Goal: Transaction & Acquisition: Purchase product/service

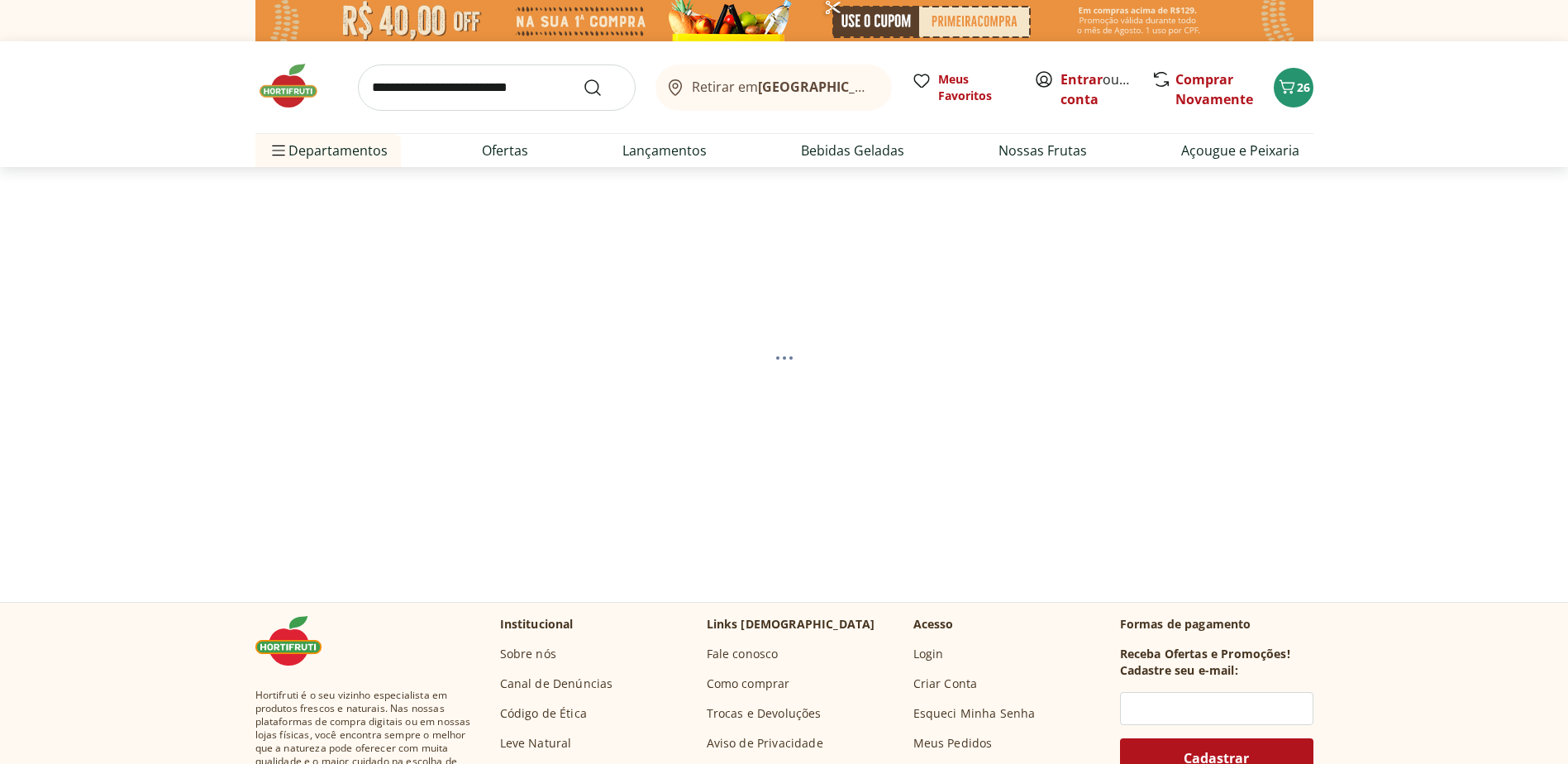
select select "**********"
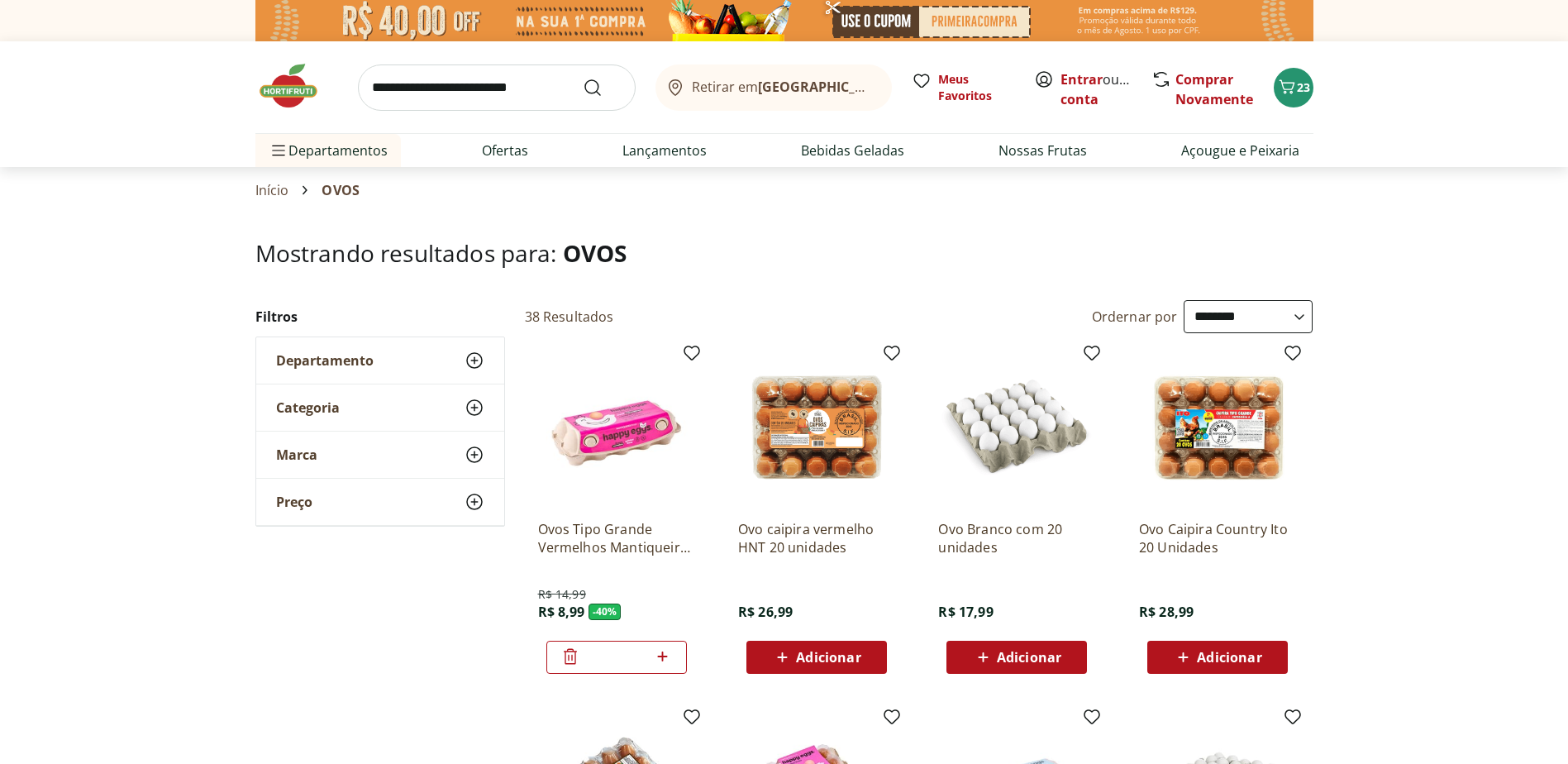
click at [396, 93] on input "search" at bounding box center [496, 88] width 278 height 47
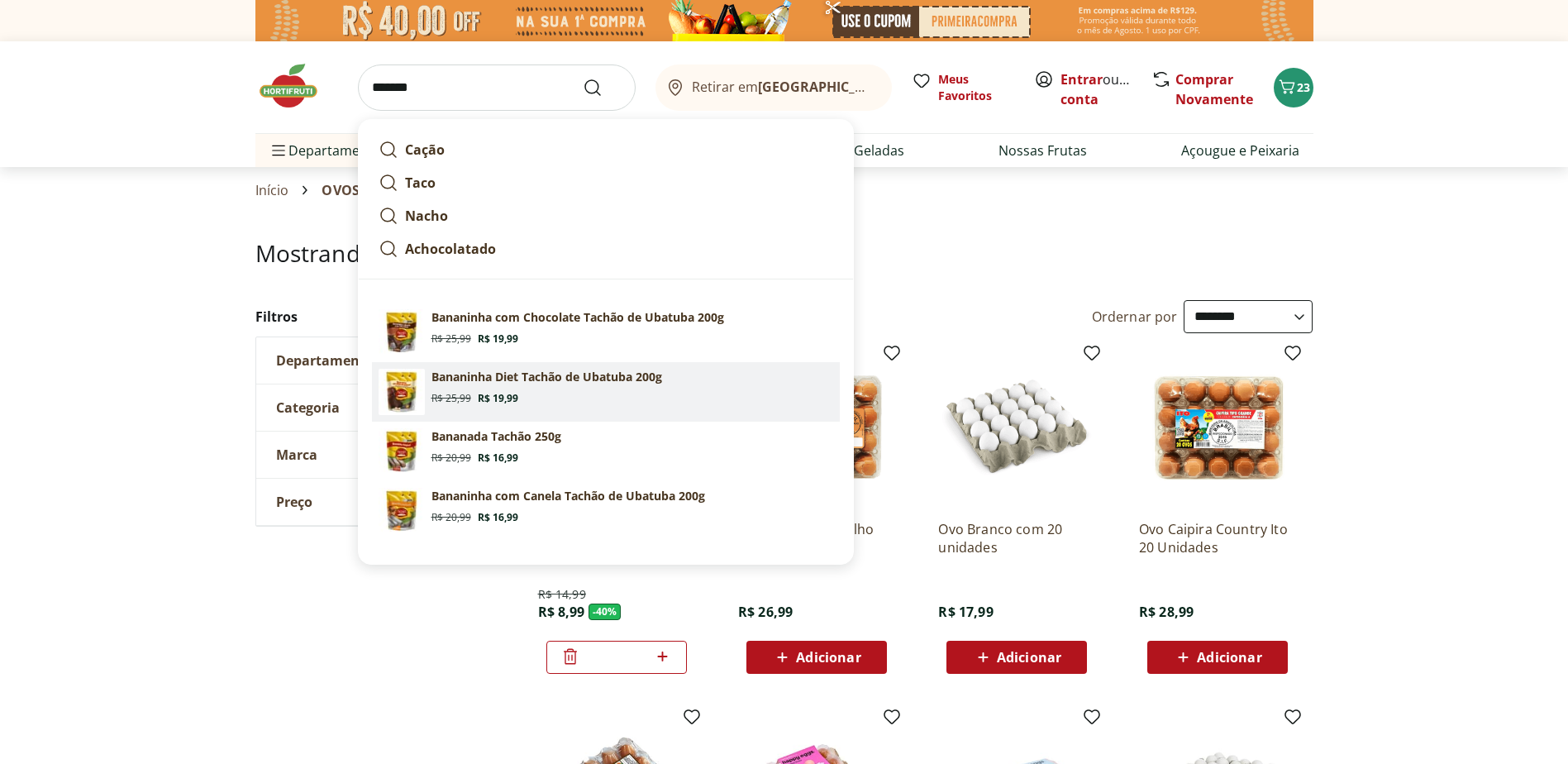
click at [398, 387] on img at bounding box center [402, 392] width 46 height 47
type input "**********"
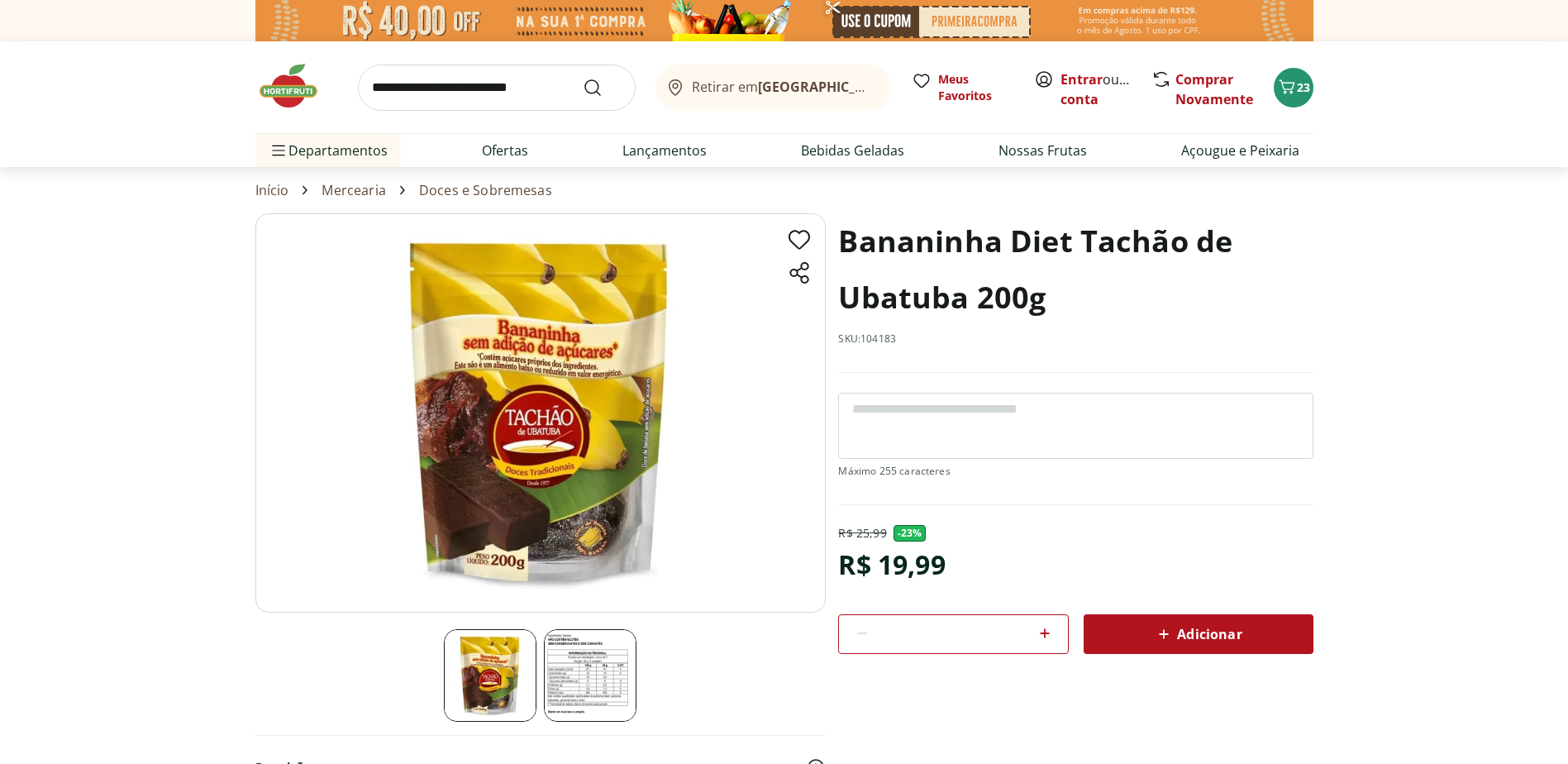
click at [1044, 625] on icon at bounding box center [1044, 634] width 20 height 20
click at [1047, 631] on icon at bounding box center [1044, 634] width 20 height 20
type input "*"
click at [1207, 631] on span "Adicionar" at bounding box center [1198, 634] width 88 height 20
click at [491, 149] on link "Ofertas" at bounding box center [505, 150] width 46 height 20
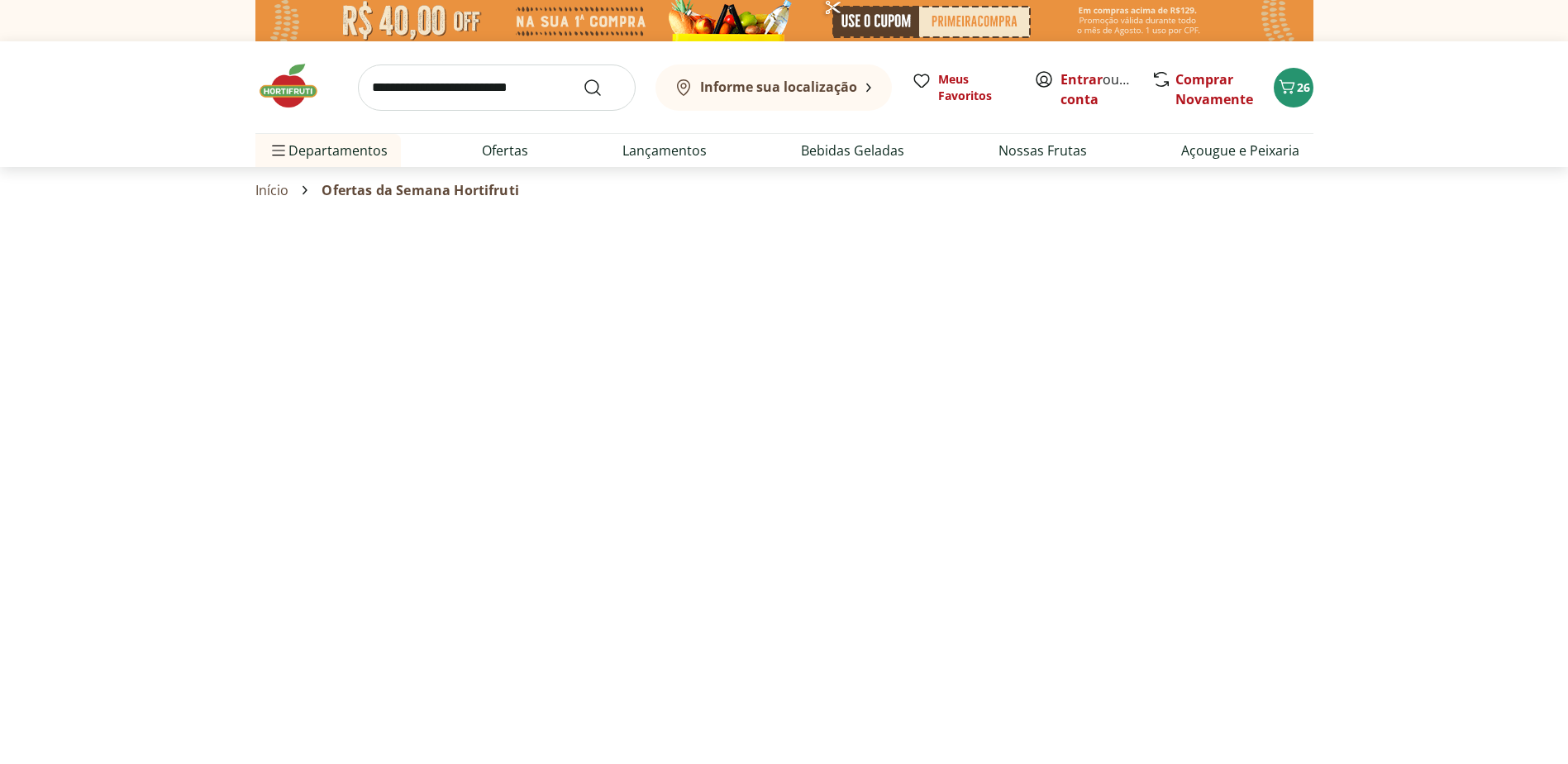
select select "**********"
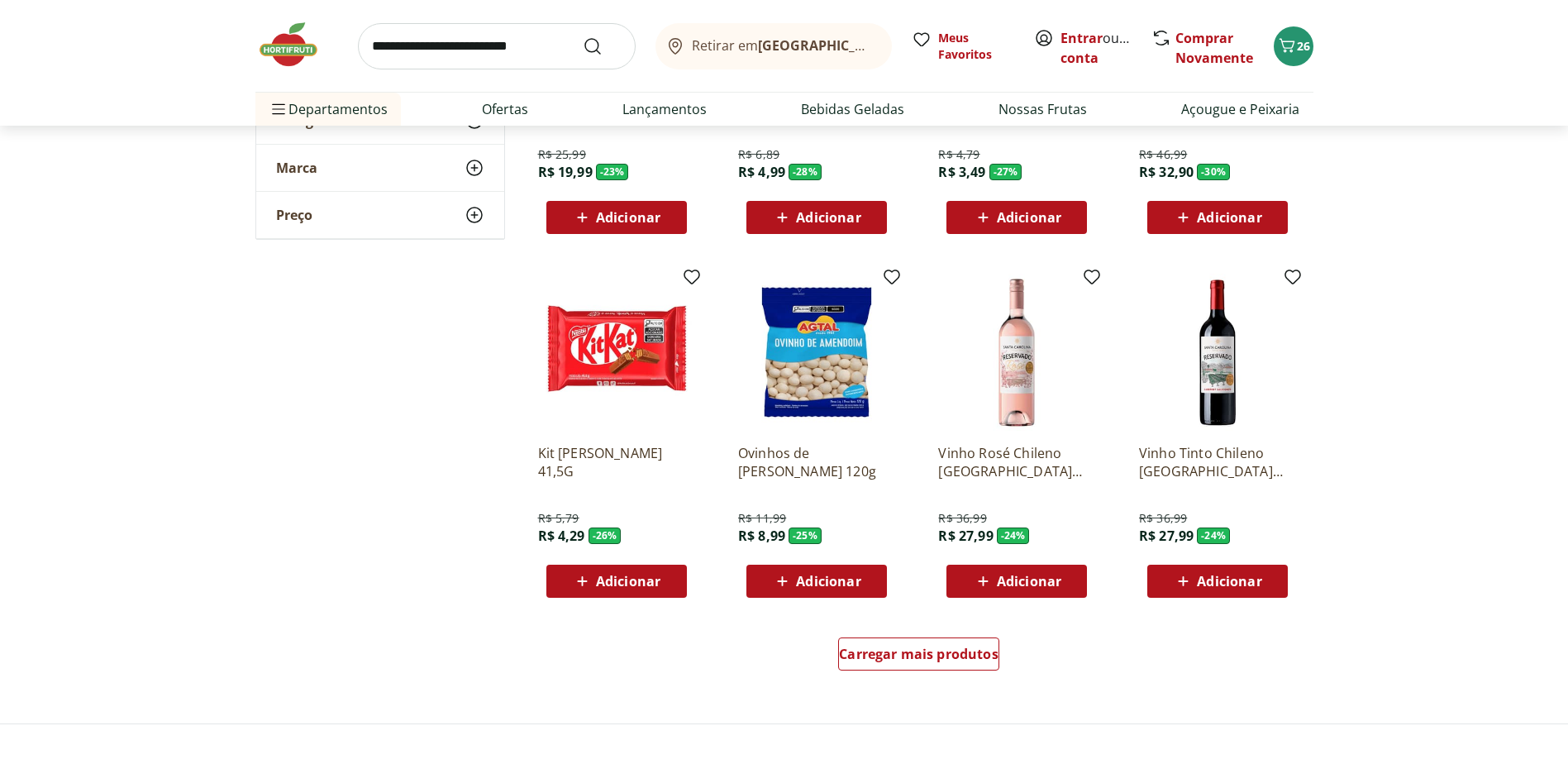
scroll to position [744, 0]
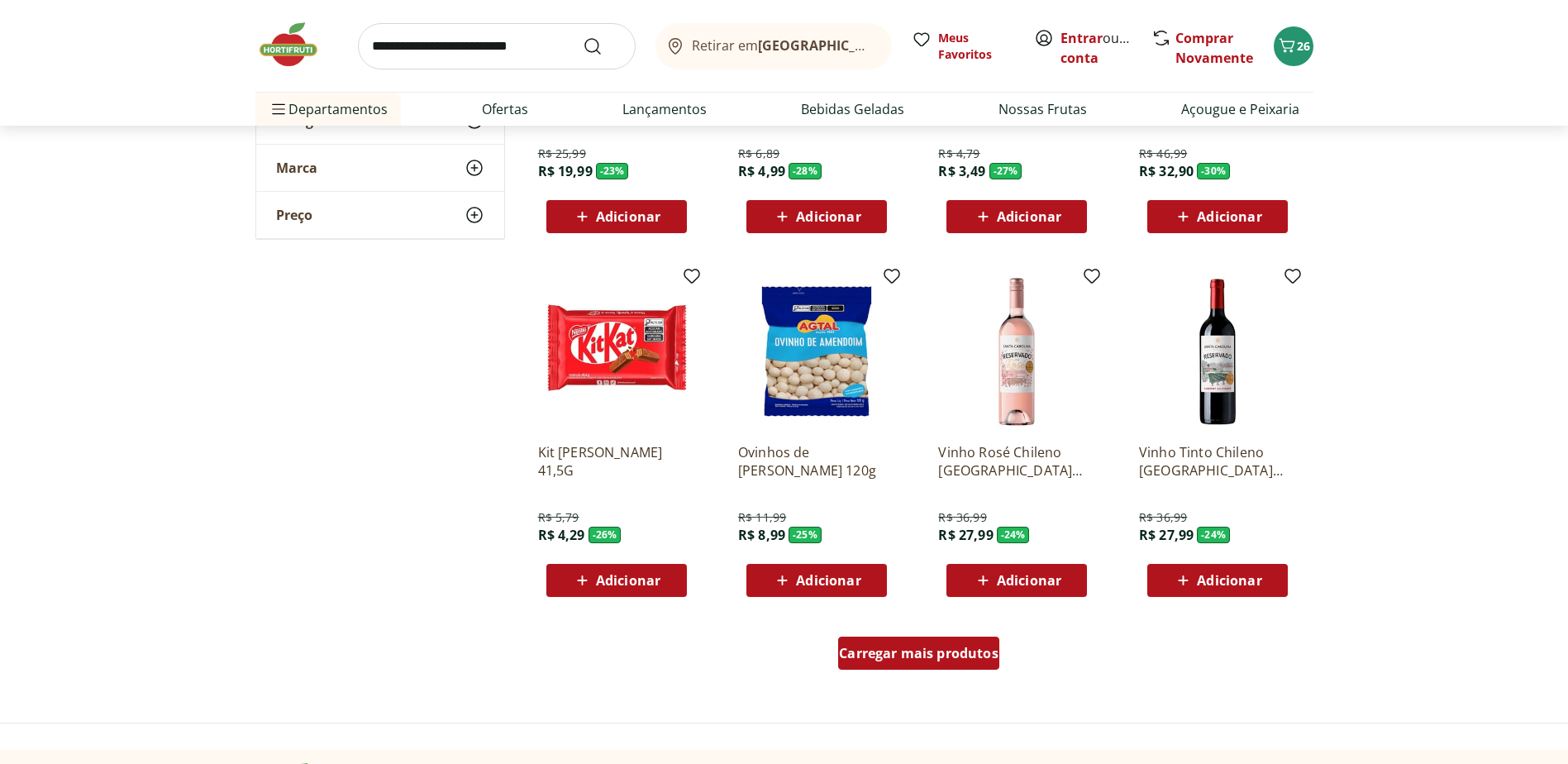
click at [942, 659] on span "Carregar mais produtos" at bounding box center [918, 654] width 159 height 13
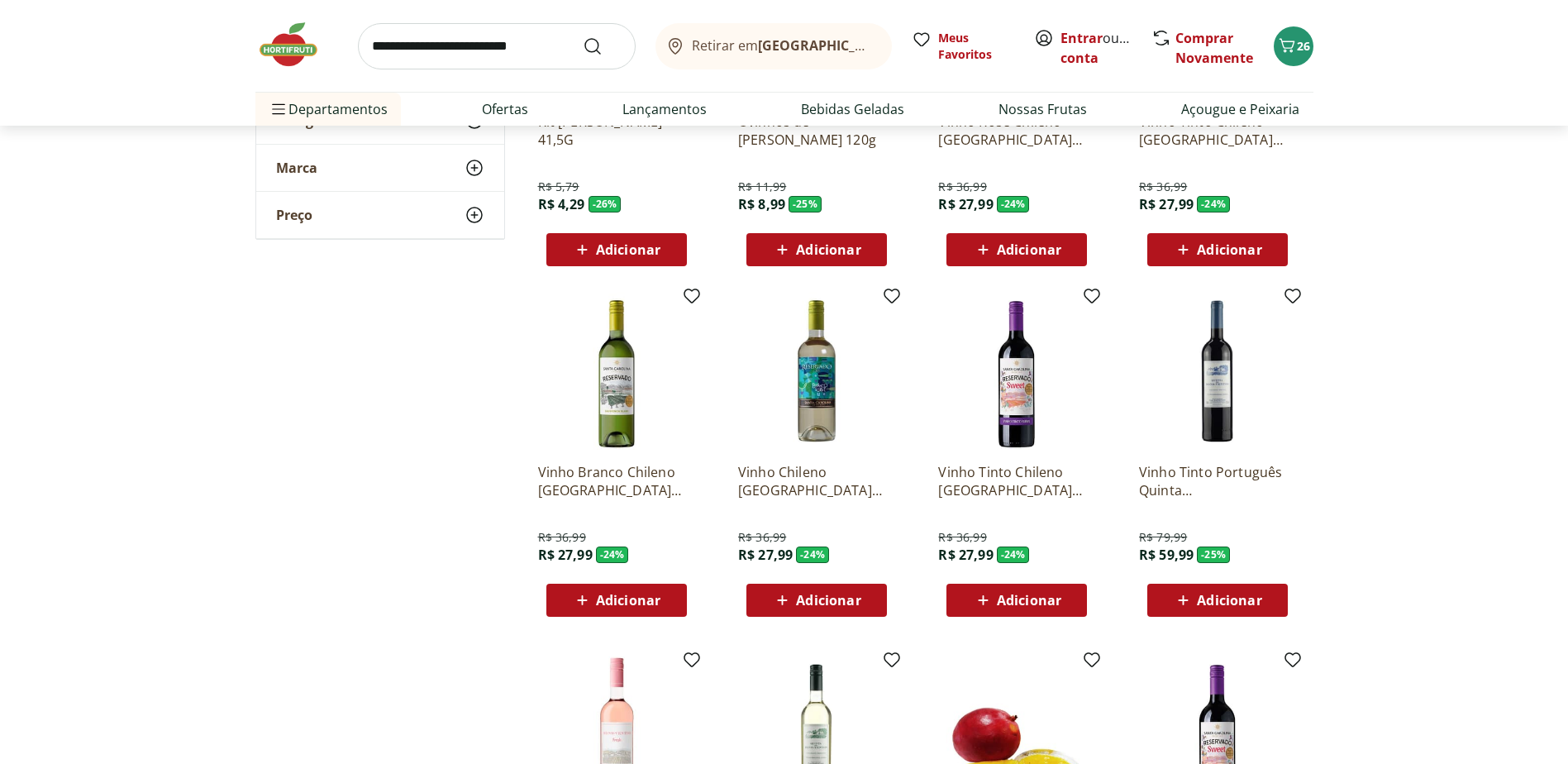
scroll to position [1488, 0]
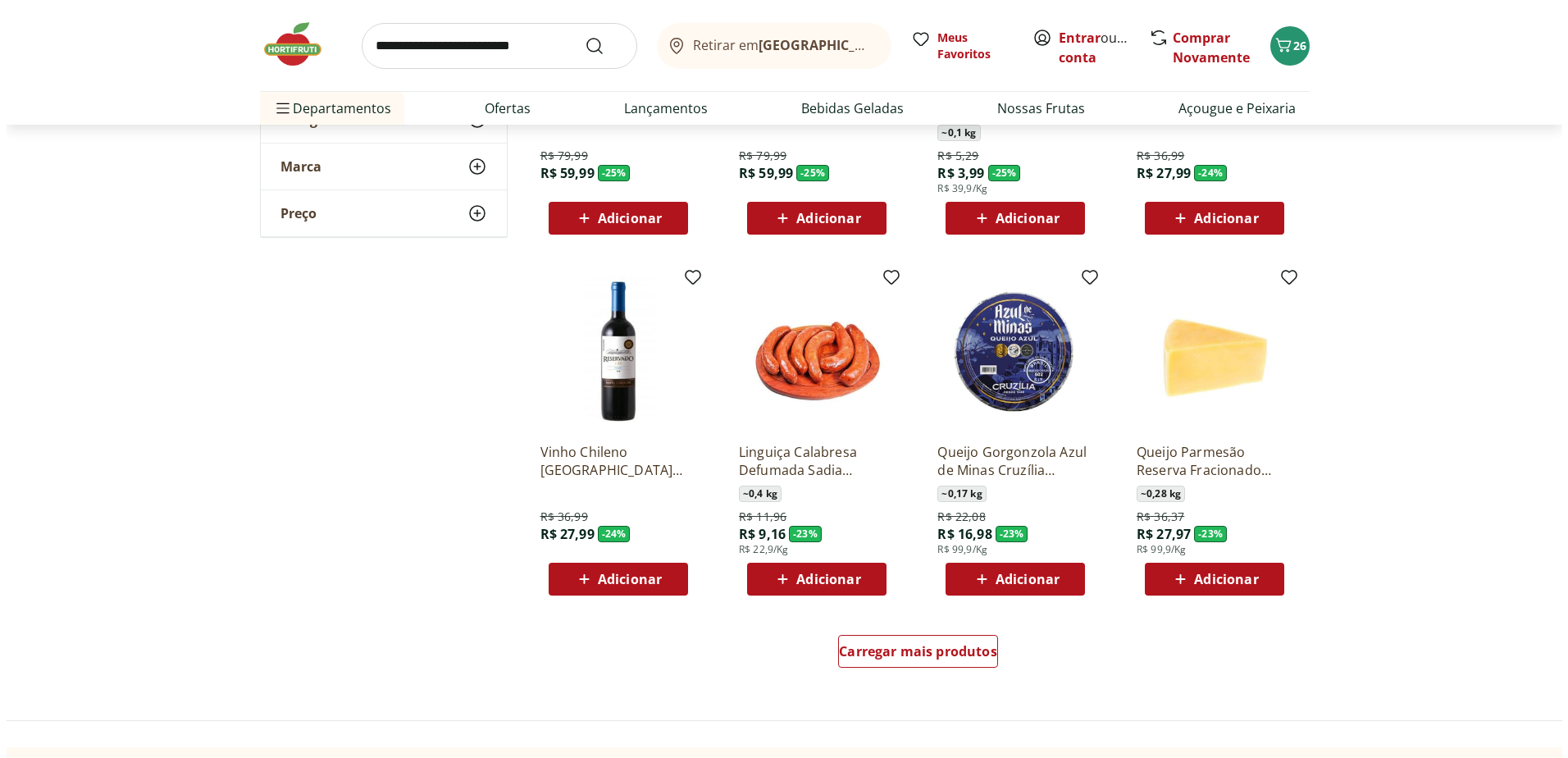
scroll to position [2132, 0]
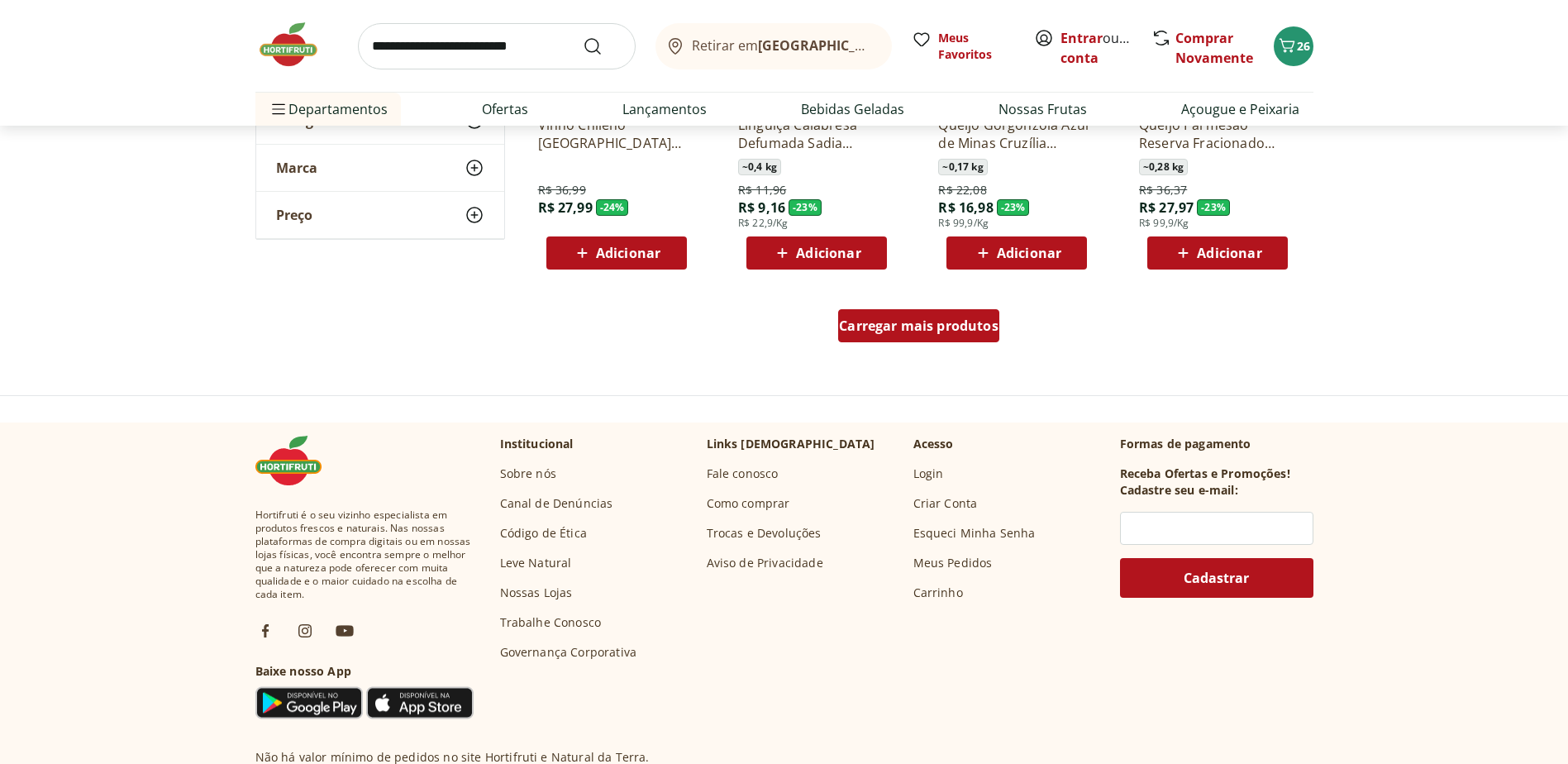
click at [955, 327] on span "Carregar mais produtos" at bounding box center [918, 326] width 159 height 13
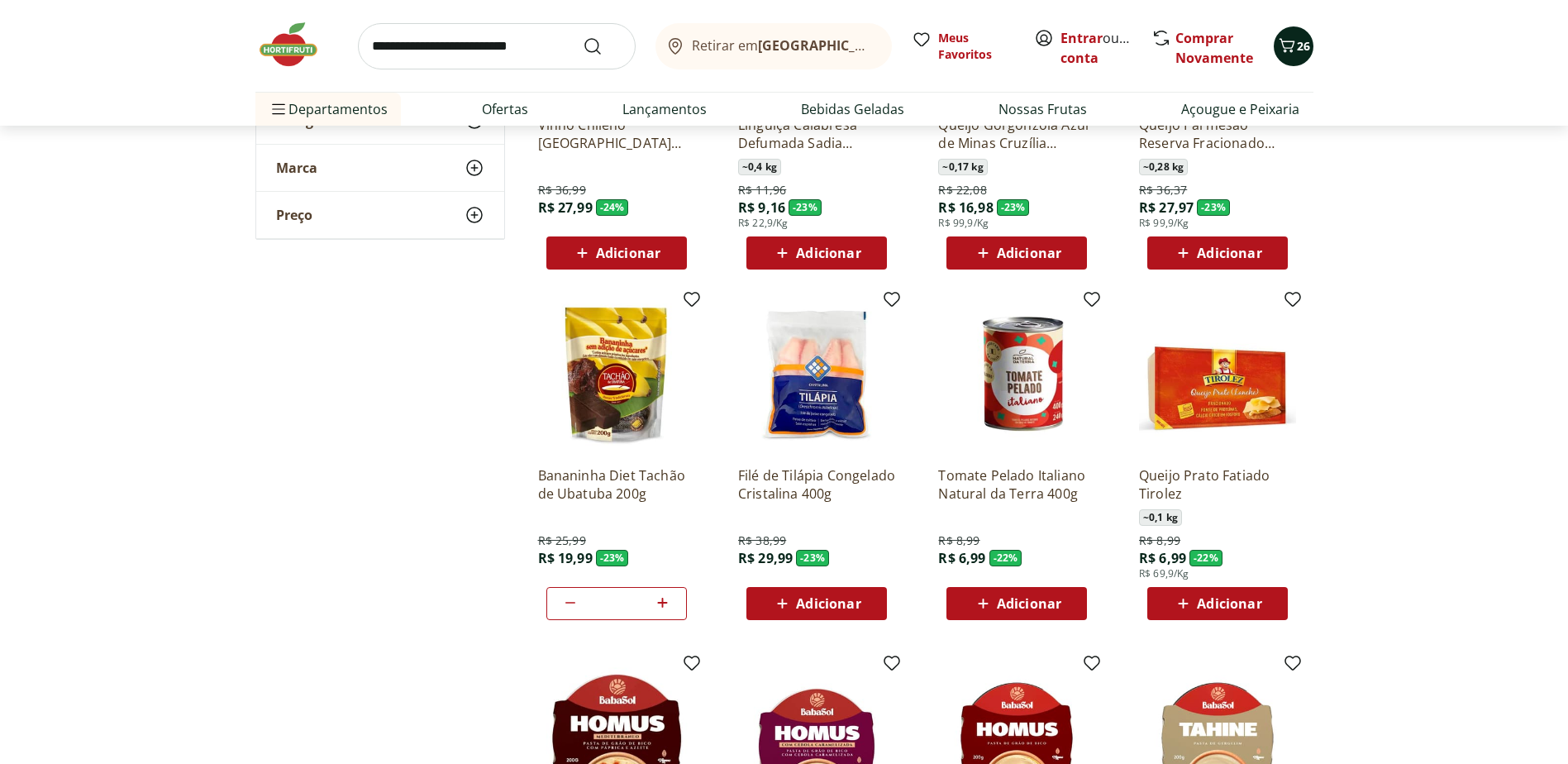
click at [1303, 51] on span "26" at bounding box center [1303, 46] width 13 height 16
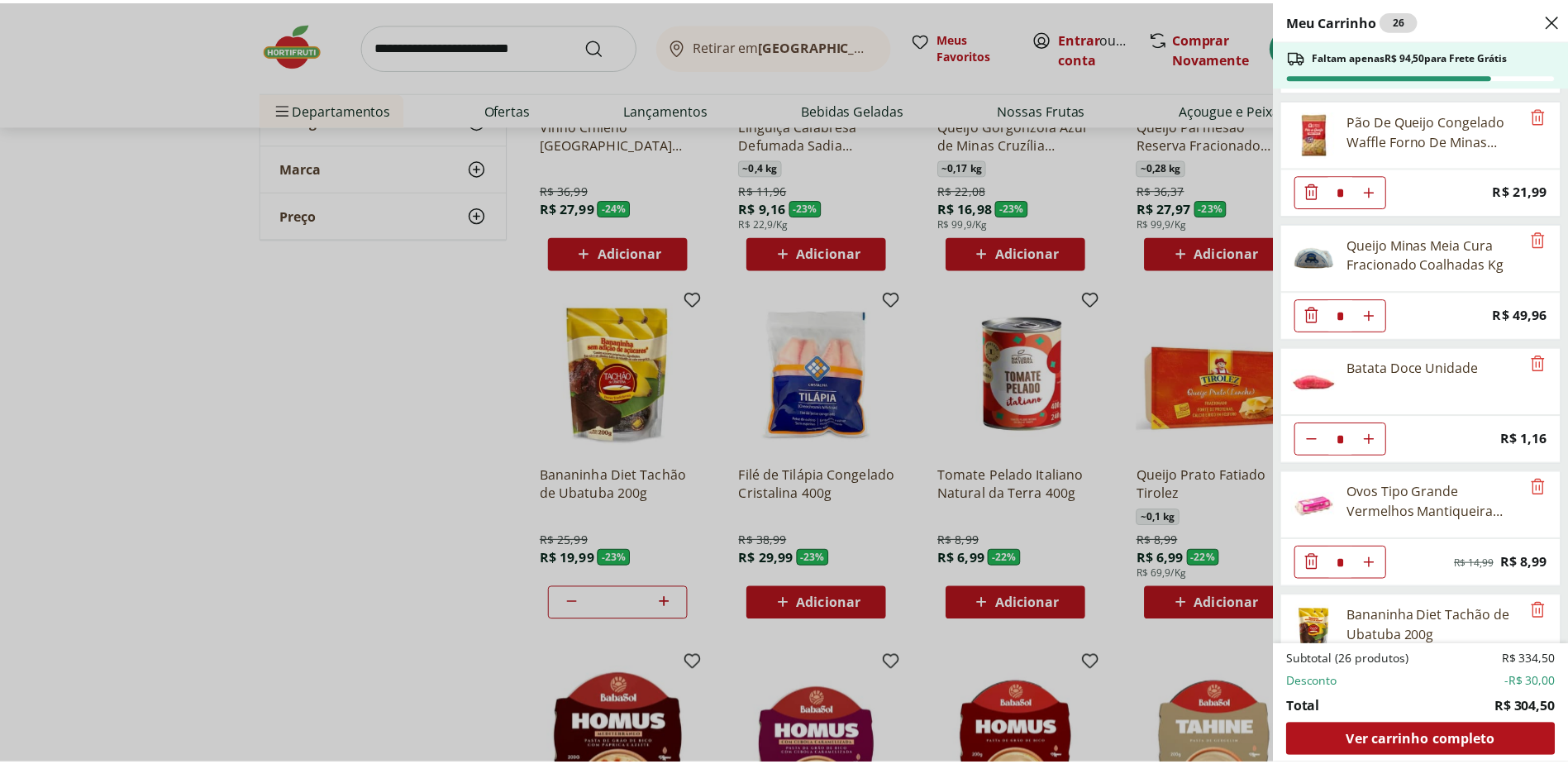
scroll to position [1060, 0]
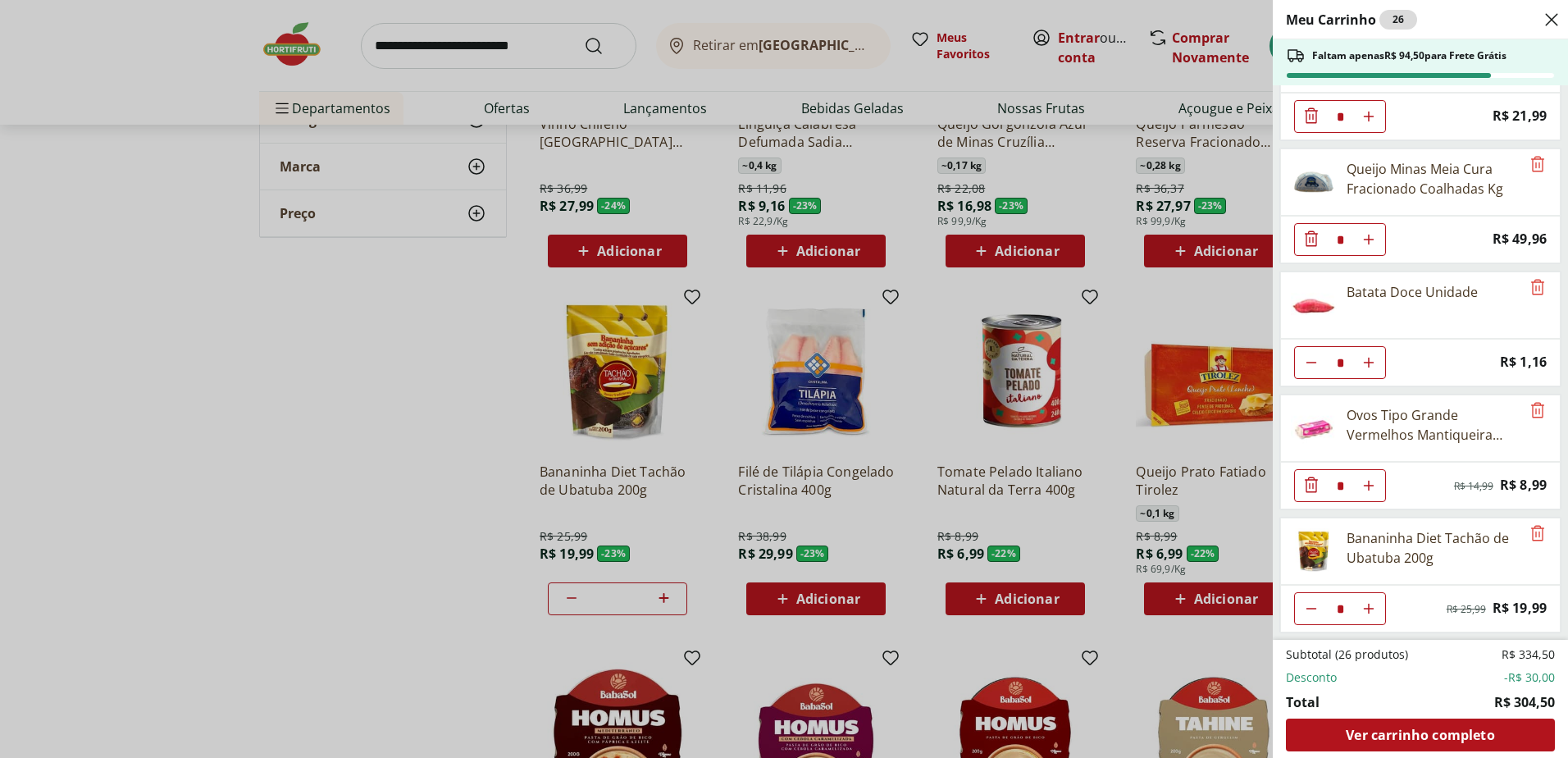
click at [157, 371] on div "Meu Carrinho 26 Faltam apenas R$ 94,50 para Frete Grátis Bife de Filé Mignon * …" at bounding box center [784, 379] width 1568 height 758
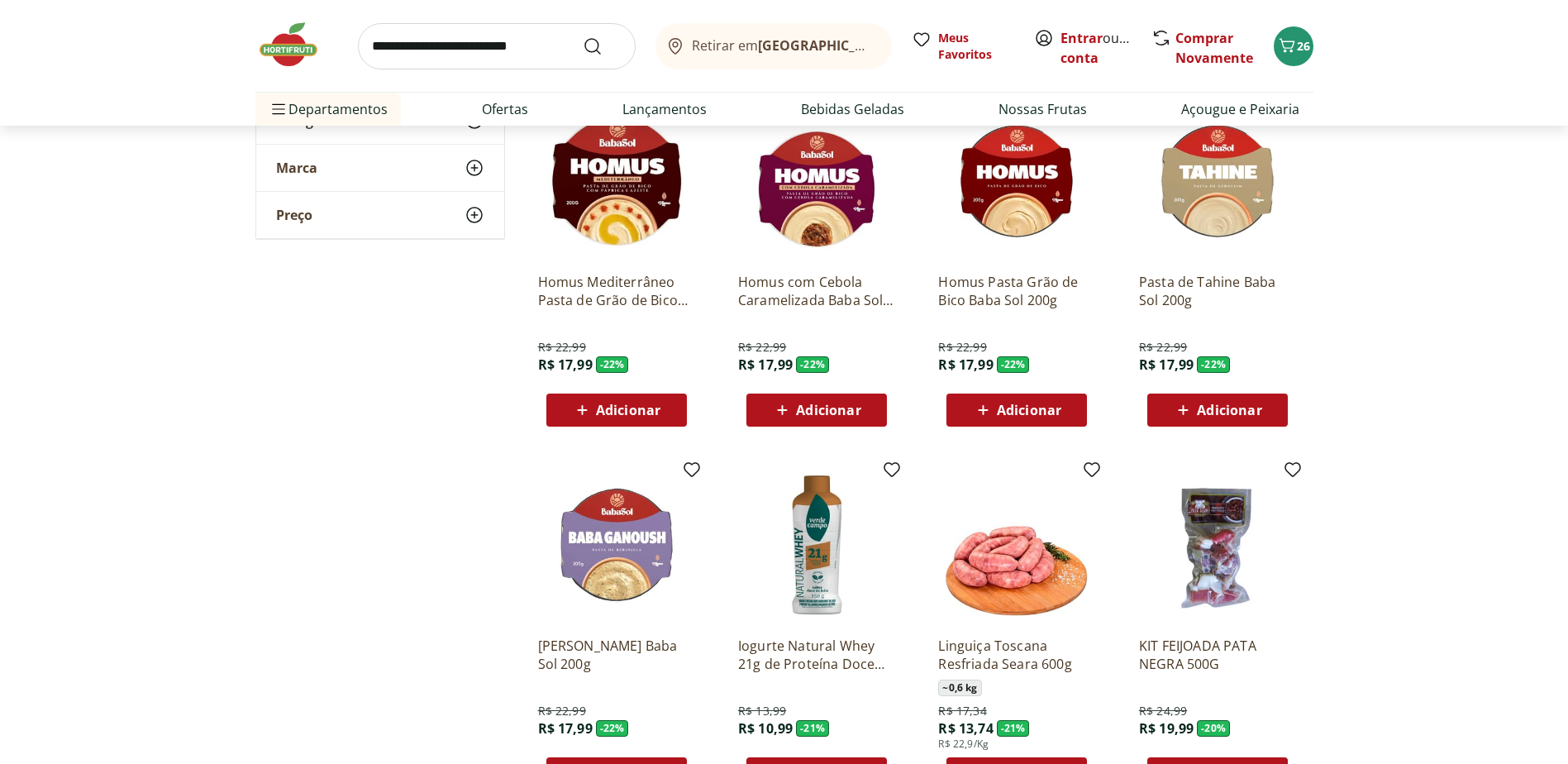
scroll to position [2976, 0]
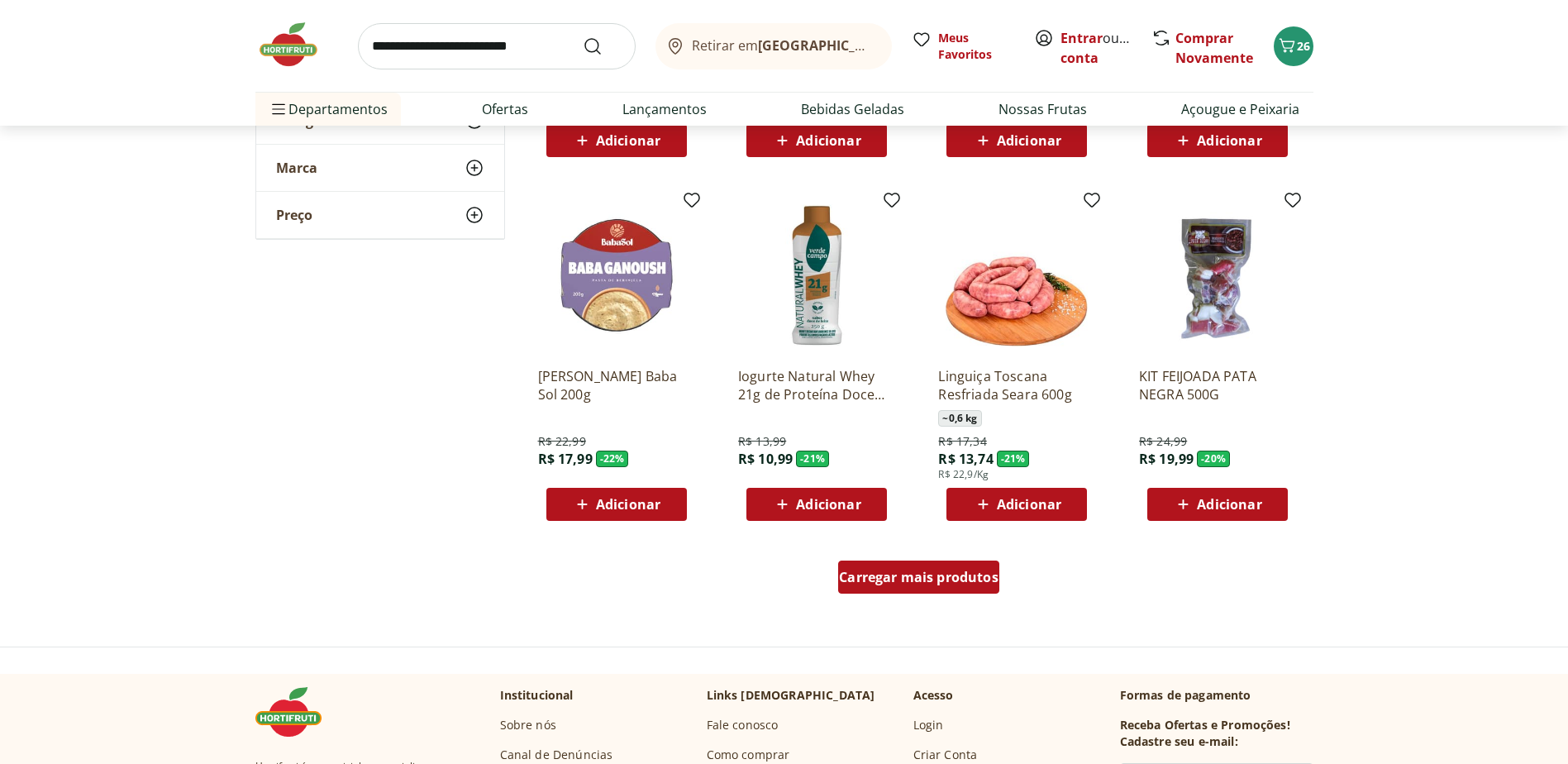
click at [931, 582] on span "Carregar mais produtos" at bounding box center [918, 577] width 159 height 13
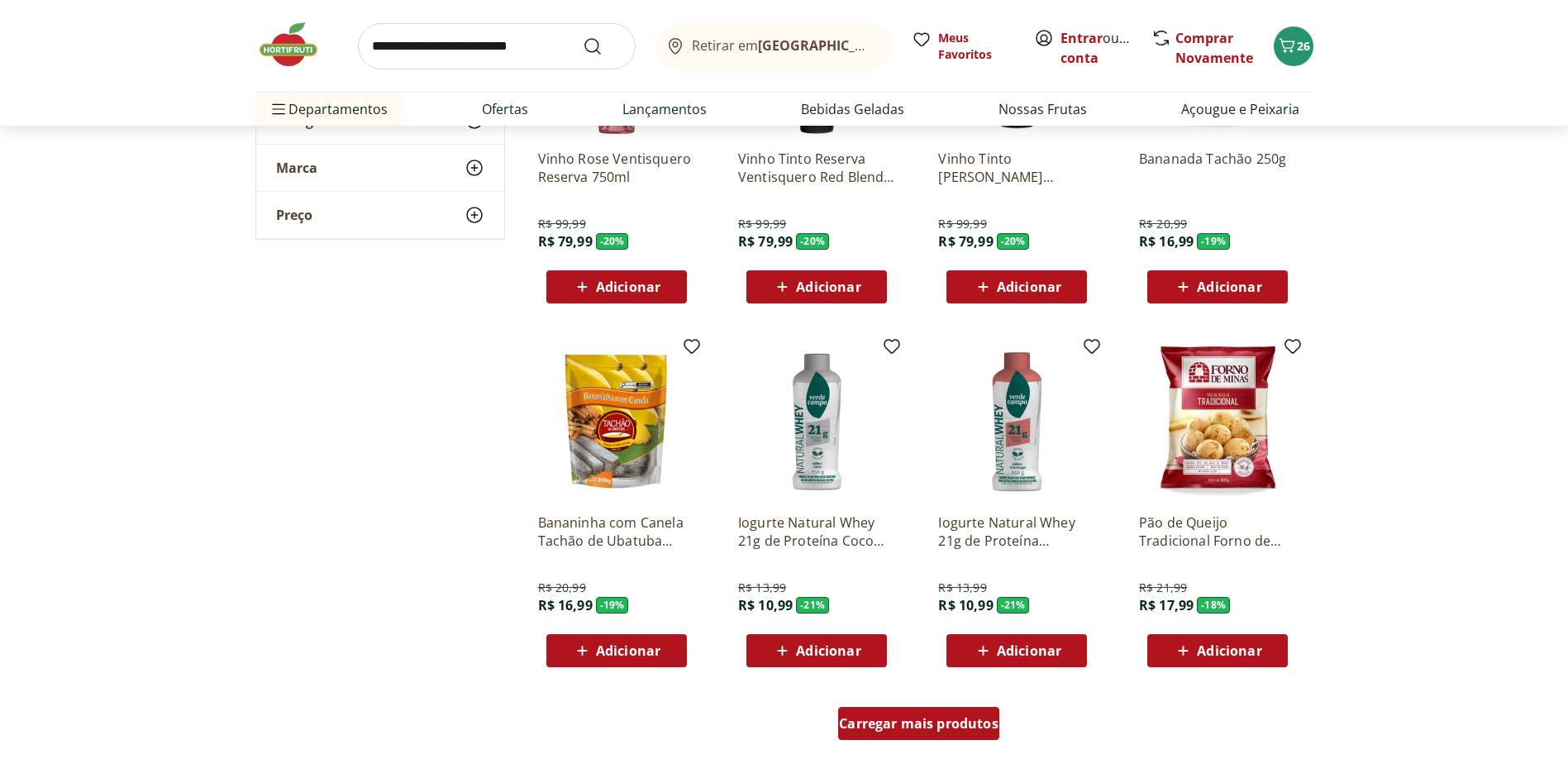
scroll to position [4216, 0]
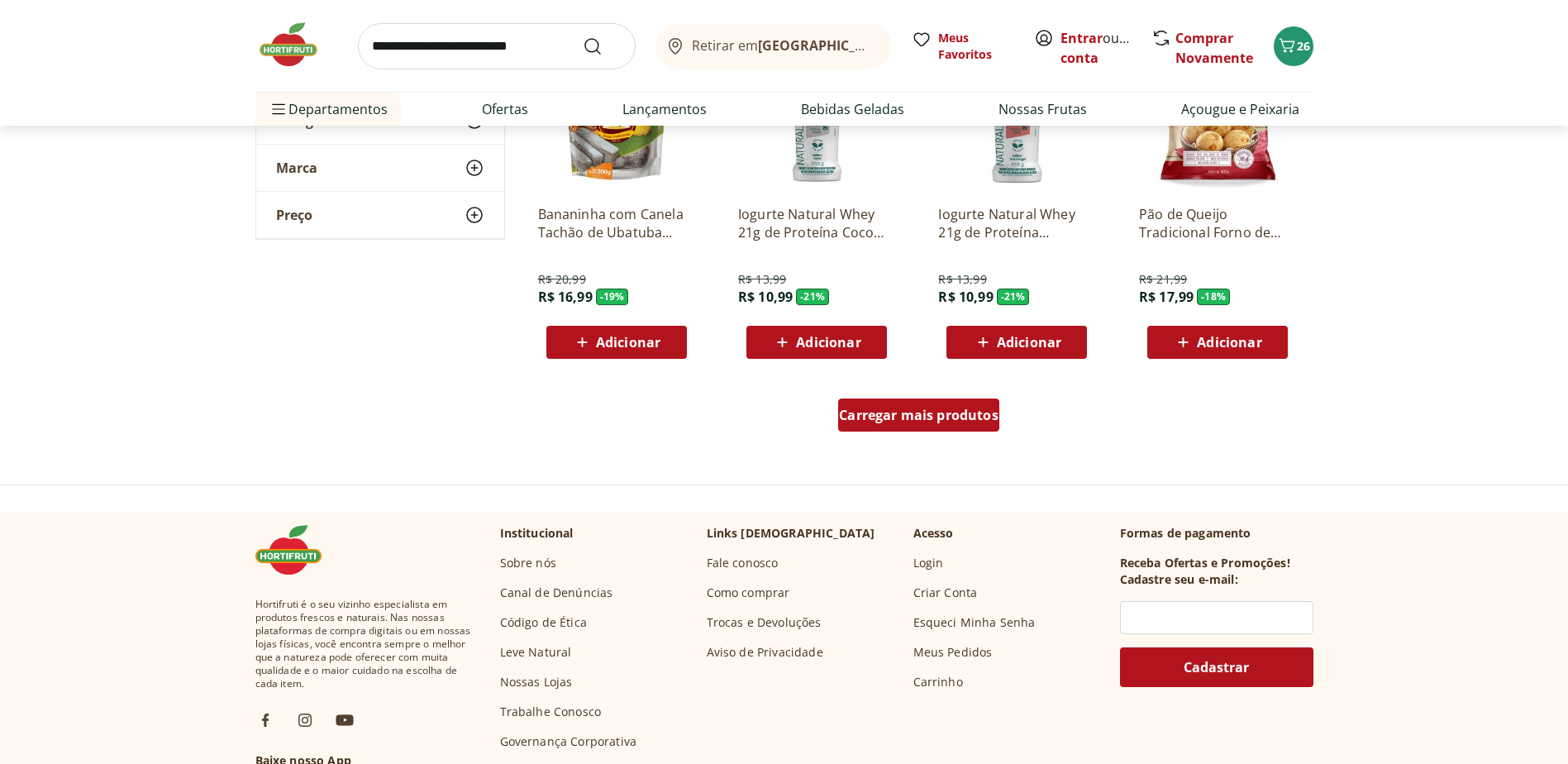
click at [881, 415] on span "Carregar mais produtos" at bounding box center [918, 415] width 159 height 13
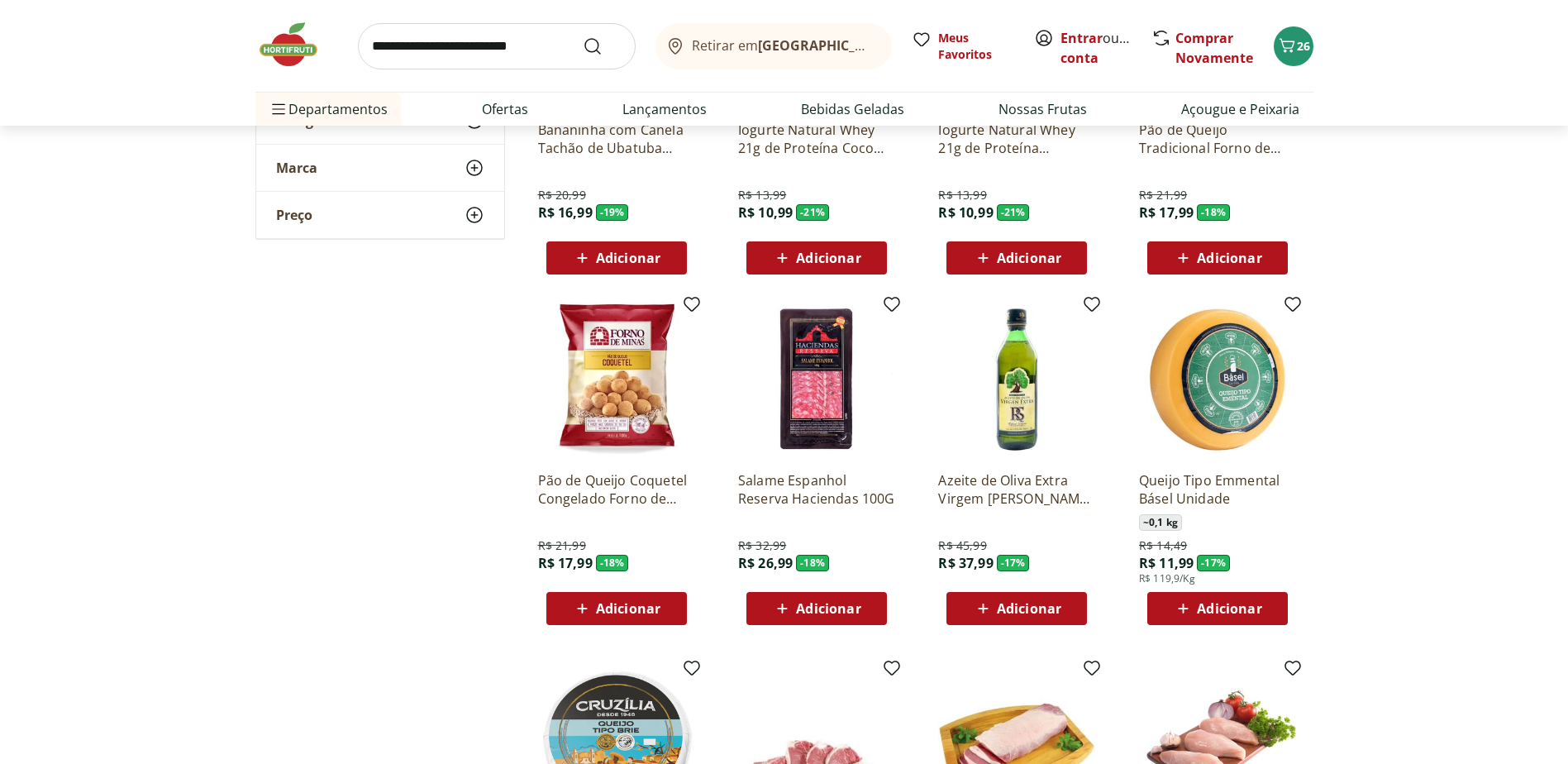
scroll to position [4464, 0]
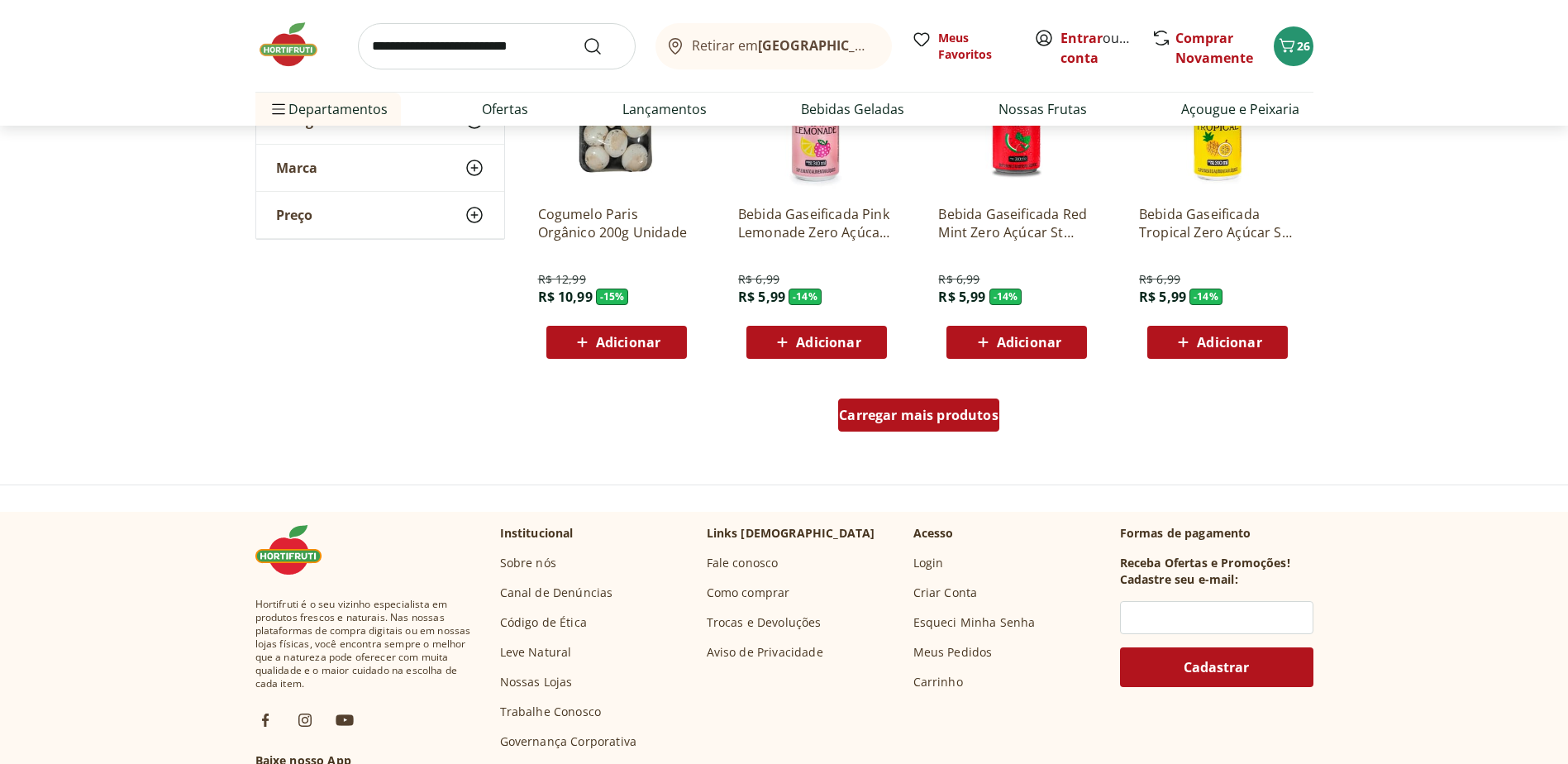
scroll to position [5539, 0]
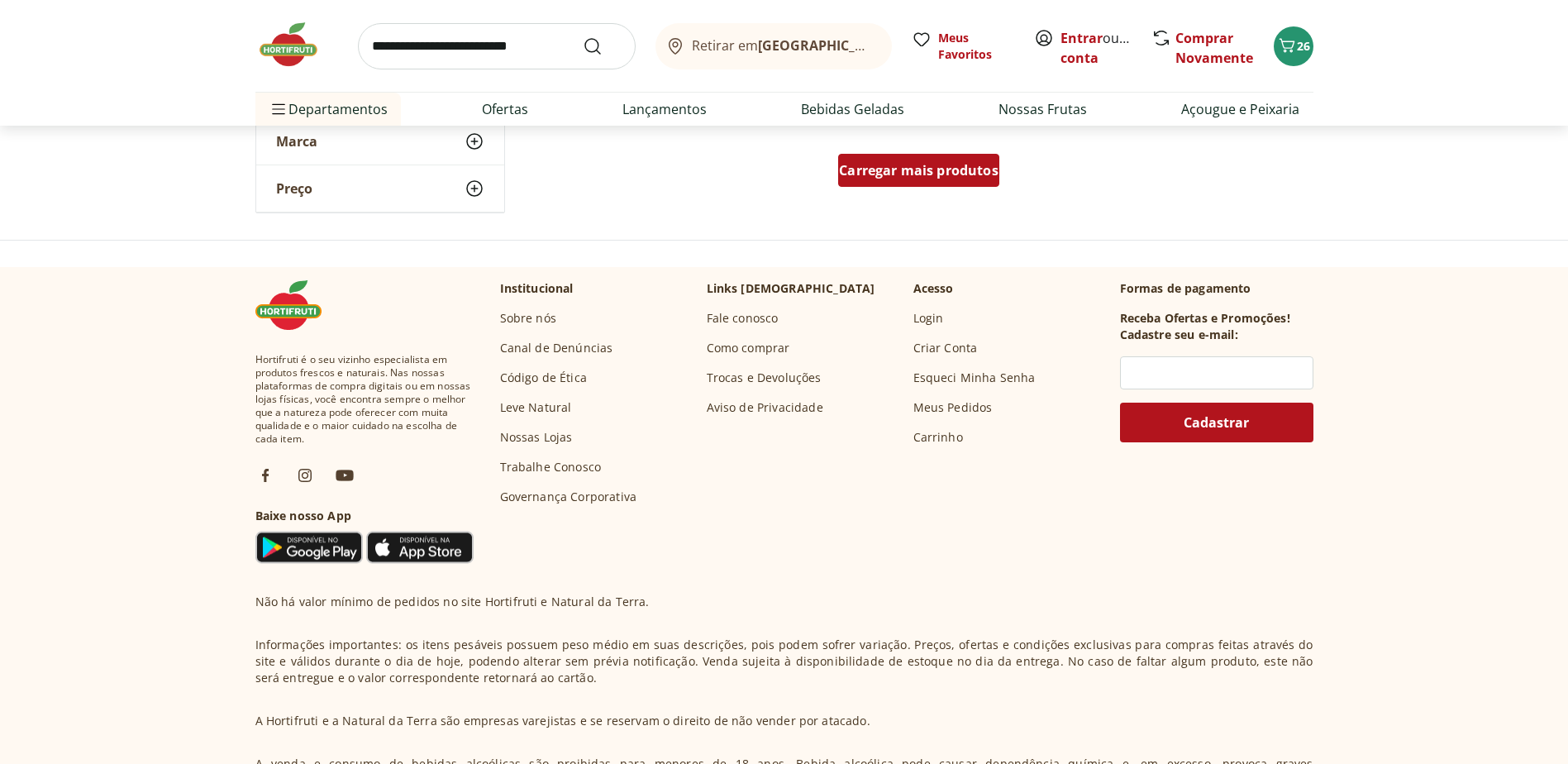
click at [906, 160] on div "Carregar mais produtos" at bounding box center [918, 170] width 161 height 33
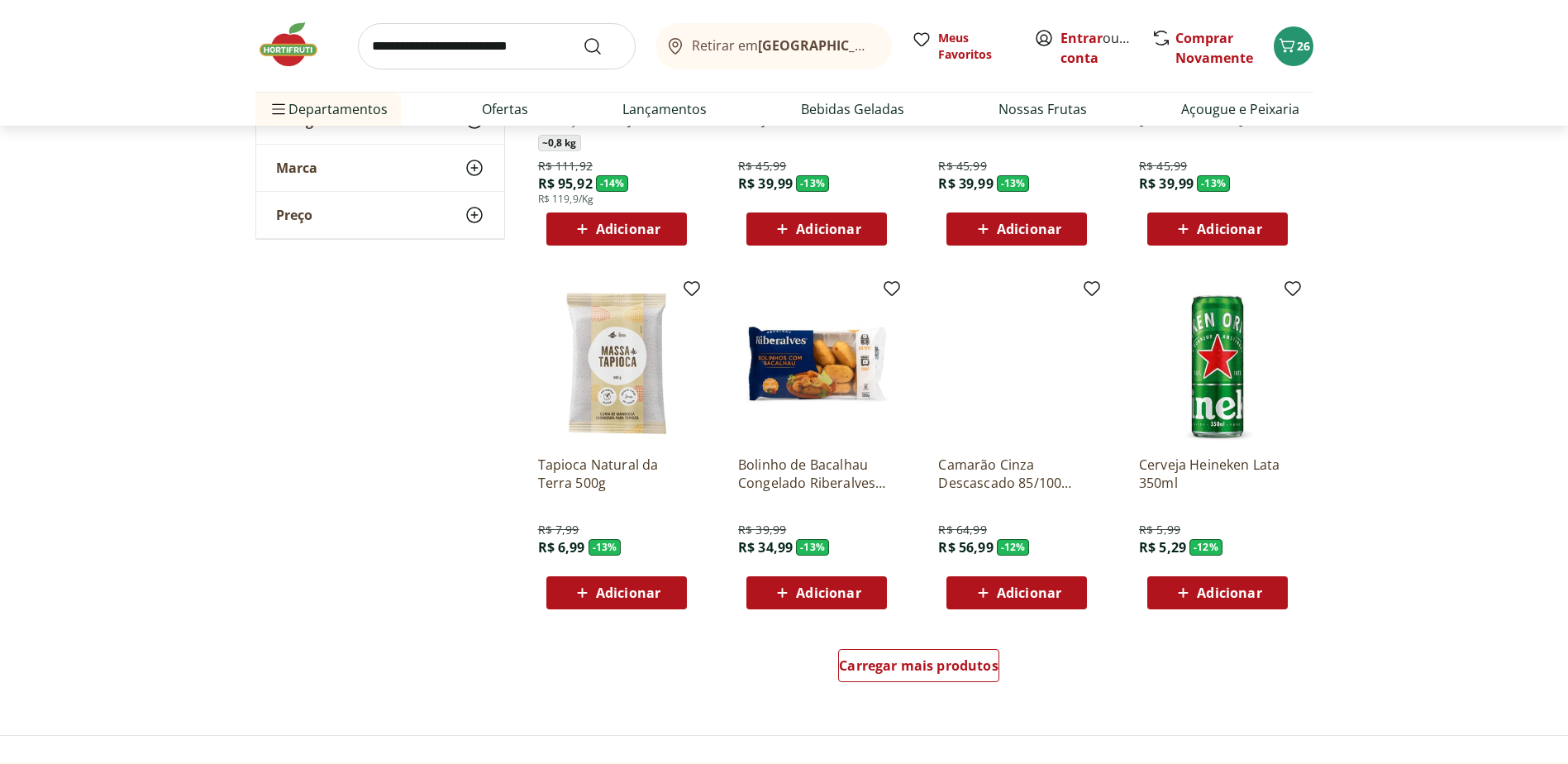
scroll to position [6366, 0]
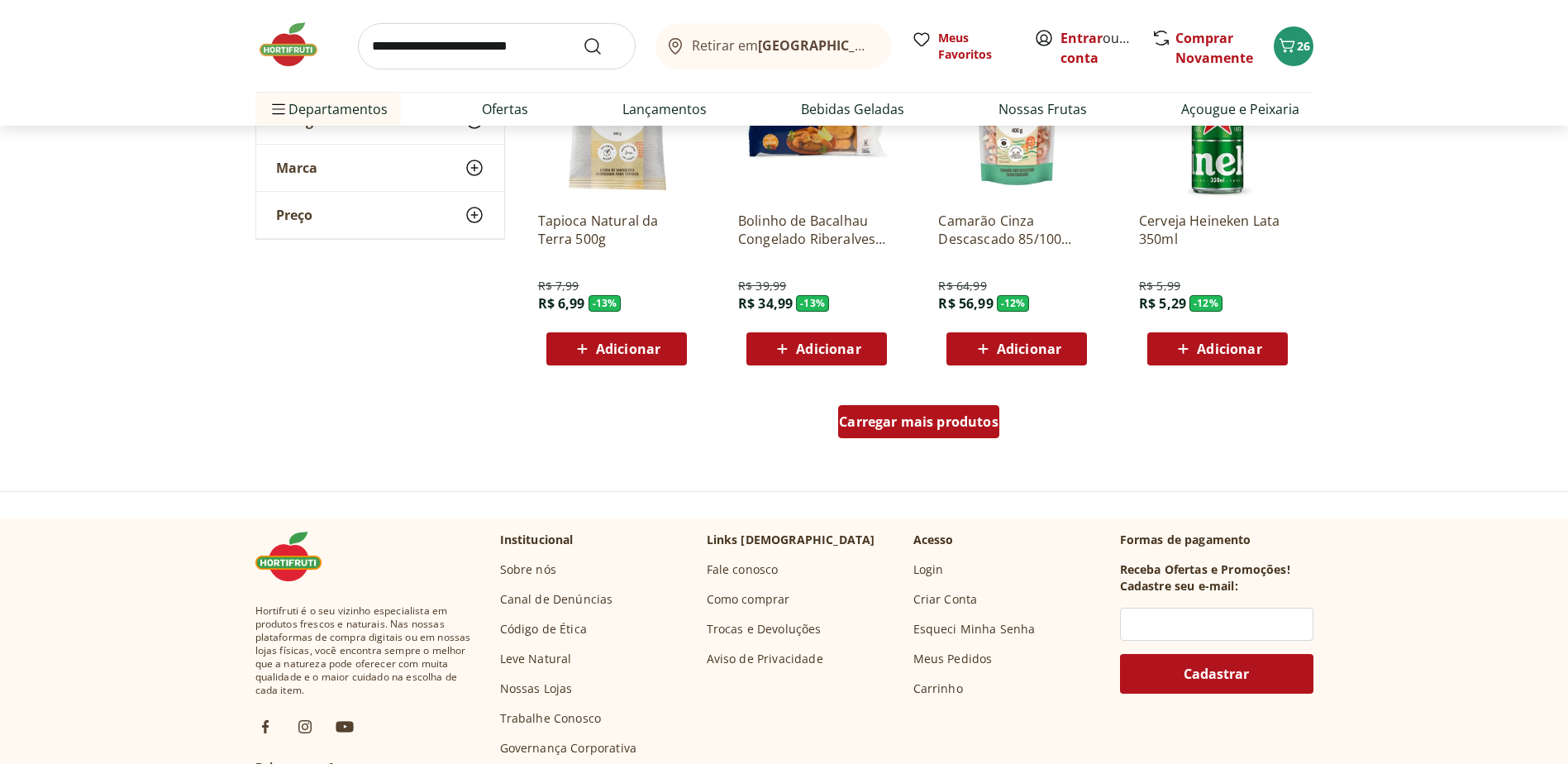
click at [908, 426] on span "Carregar mais produtos" at bounding box center [918, 422] width 159 height 13
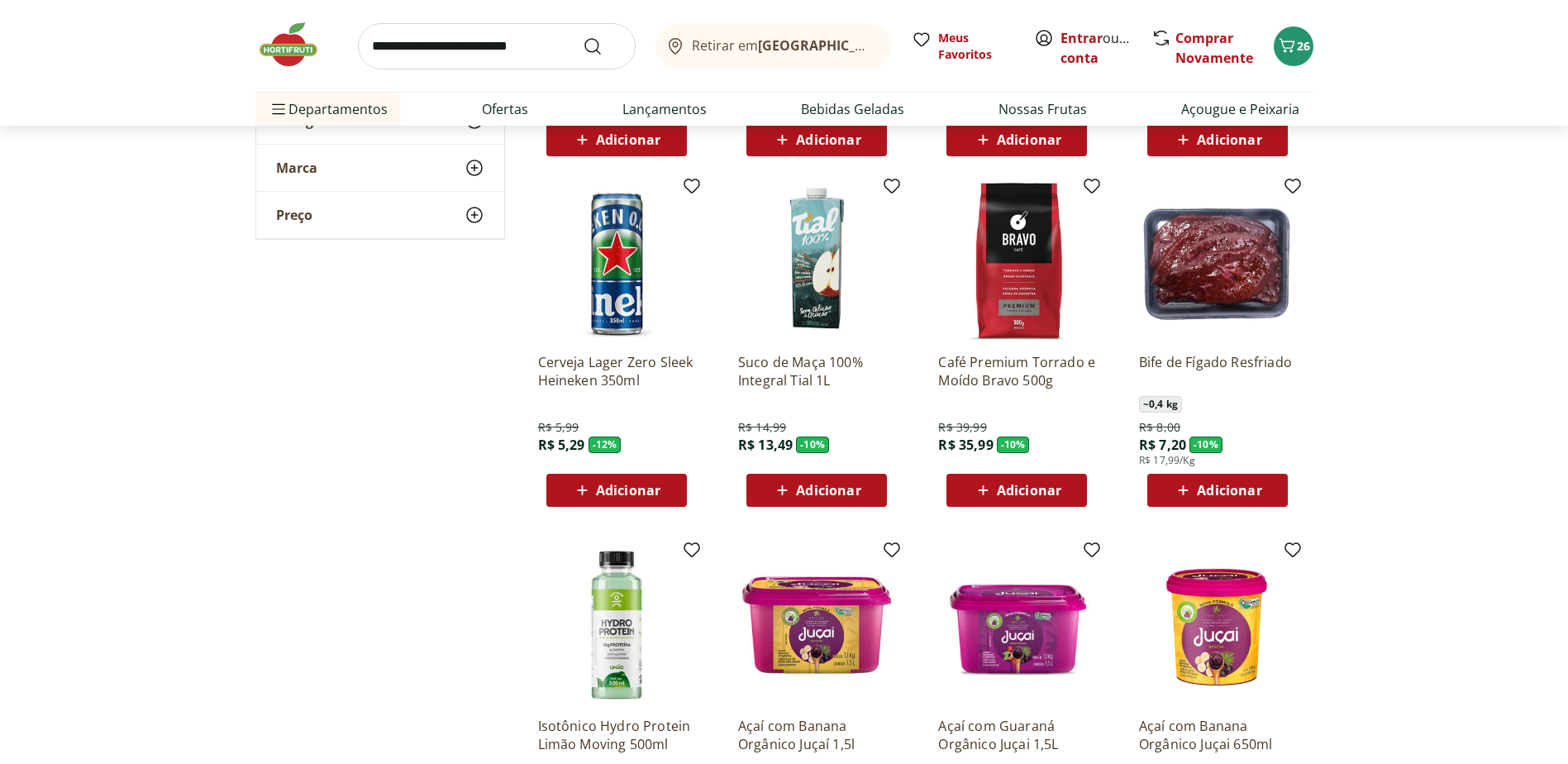
scroll to position [6614, 0]
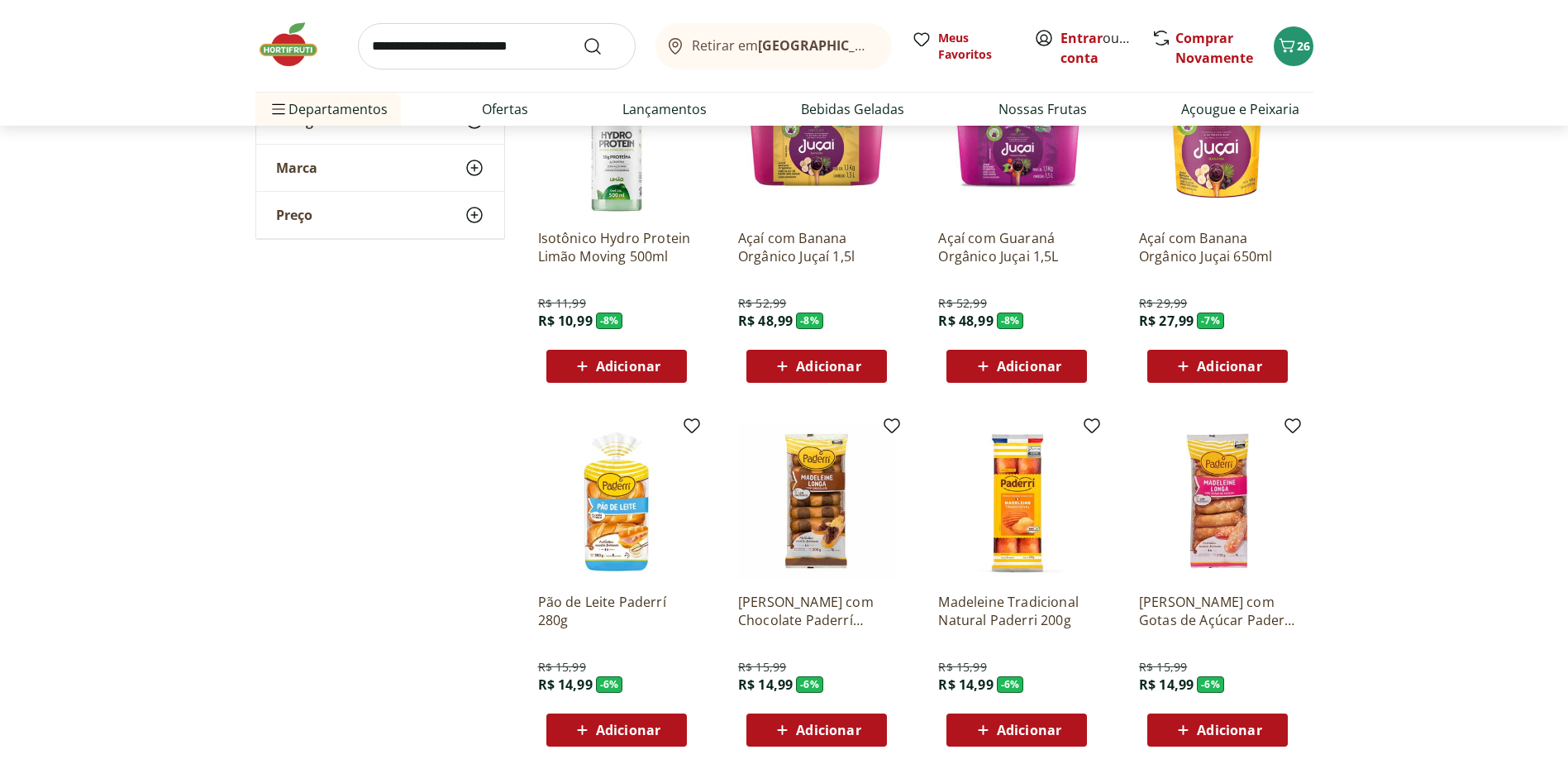
scroll to position [7358, 0]
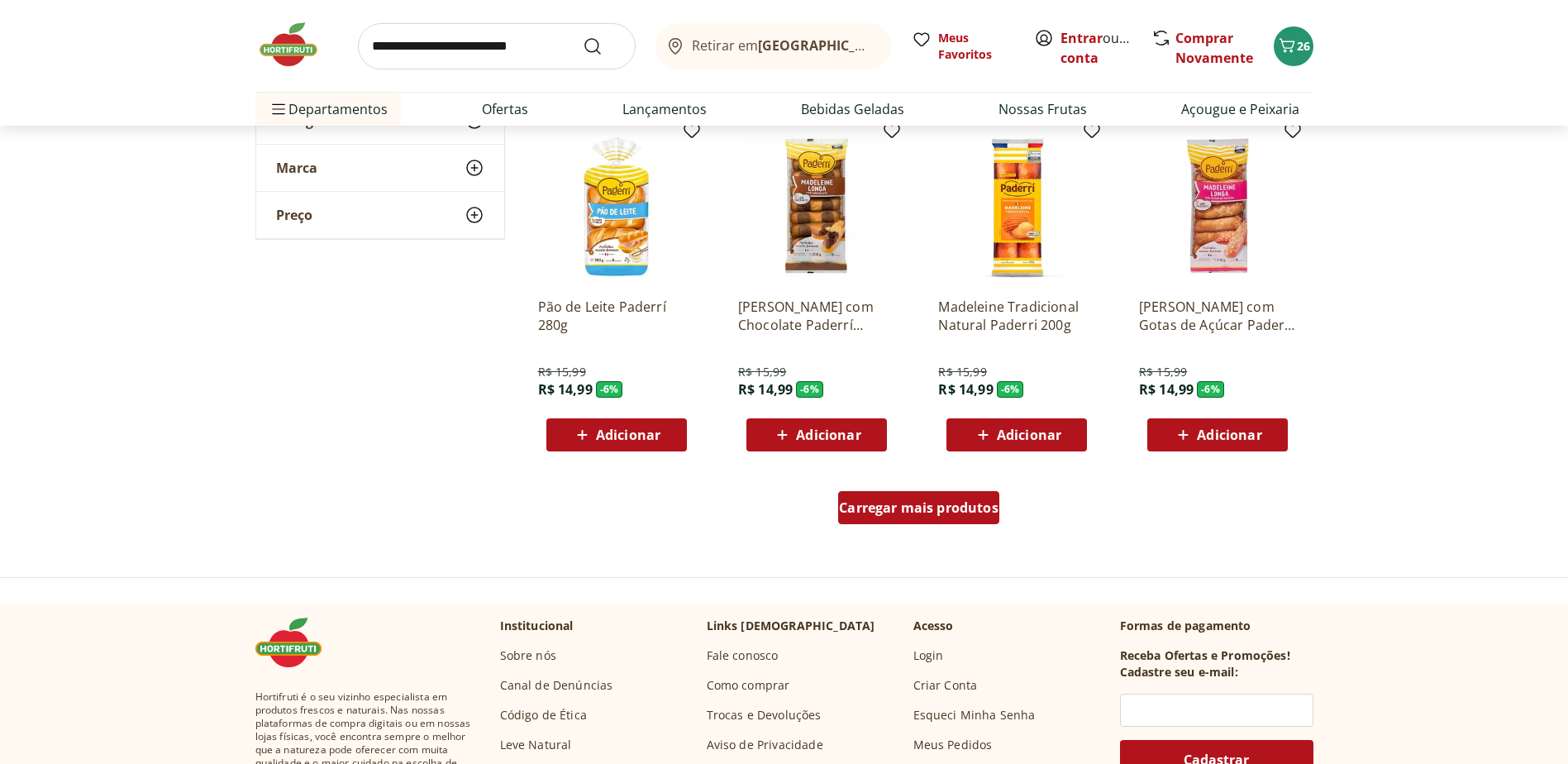
click at [902, 505] on span "Carregar mais produtos" at bounding box center [918, 507] width 159 height 13
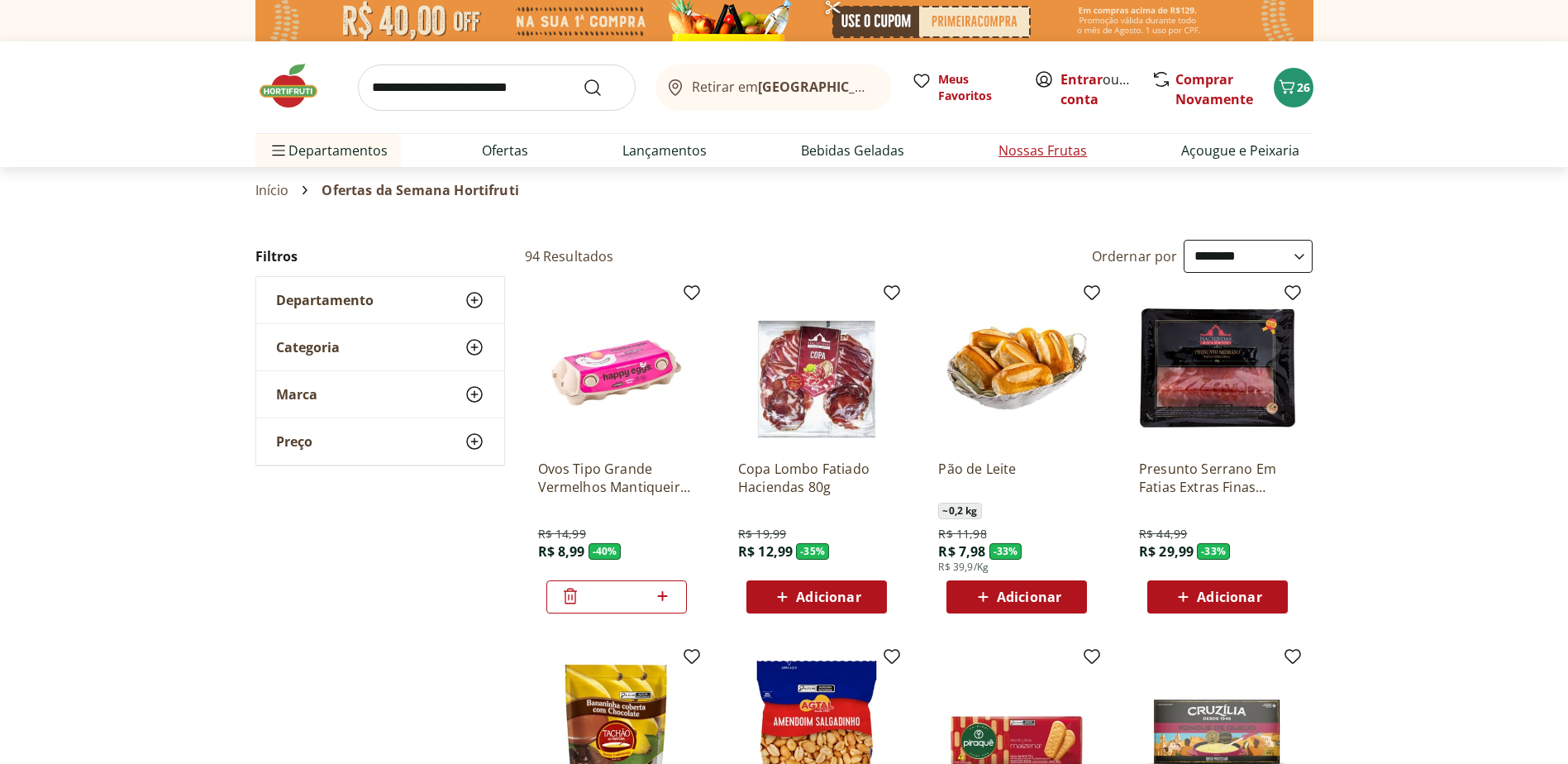
click at [1023, 153] on link "Nossas Frutas" at bounding box center [1043, 150] width 89 height 20
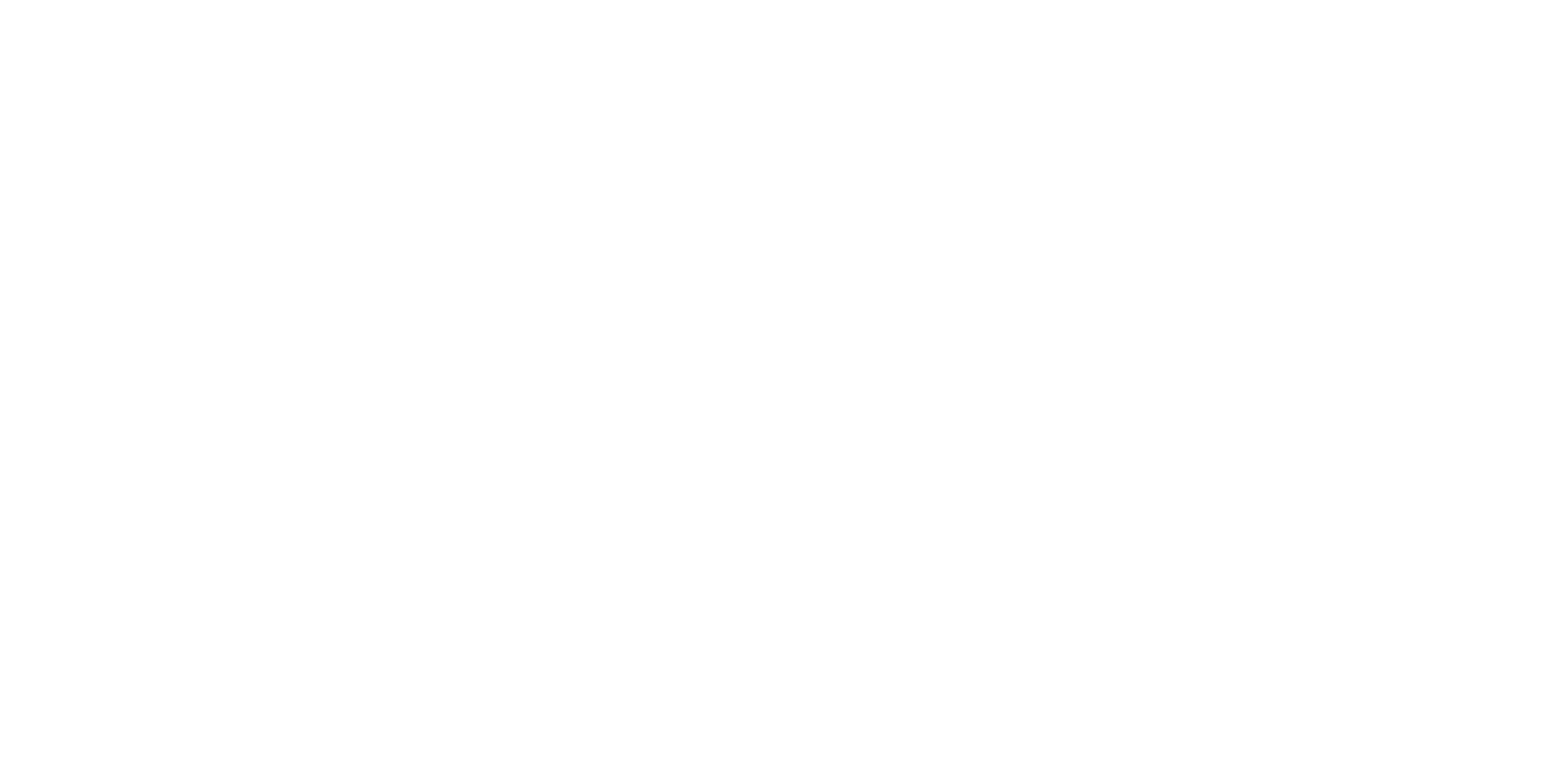
select select "**********"
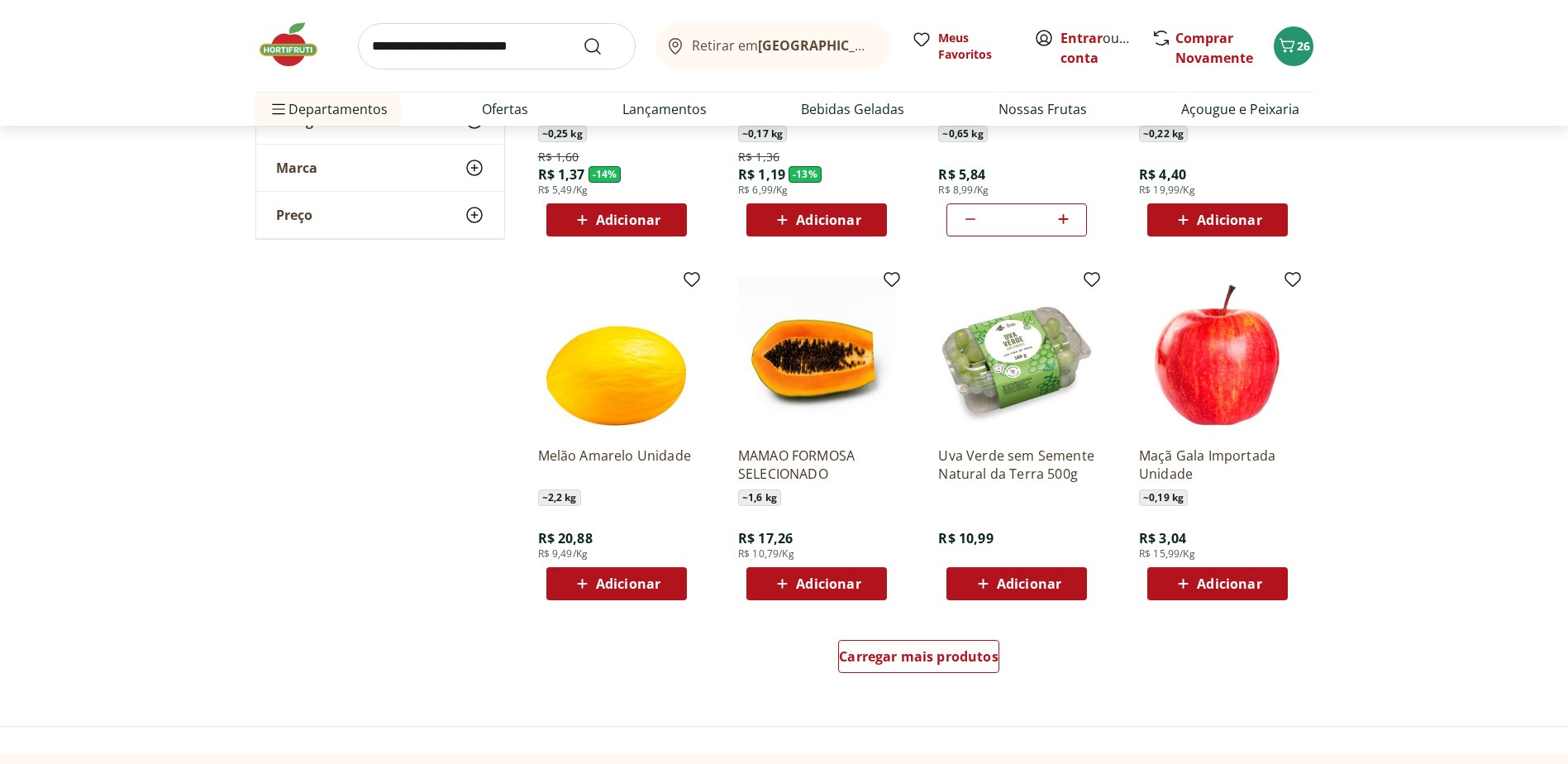
scroll to position [744, 0]
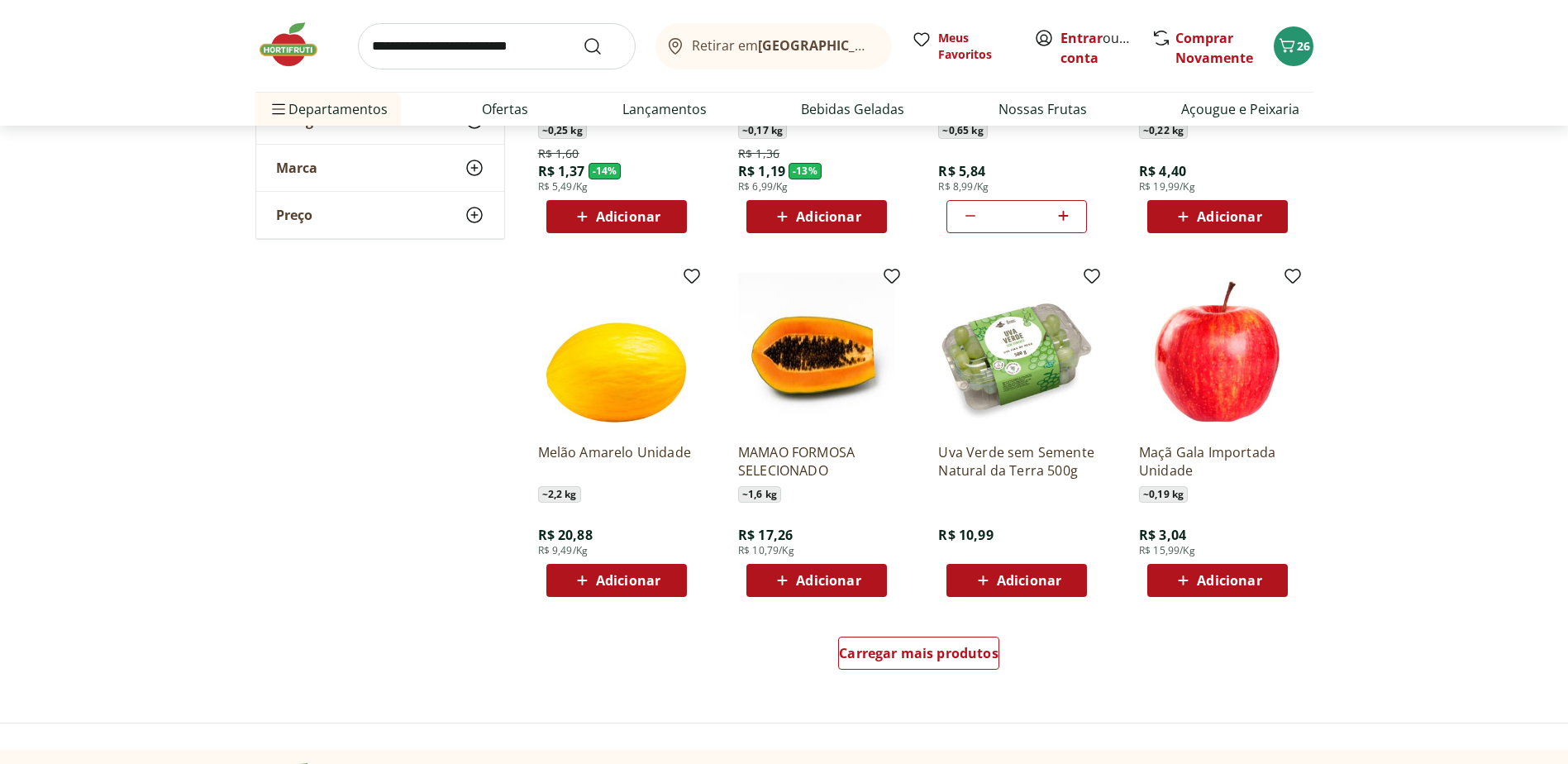
click at [1213, 580] on span "Adicionar" at bounding box center [1229, 580] width 65 height 13
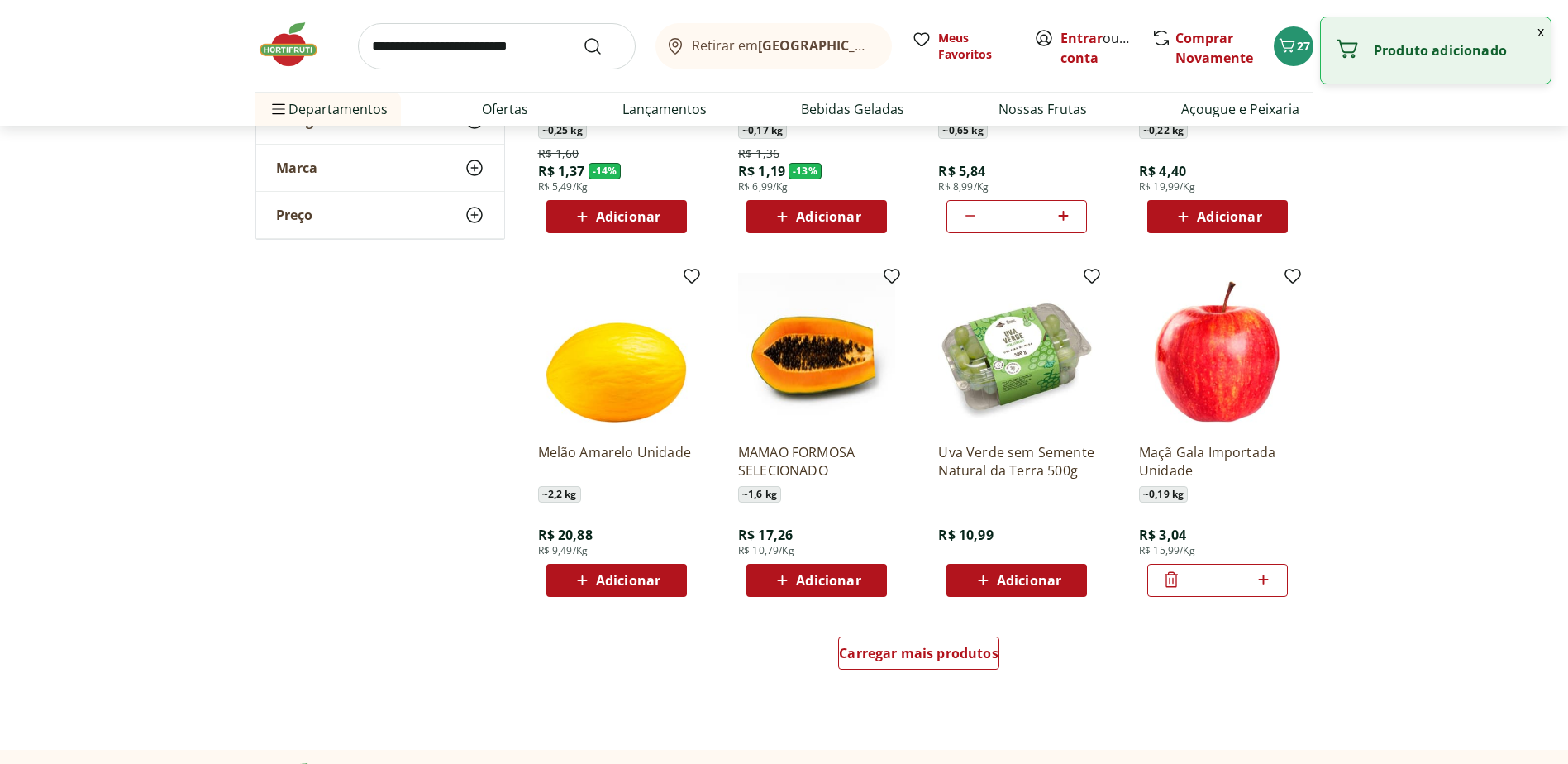
click at [1262, 576] on icon at bounding box center [1263, 580] width 21 height 20
type input "*"
click at [959, 654] on span "Carregar mais produtos" at bounding box center [918, 654] width 159 height 13
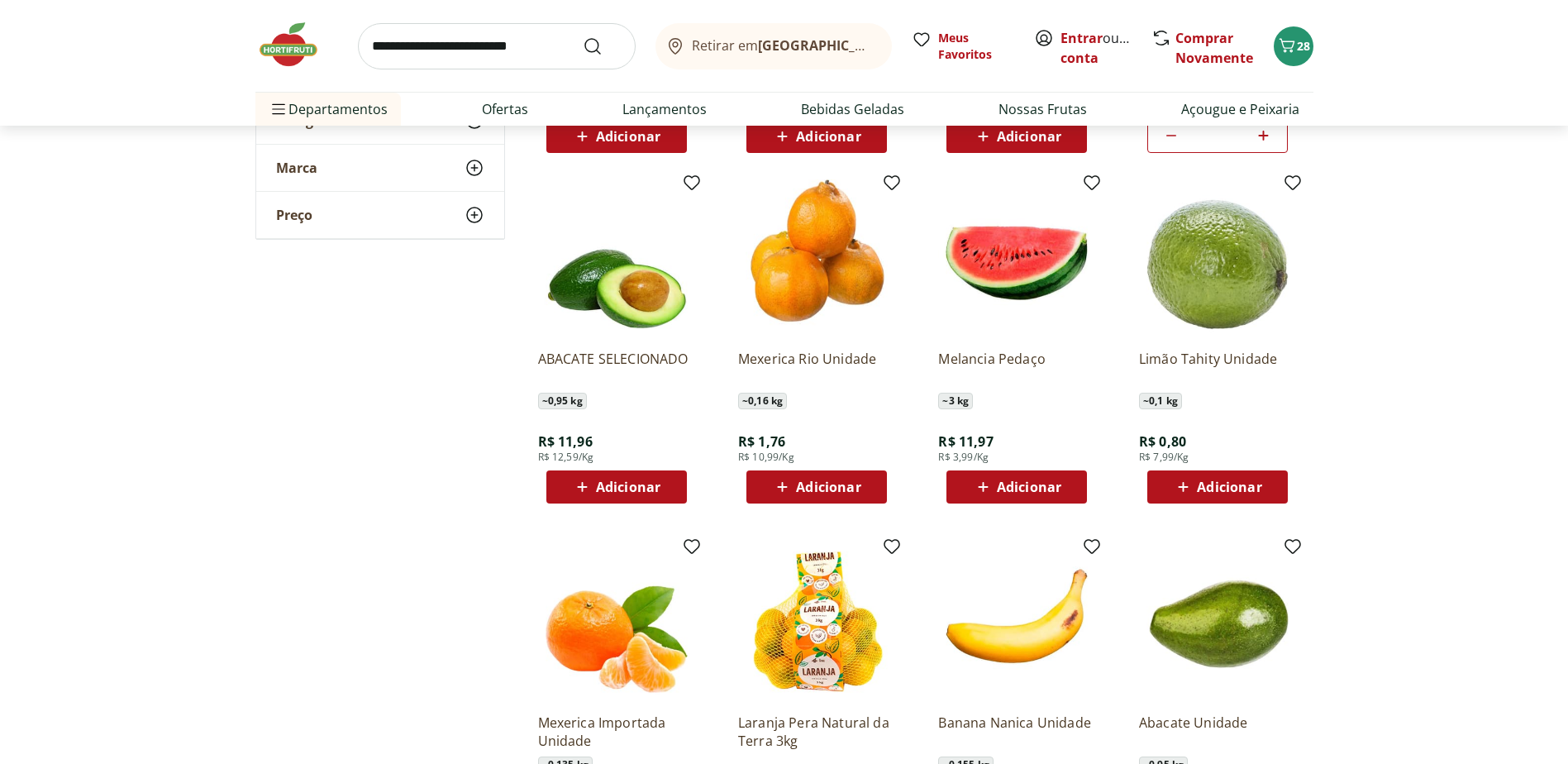
scroll to position [1323, 0]
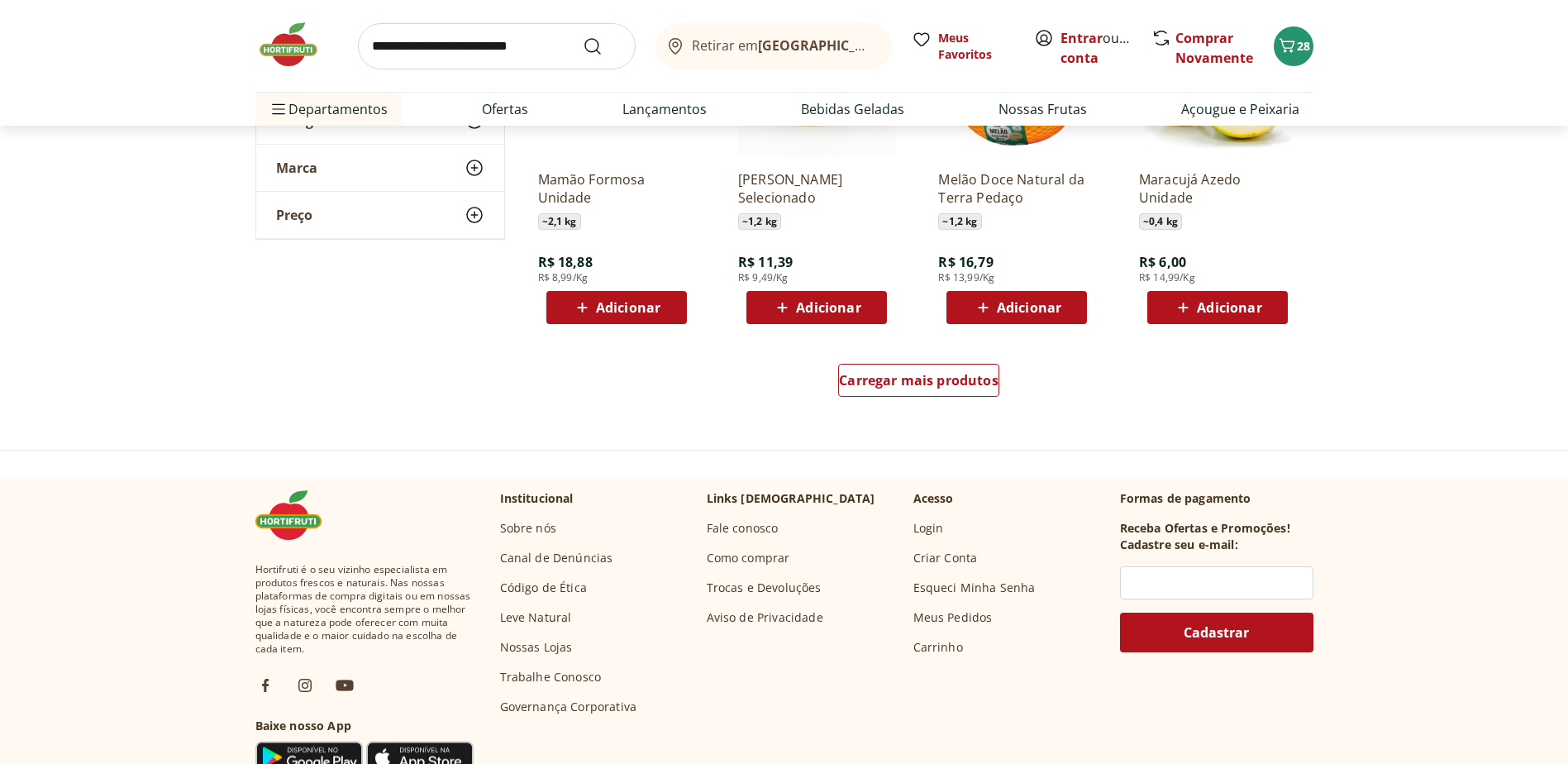
scroll to position [2149, 0]
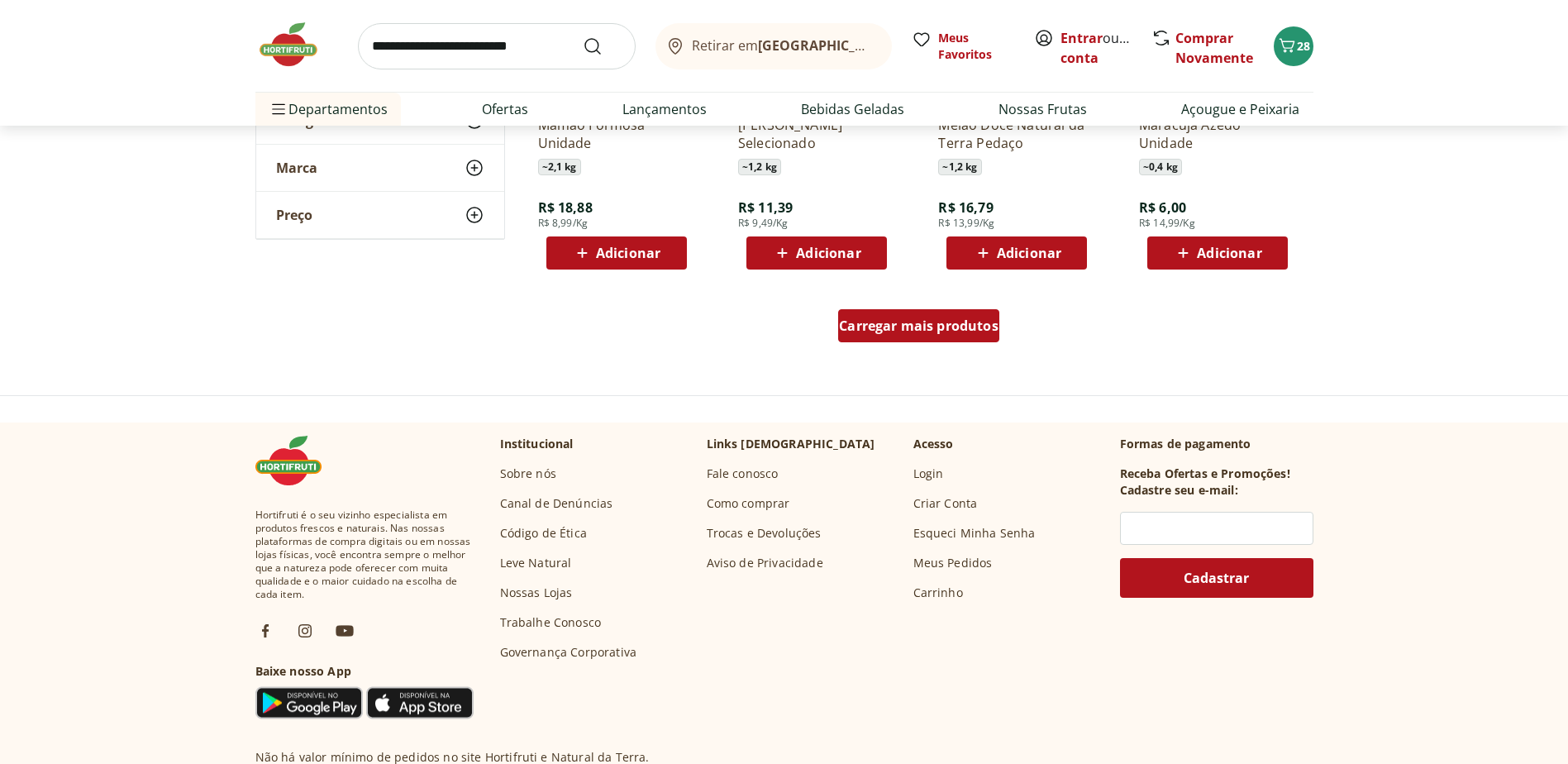
click at [914, 326] on span "Carregar mais produtos" at bounding box center [918, 326] width 159 height 13
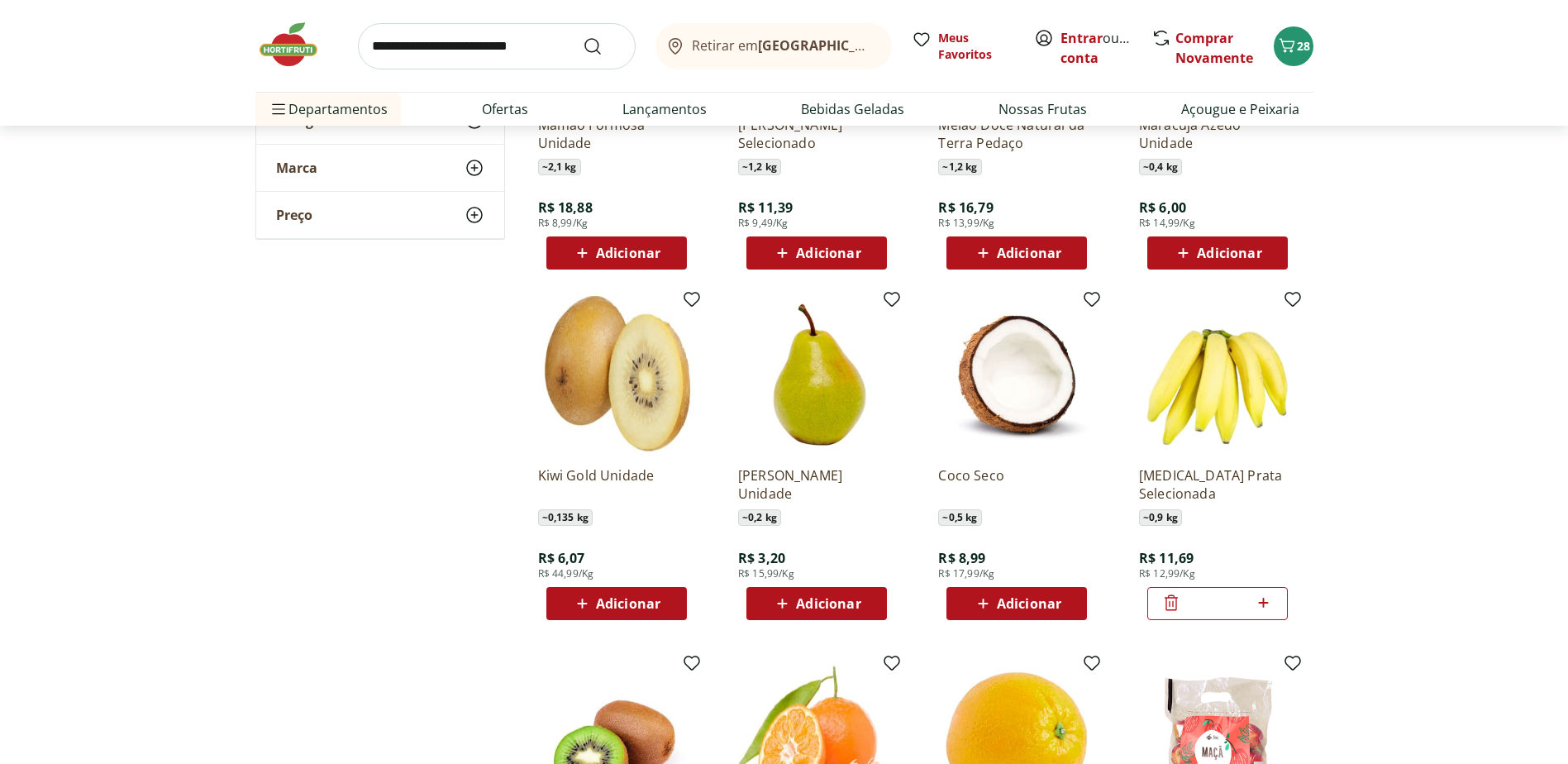
click at [820, 601] on span "Adicionar" at bounding box center [828, 604] width 65 height 13
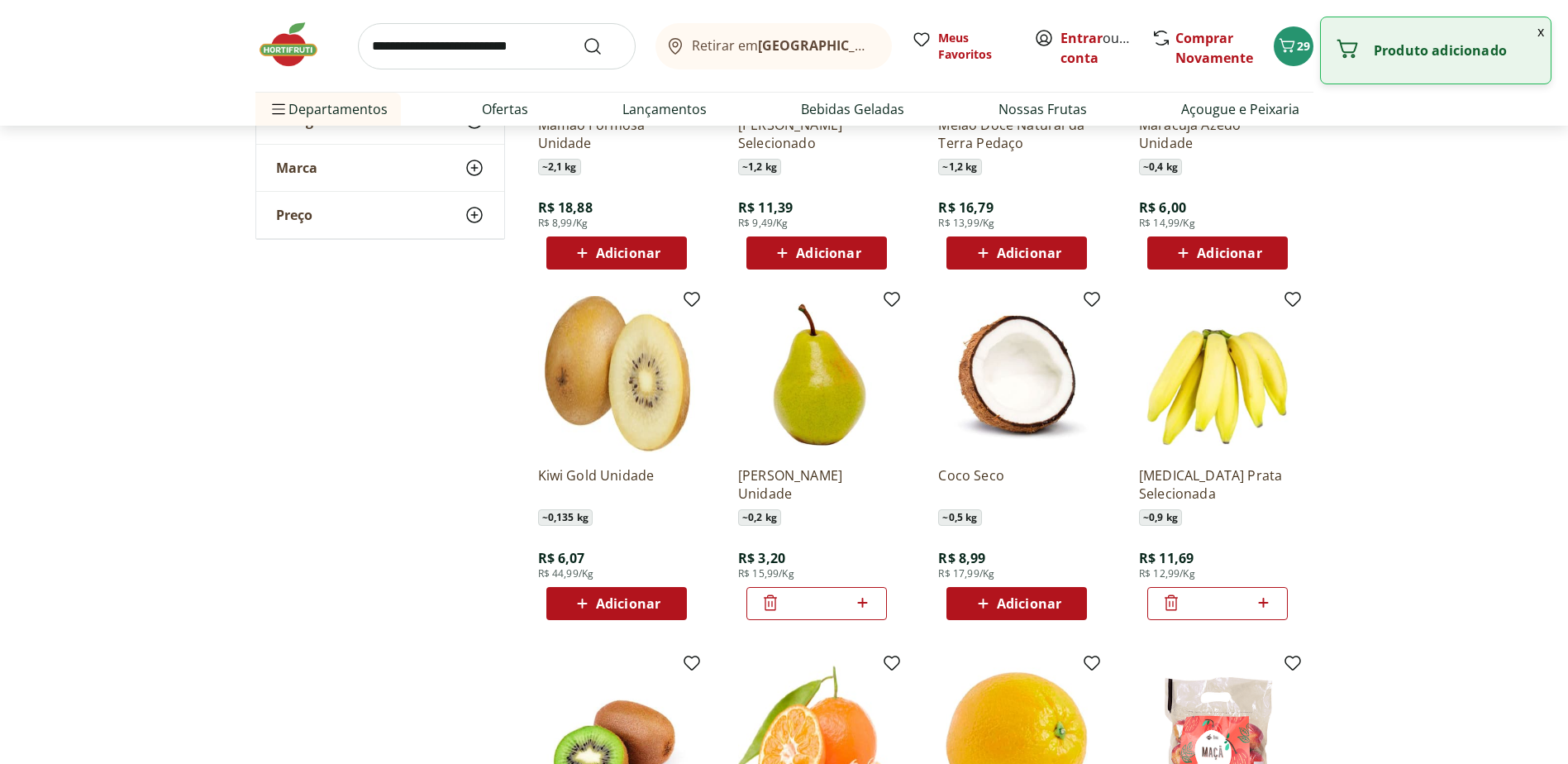
click at [862, 605] on icon at bounding box center [862, 603] width 21 height 20
type input "*"
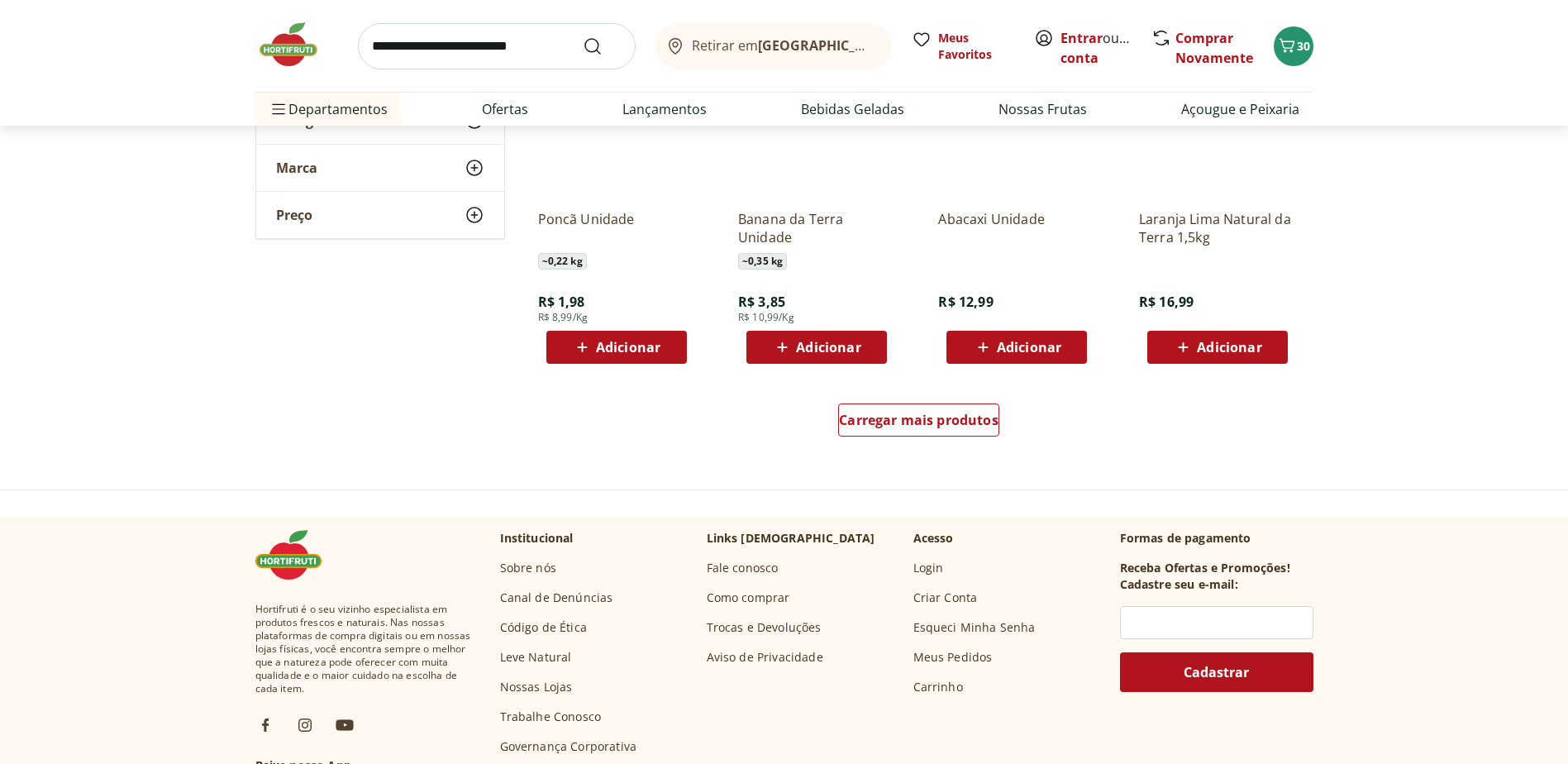
scroll to position [3142, 0]
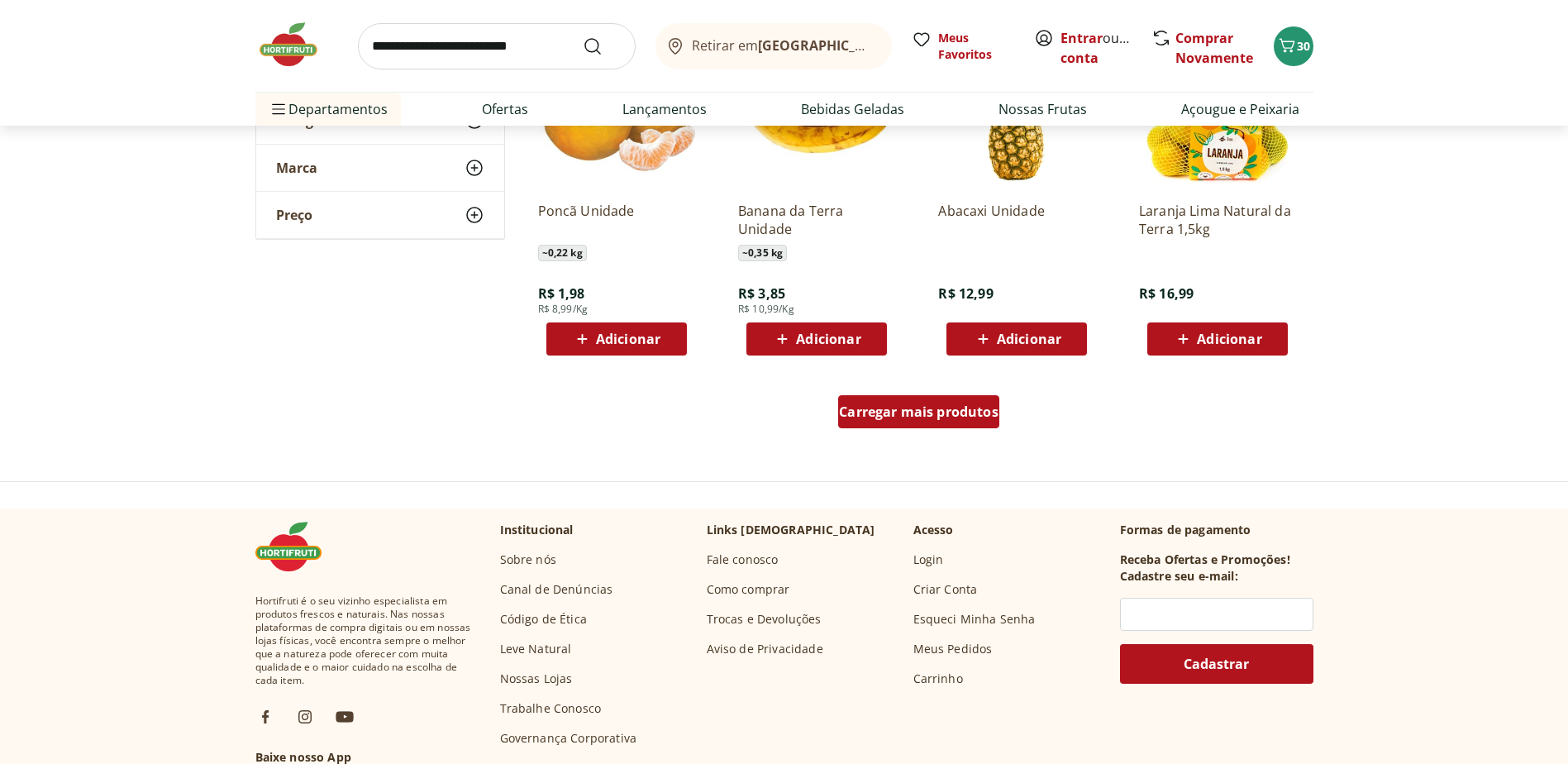
click at [946, 410] on span "Carregar mais produtos" at bounding box center [918, 412] width 159 height 13
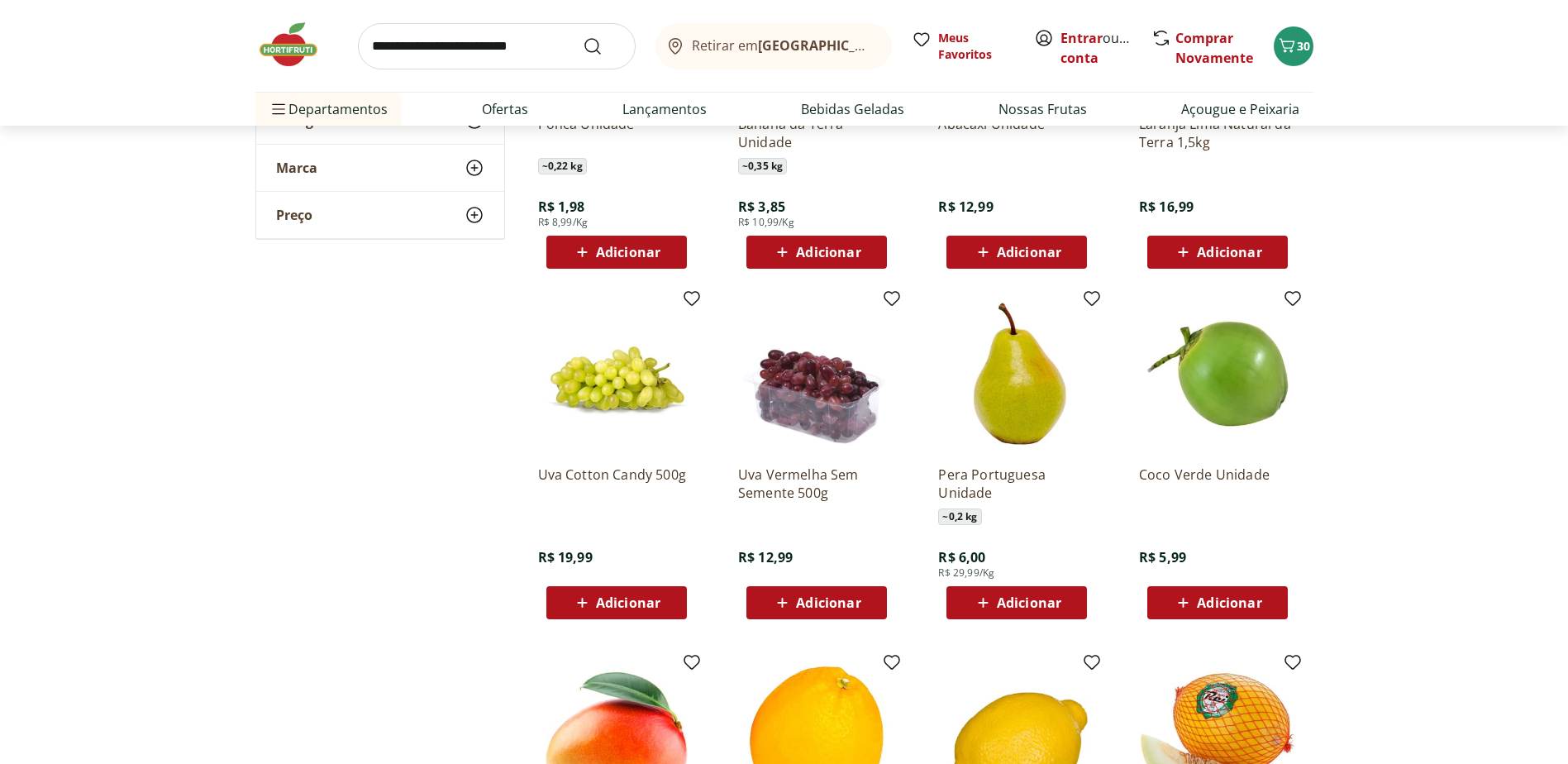
scroll to position [3390, 0]
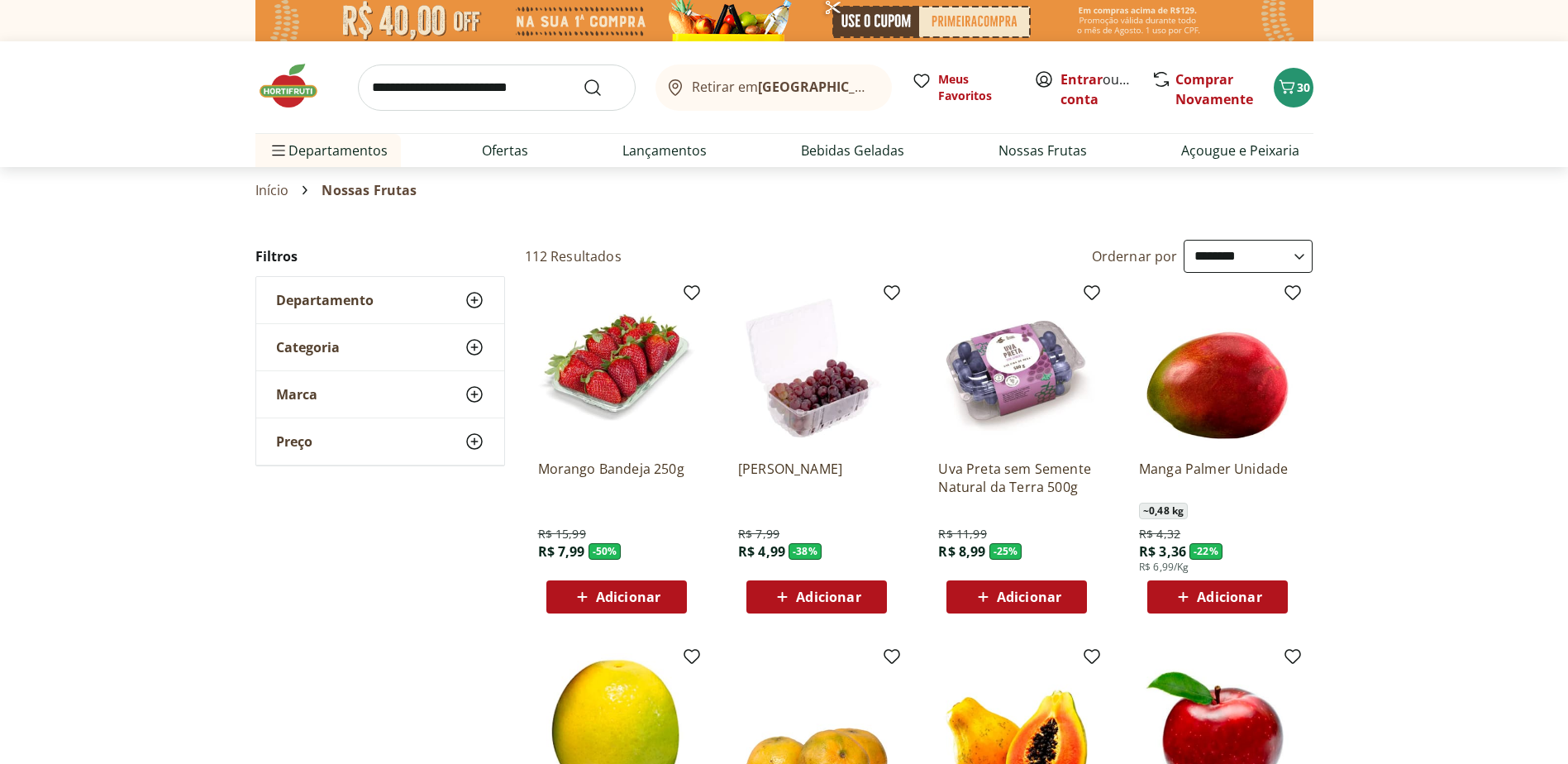
select select "**********"
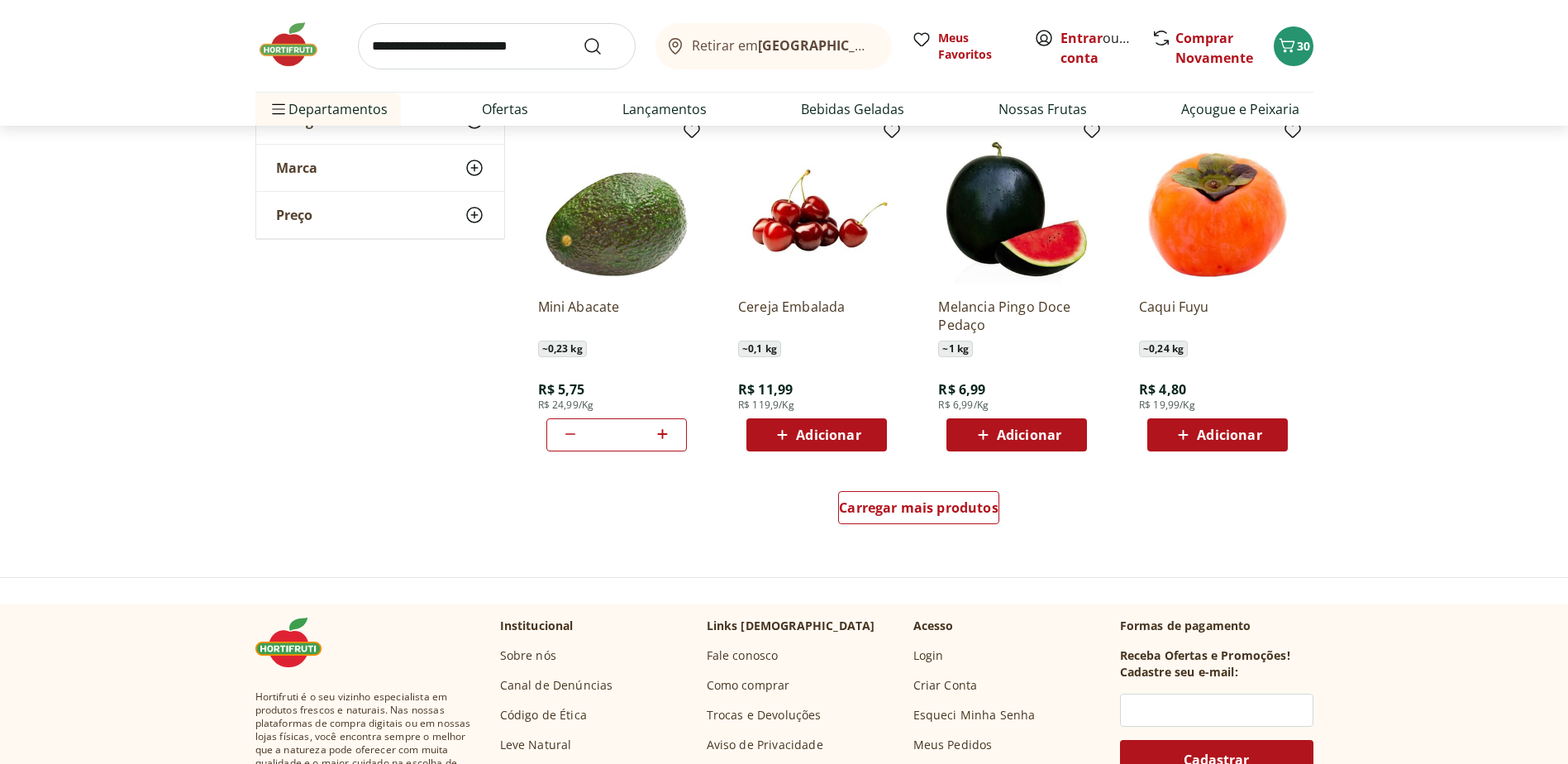
scroll to position [4134, 0]
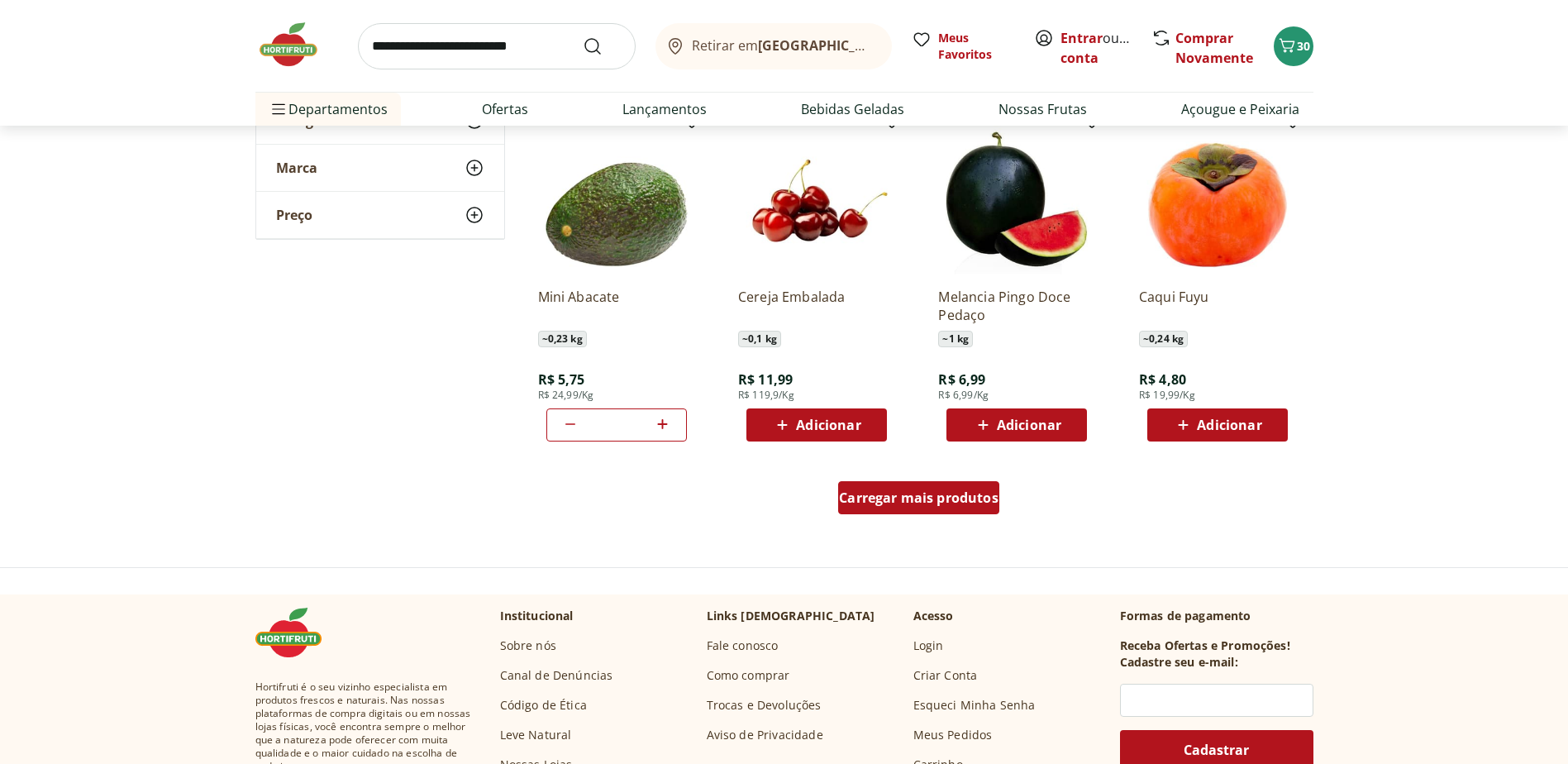
click at [916, 509] on div "Carregar mais produtos" at bounding box center [918, 497] width 161 height 33
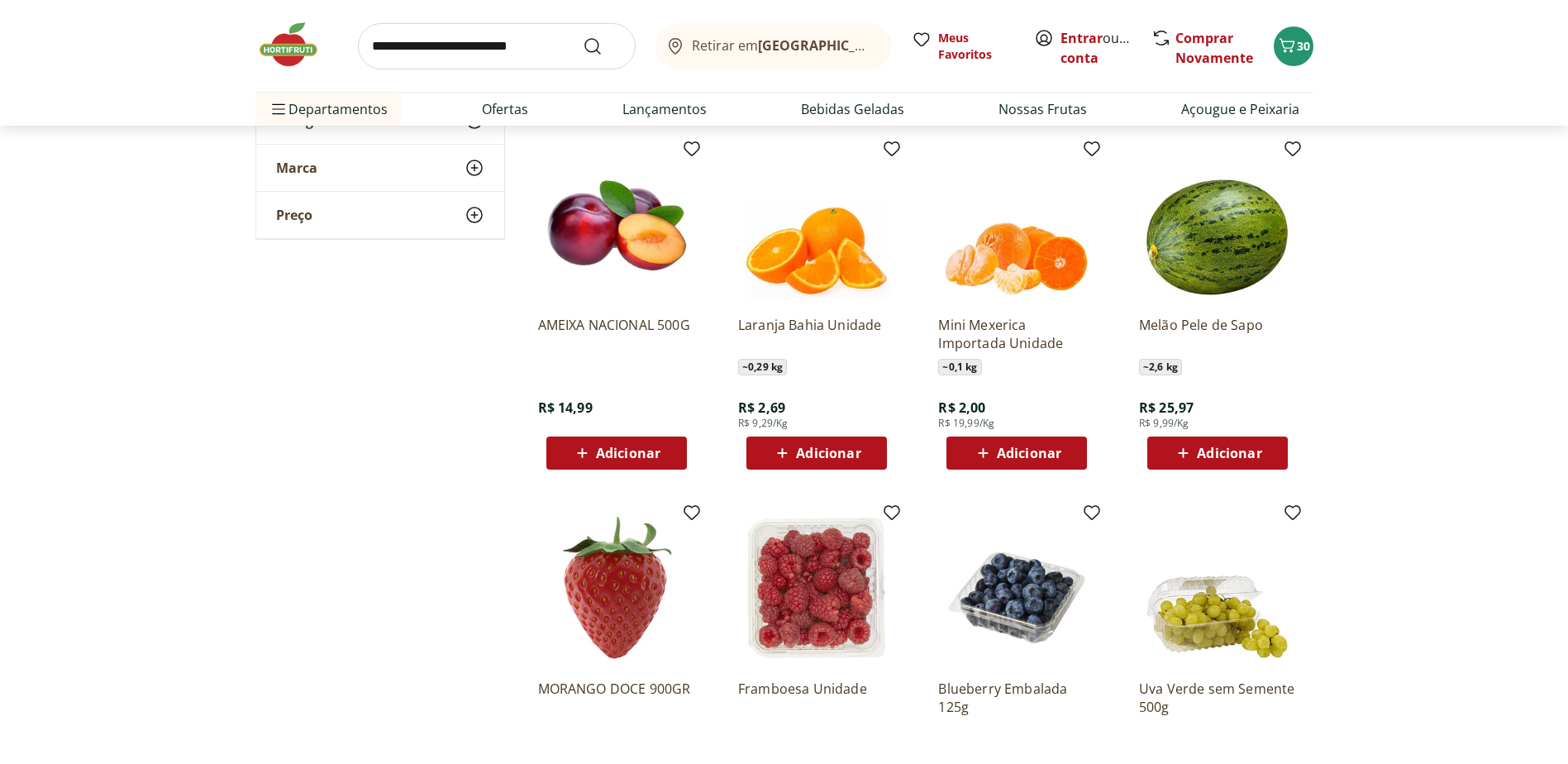
scroll to position [4464, 0]
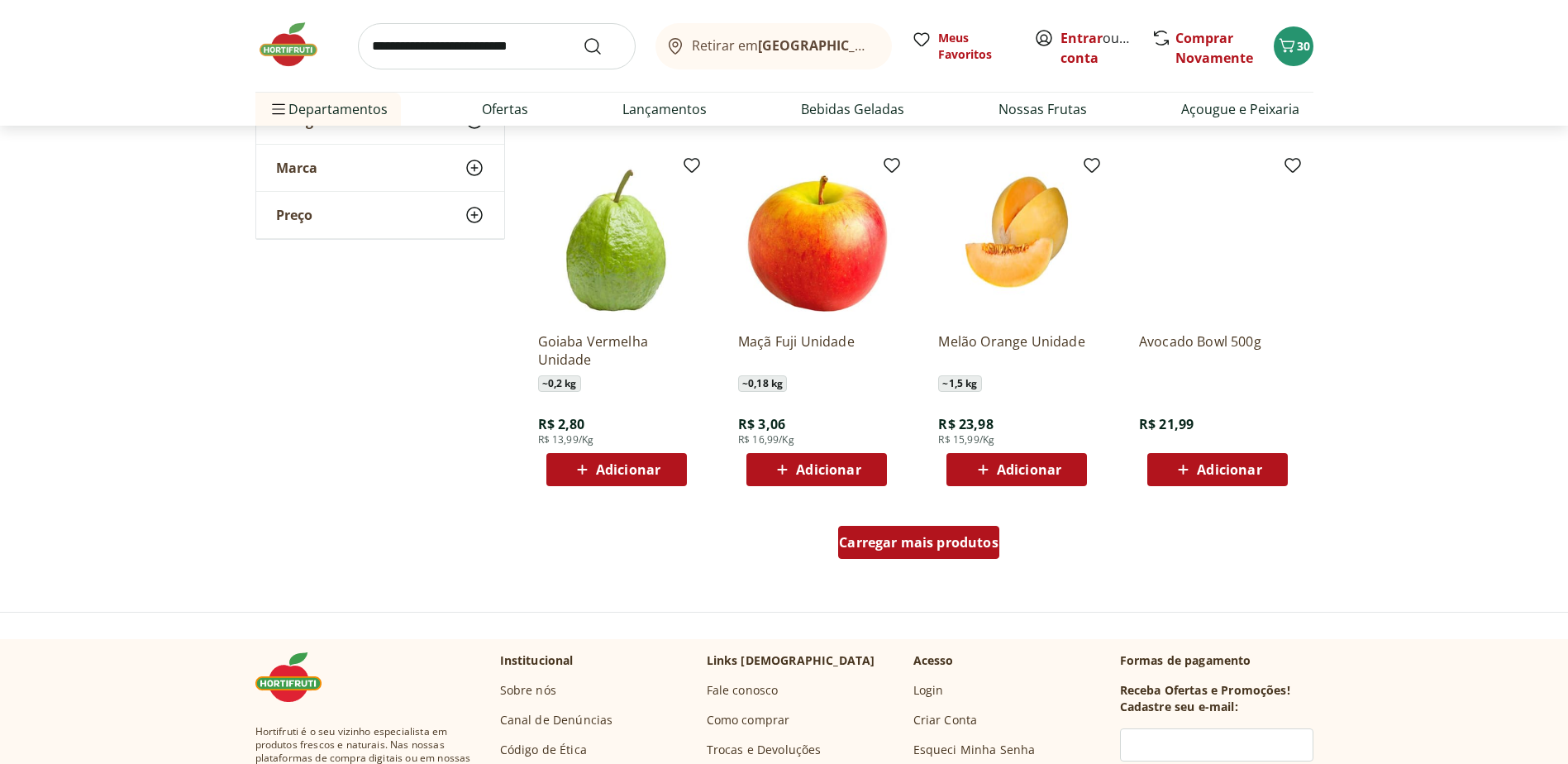
scroll to position [5292, 0]
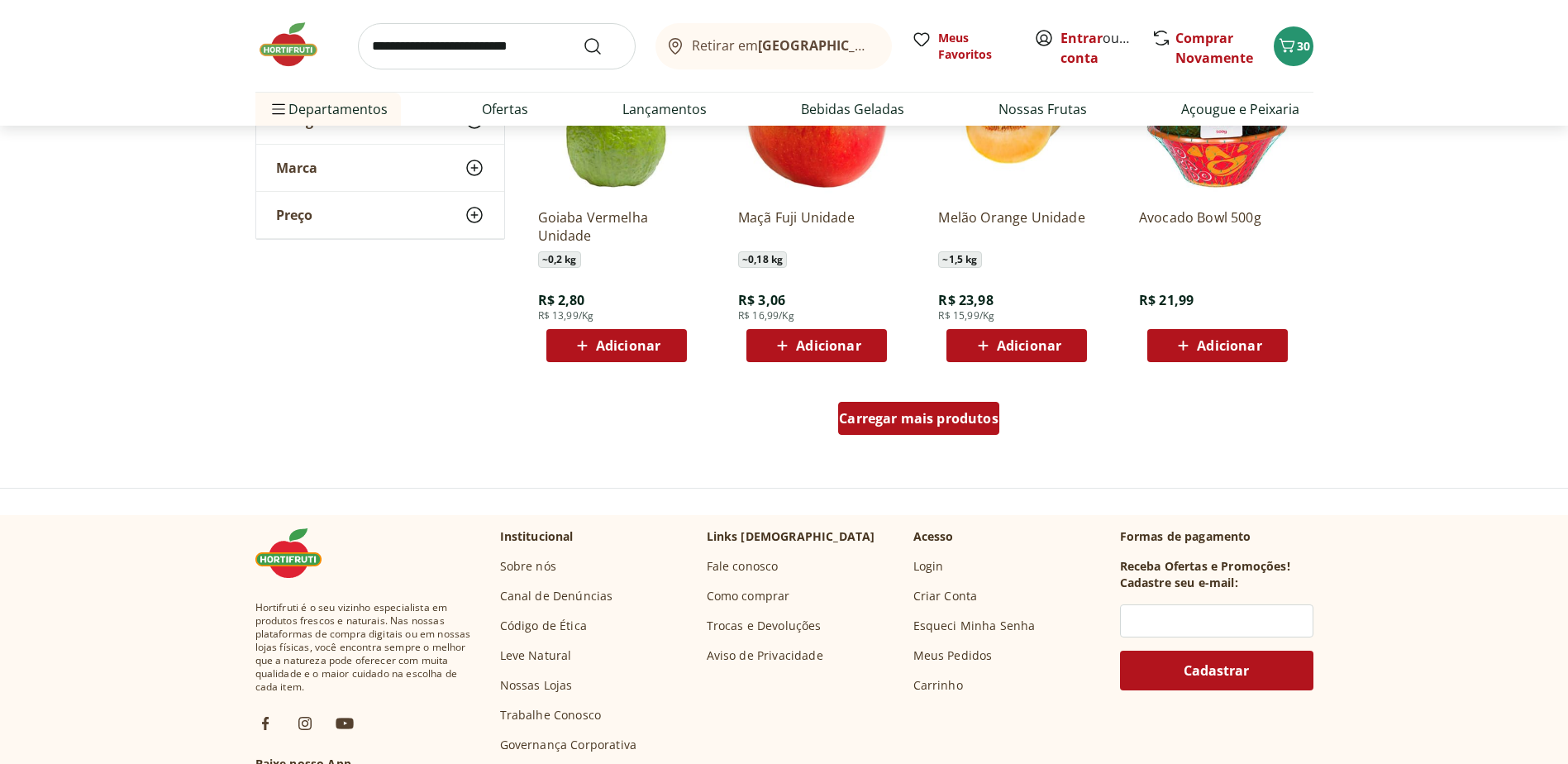
click at [907, 414] on span "Carregar mais produtos" at bounding box center [918, 419] width 159 height 13
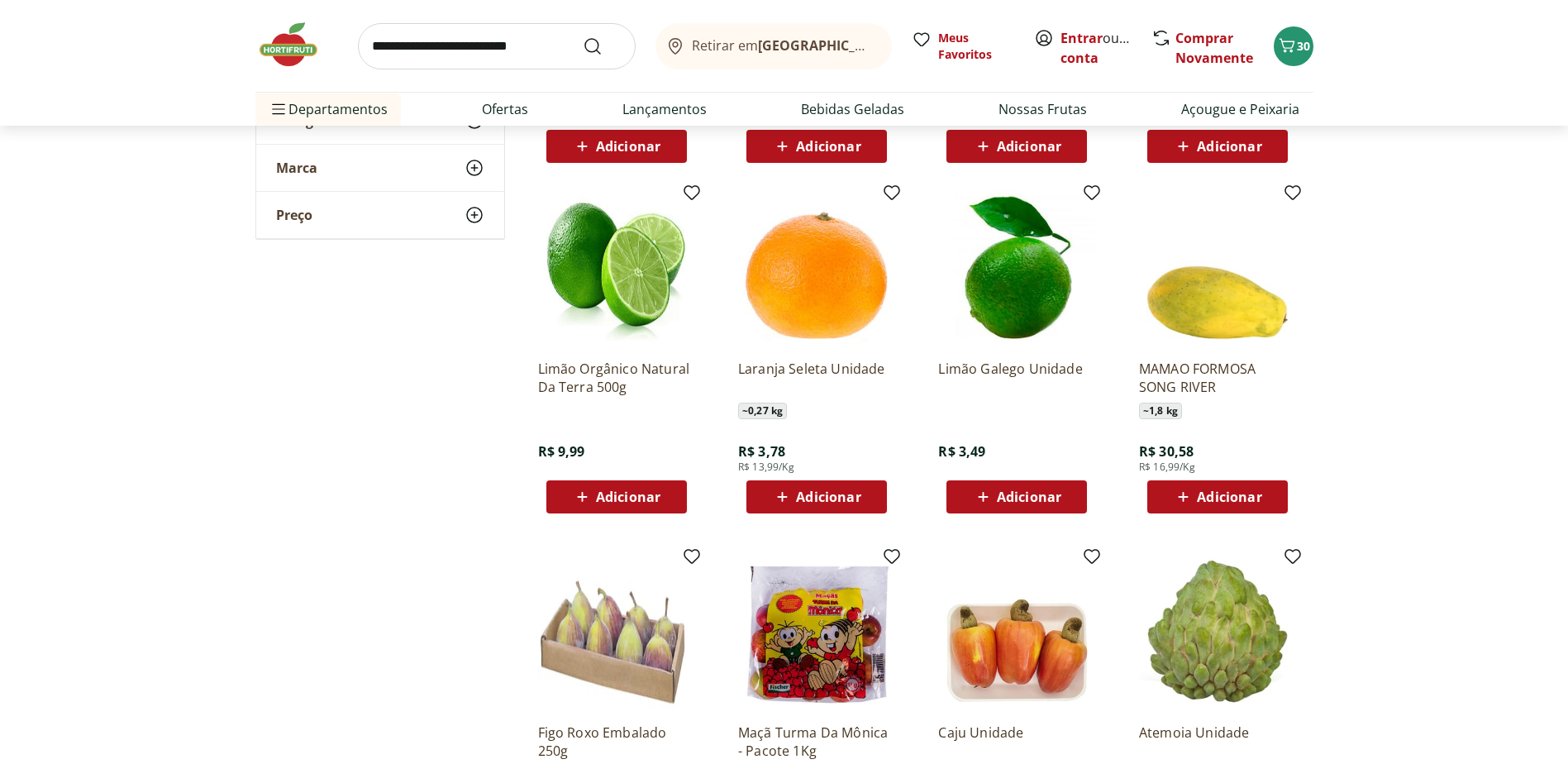
scroll to position [5539, 0]
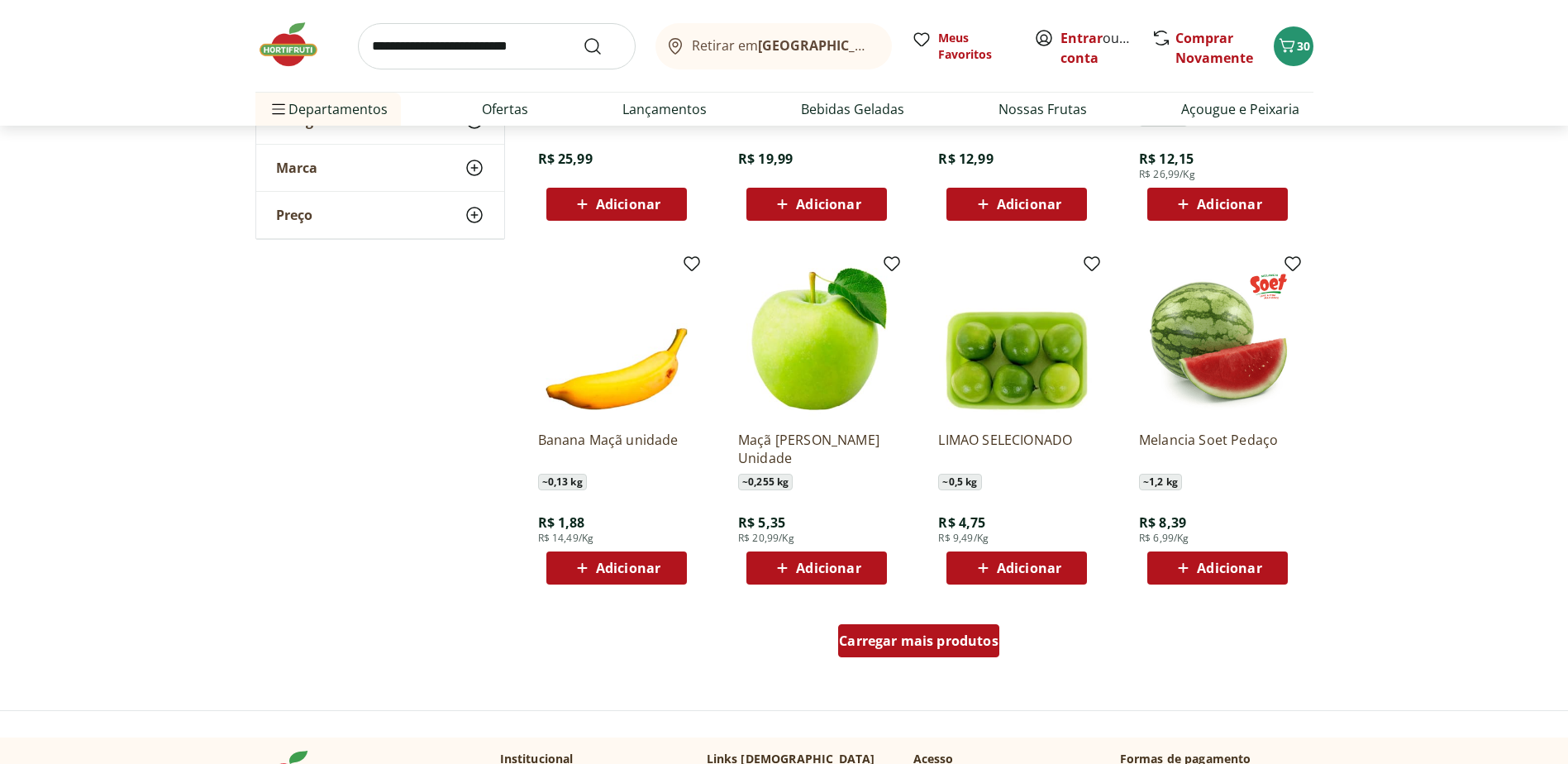
scroll to position [6201, 0]
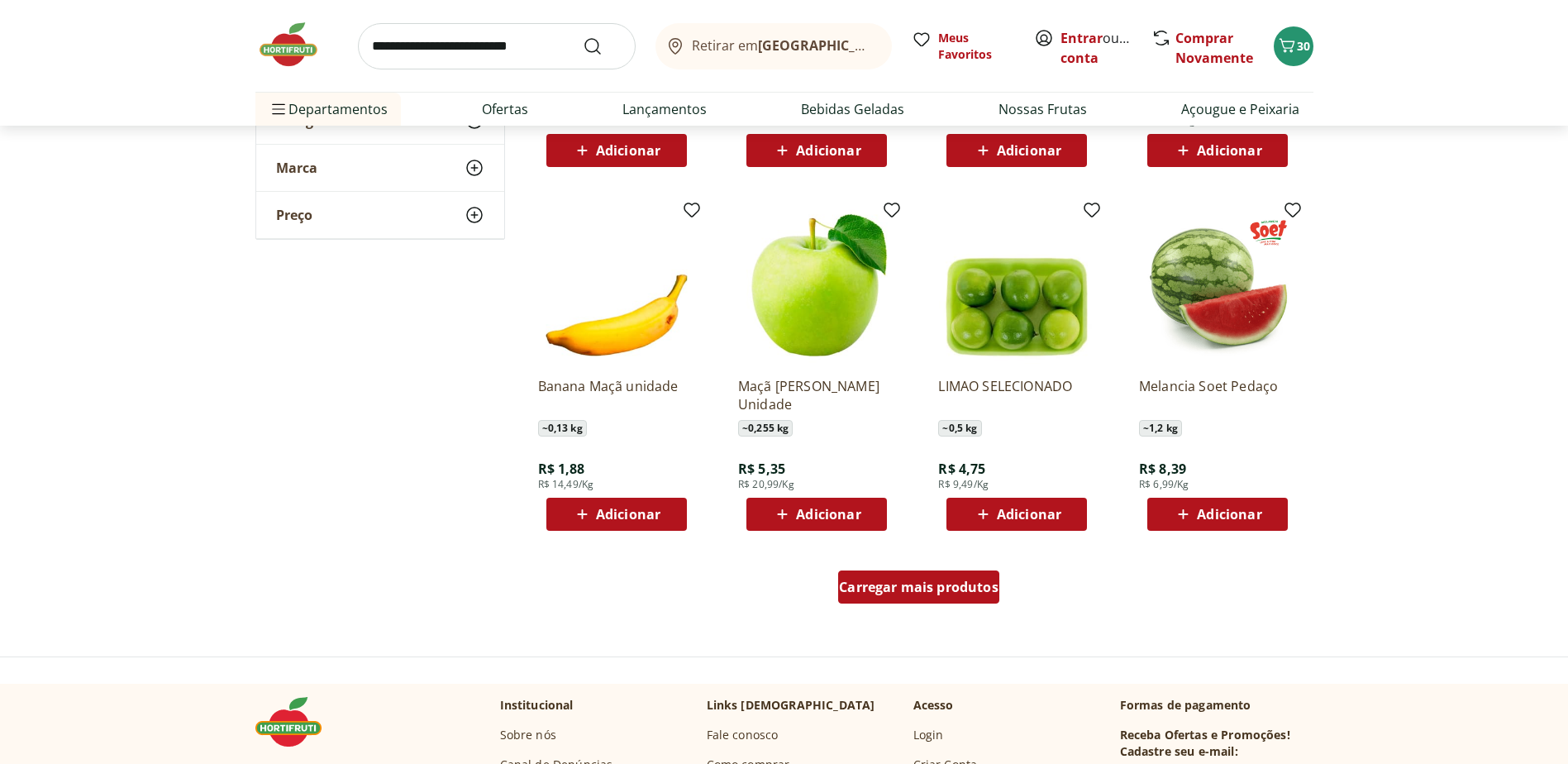
click at [904, 589] on span "Carregar mais produtos" at bounding box center [918, 587] width 159 height 13
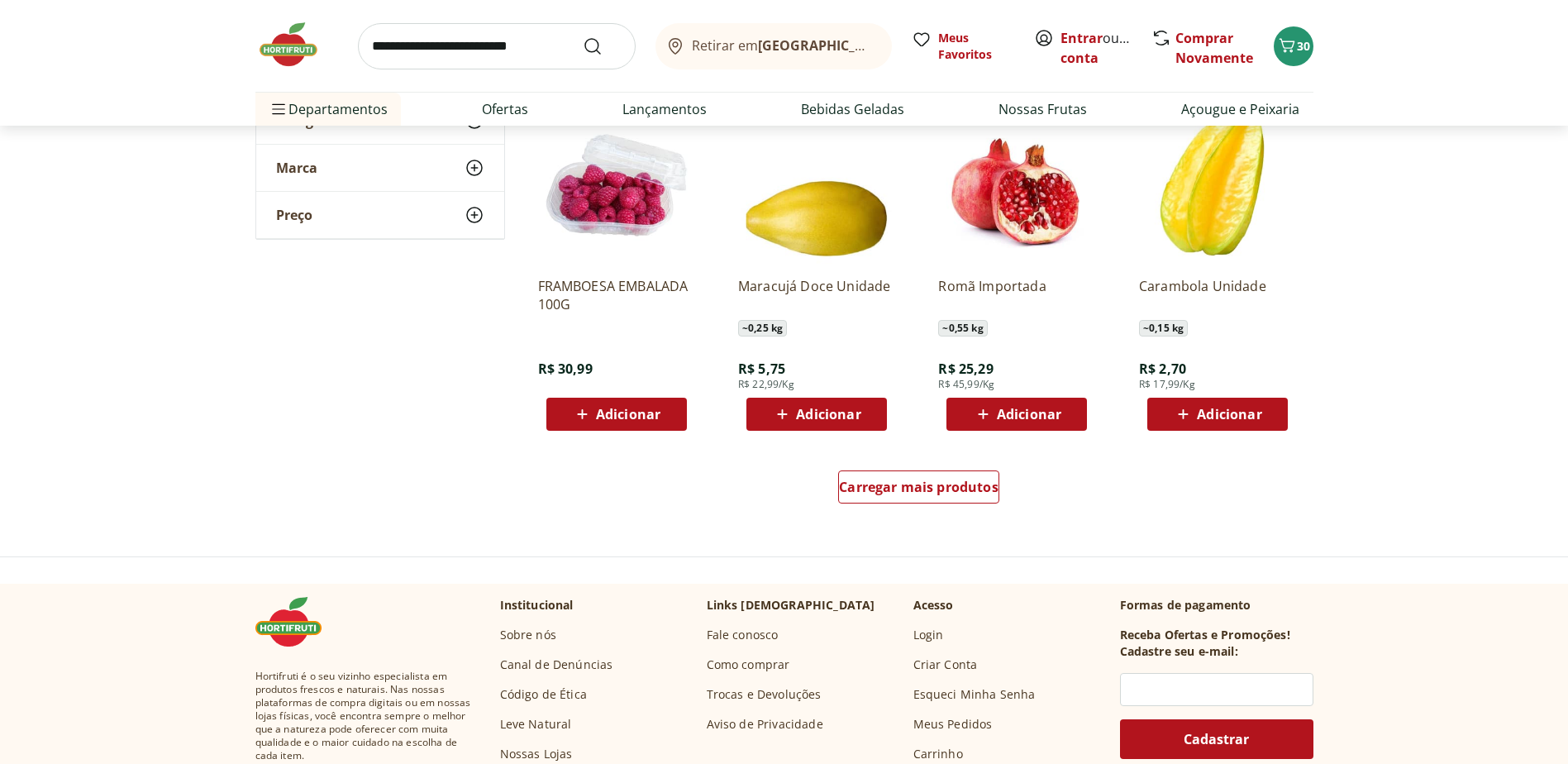
scroll to position [7441, 0]
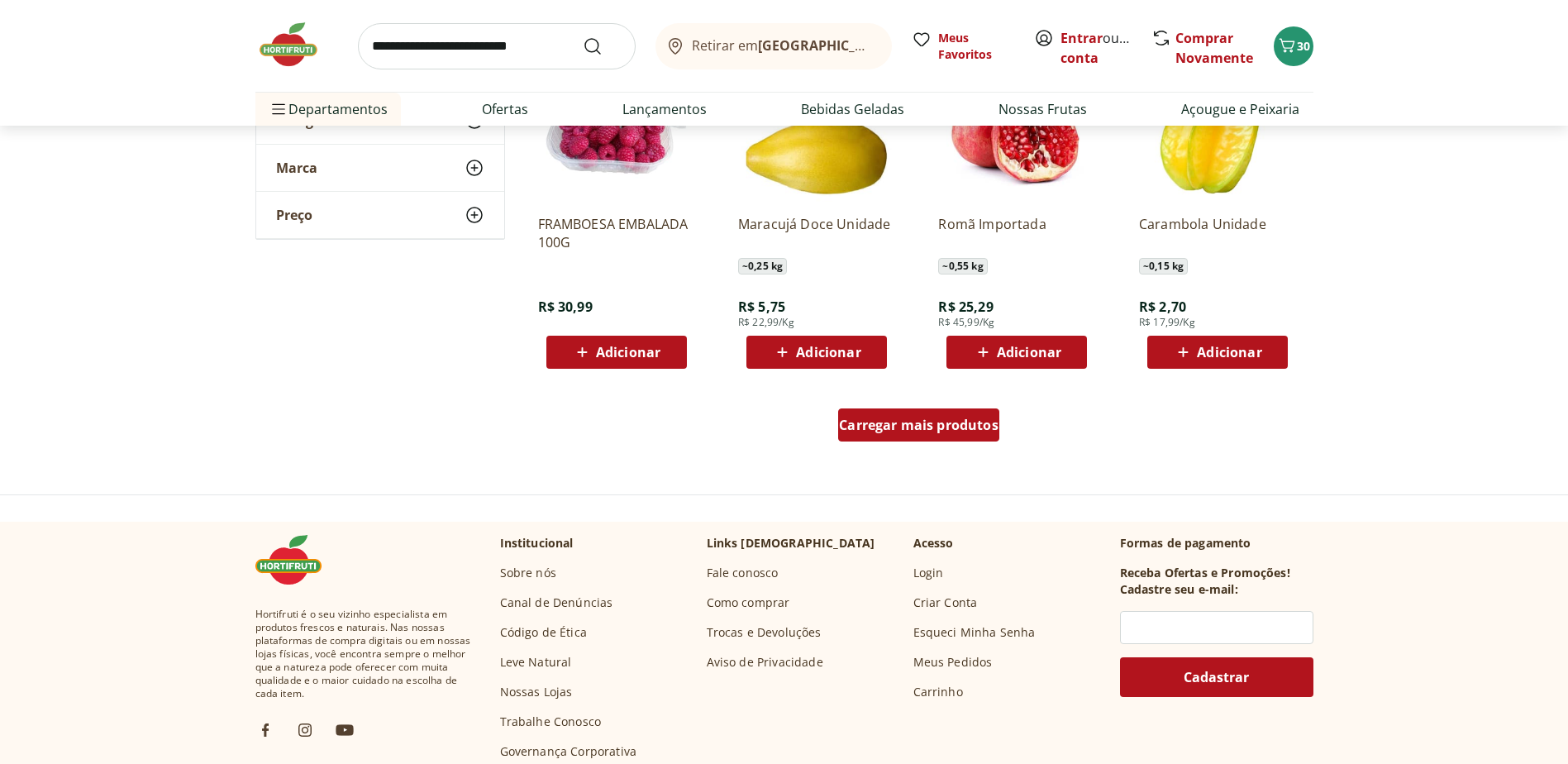
click at [916, 419] on span "Carregar mais produtos" at bounding box center [918, 425] width 159 height 13
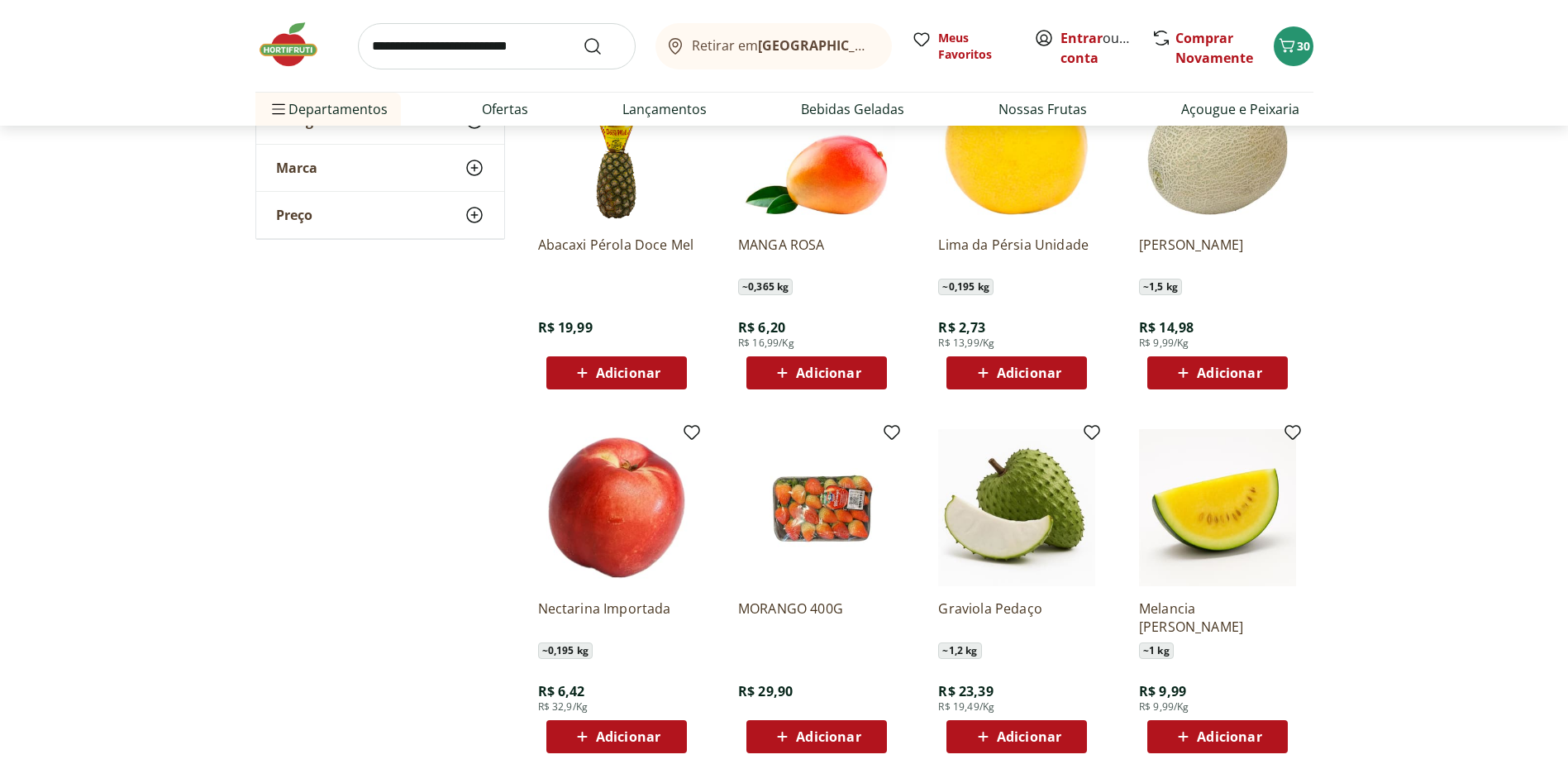
scroll to position [7771, 0]
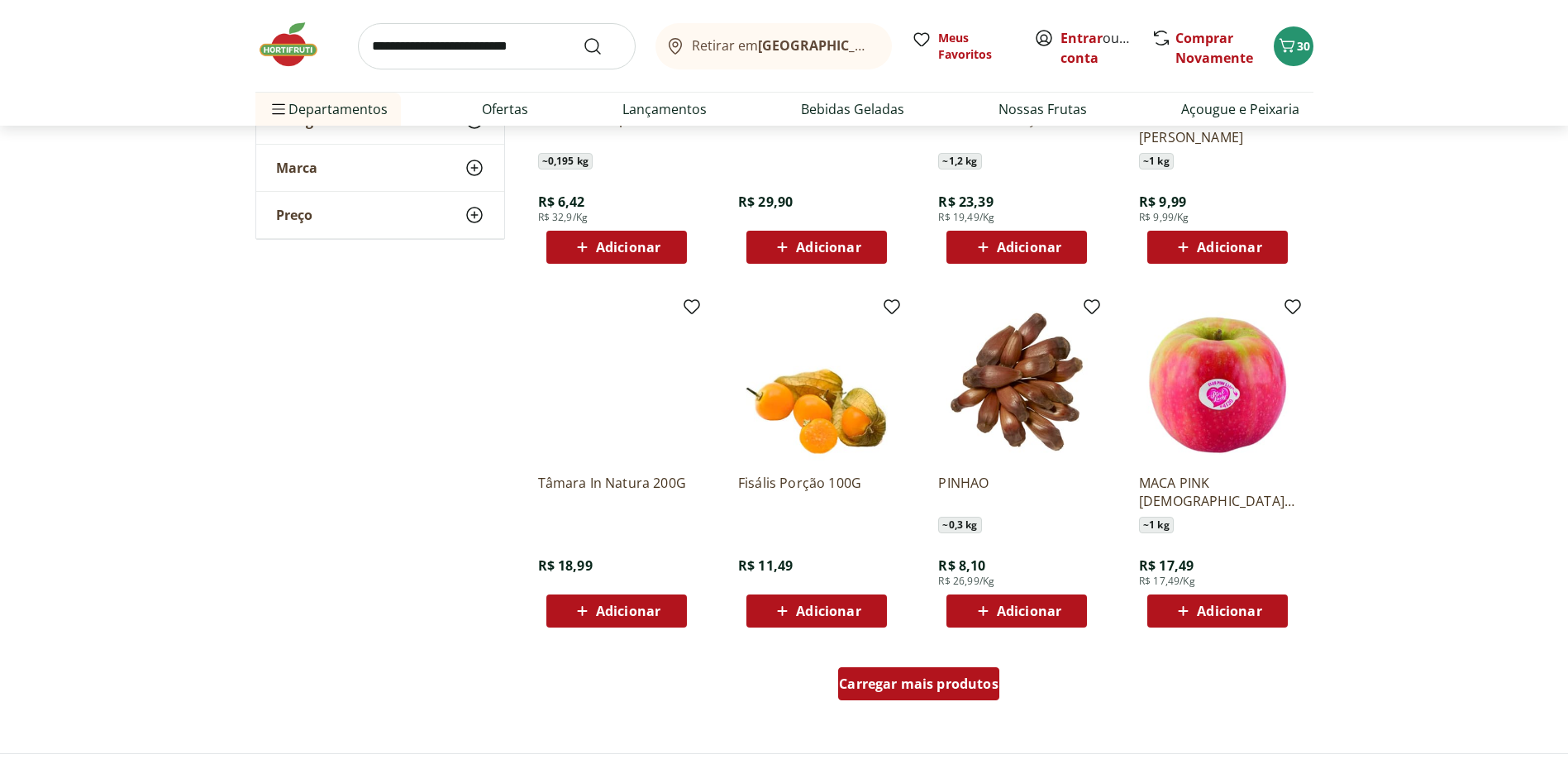
scroll to position [8433, 0]
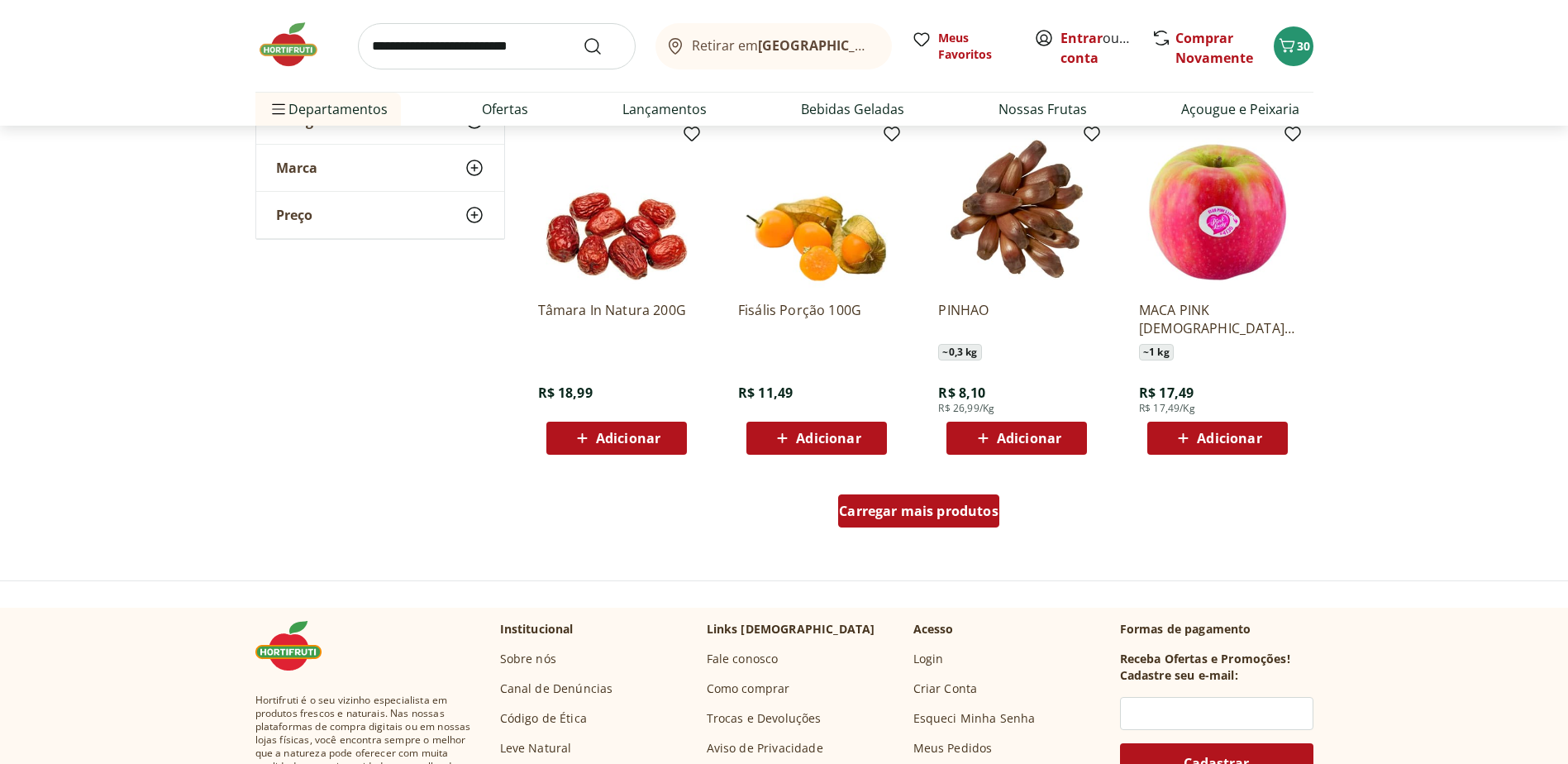
click at [926, 512] on span "Carregar mais produtos" at bounding box center [918, 511] width 159 height 13
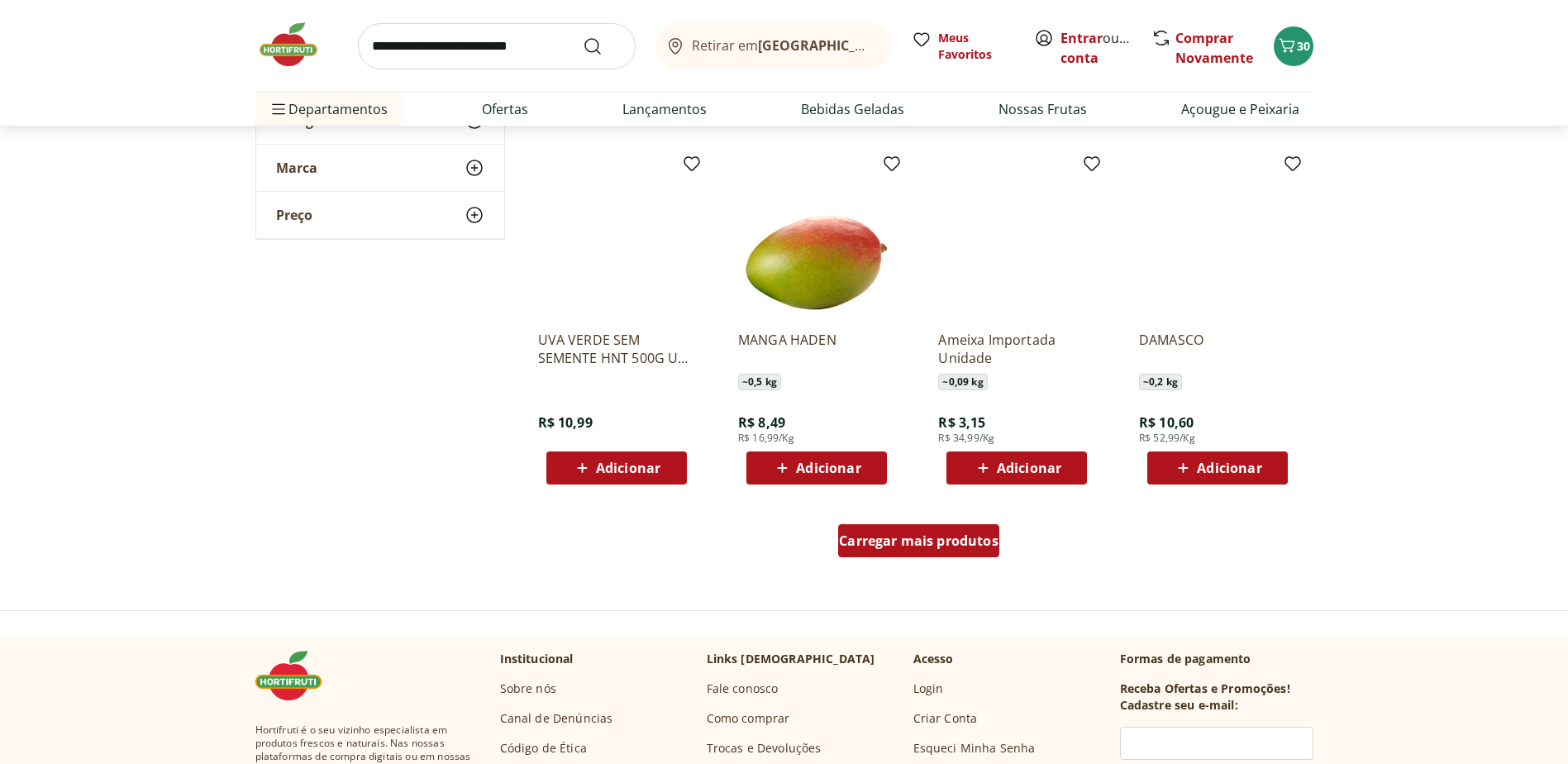
scroll to position [9508, 0]
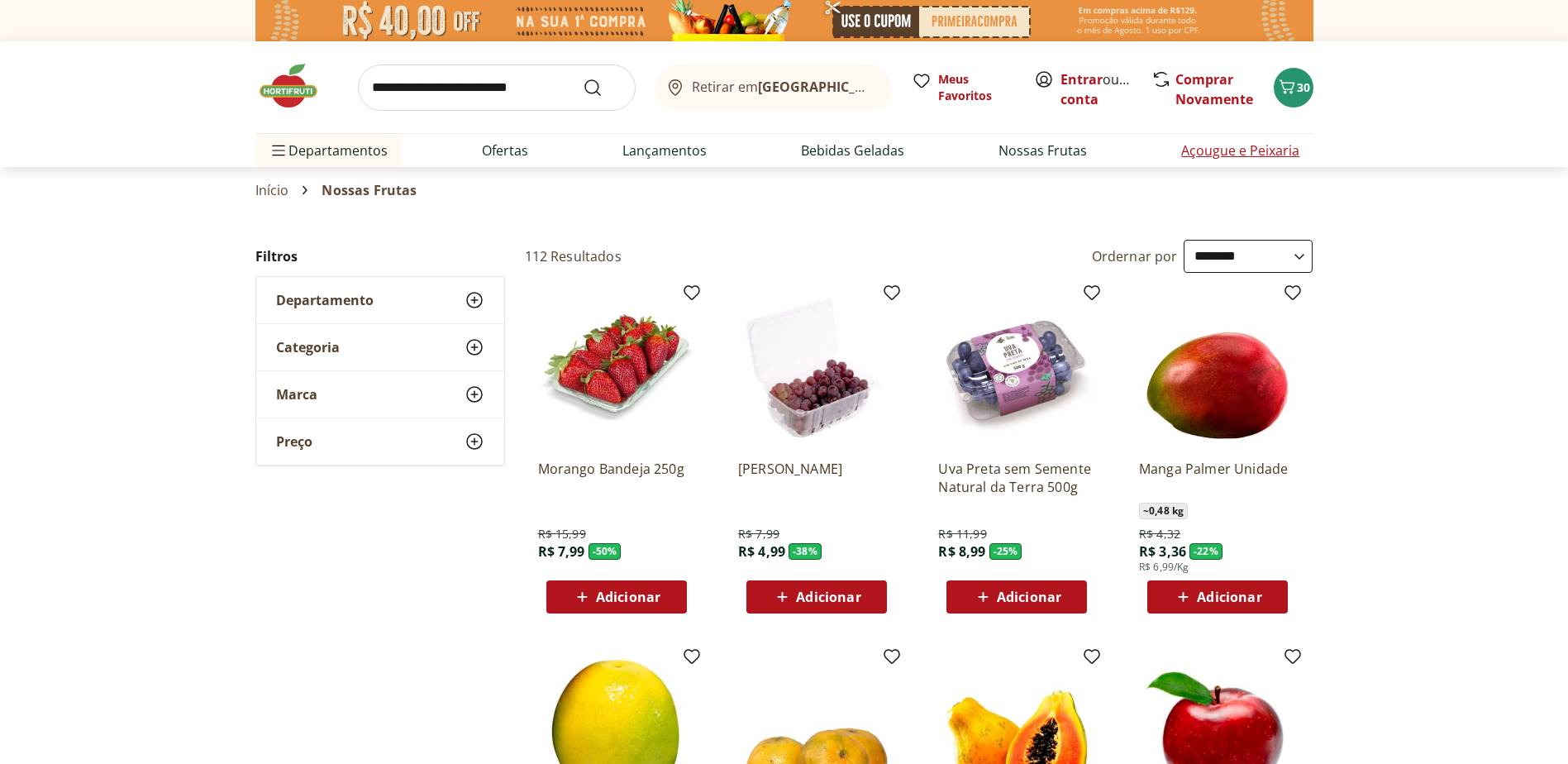
click at [1227, 154] on link "Açougue e Peixaria" at bounding box center [1240, 150] width 118 height 20
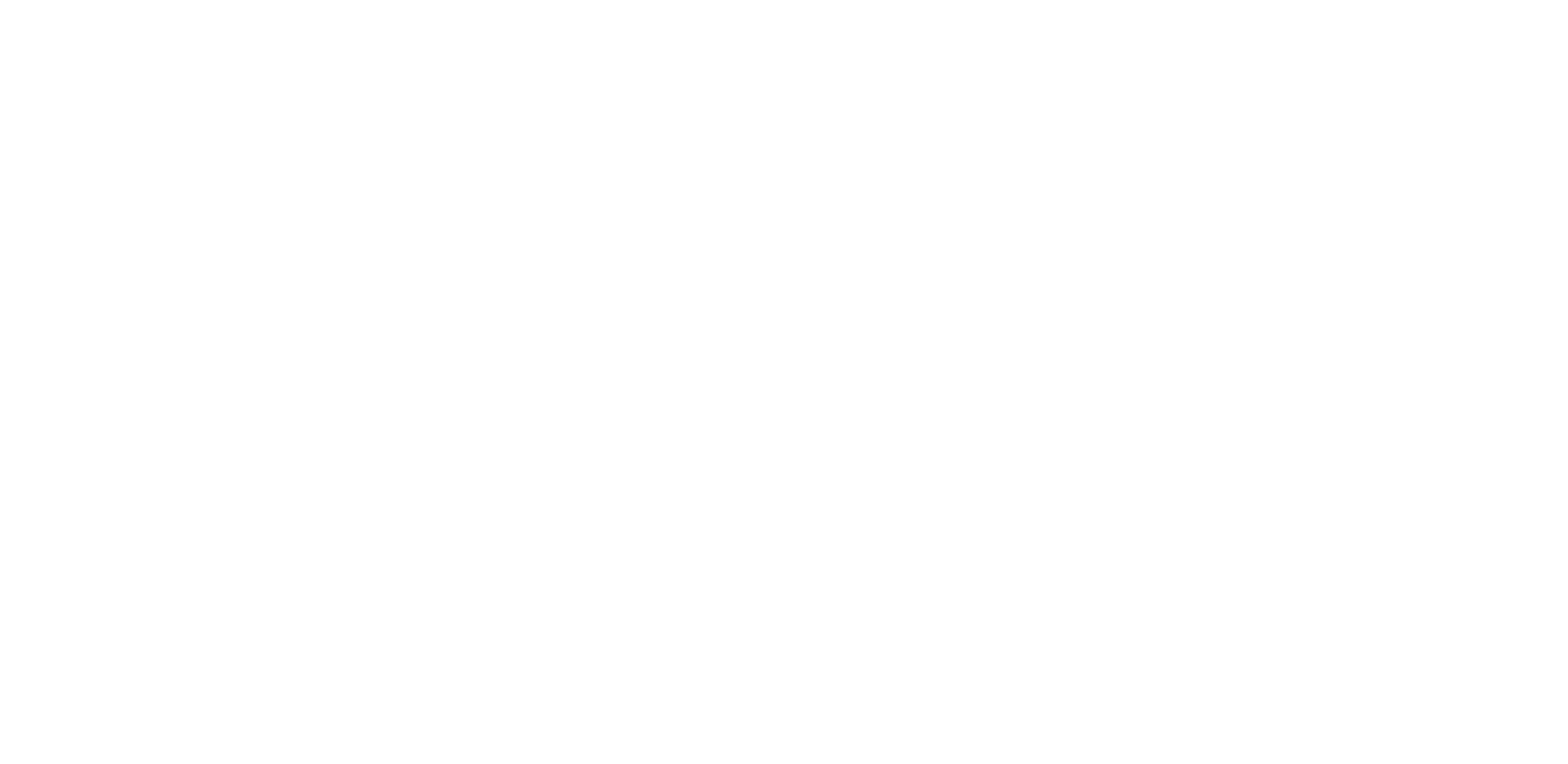
select select "**********"
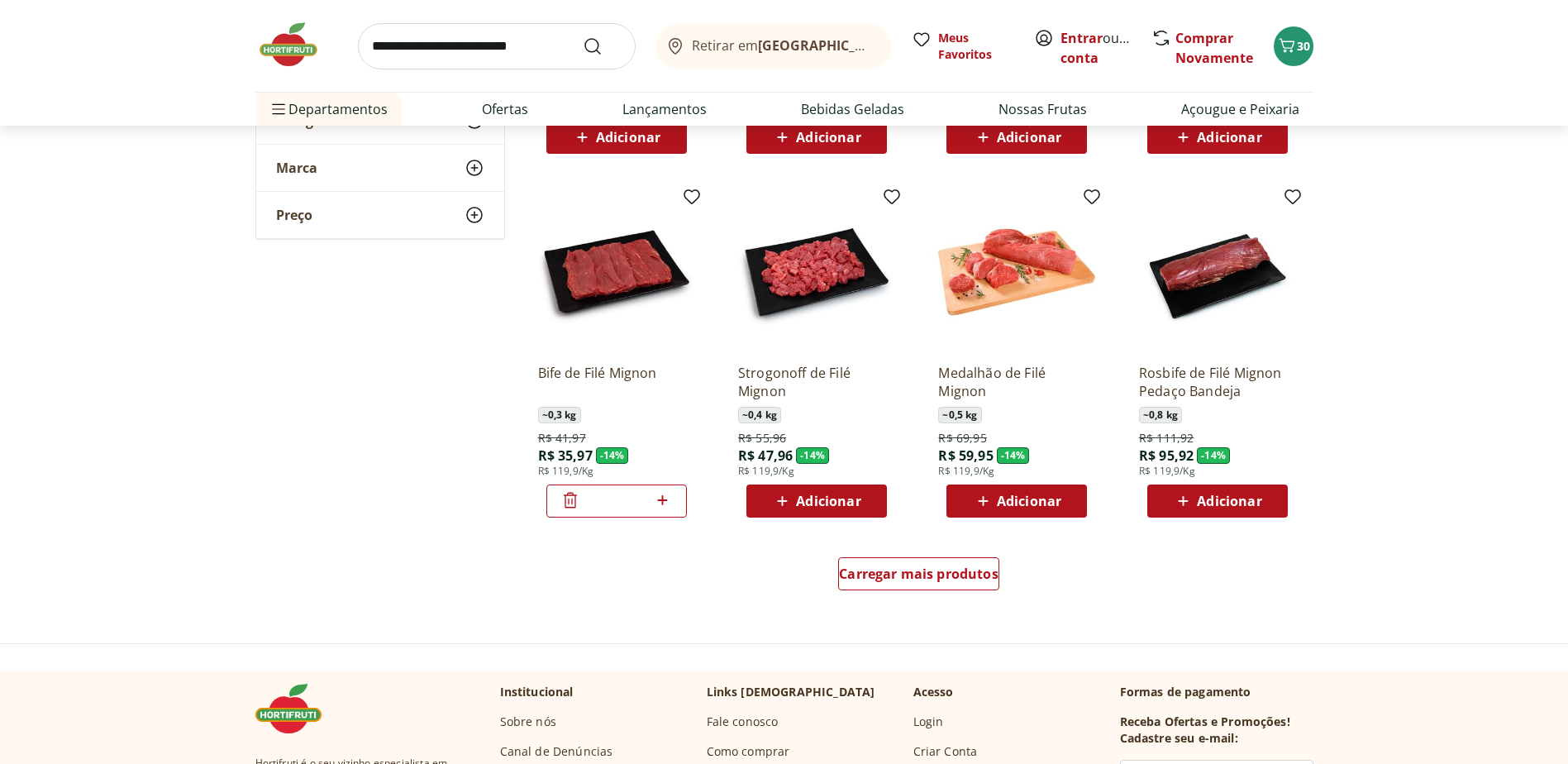
scroll to position [827, 0]
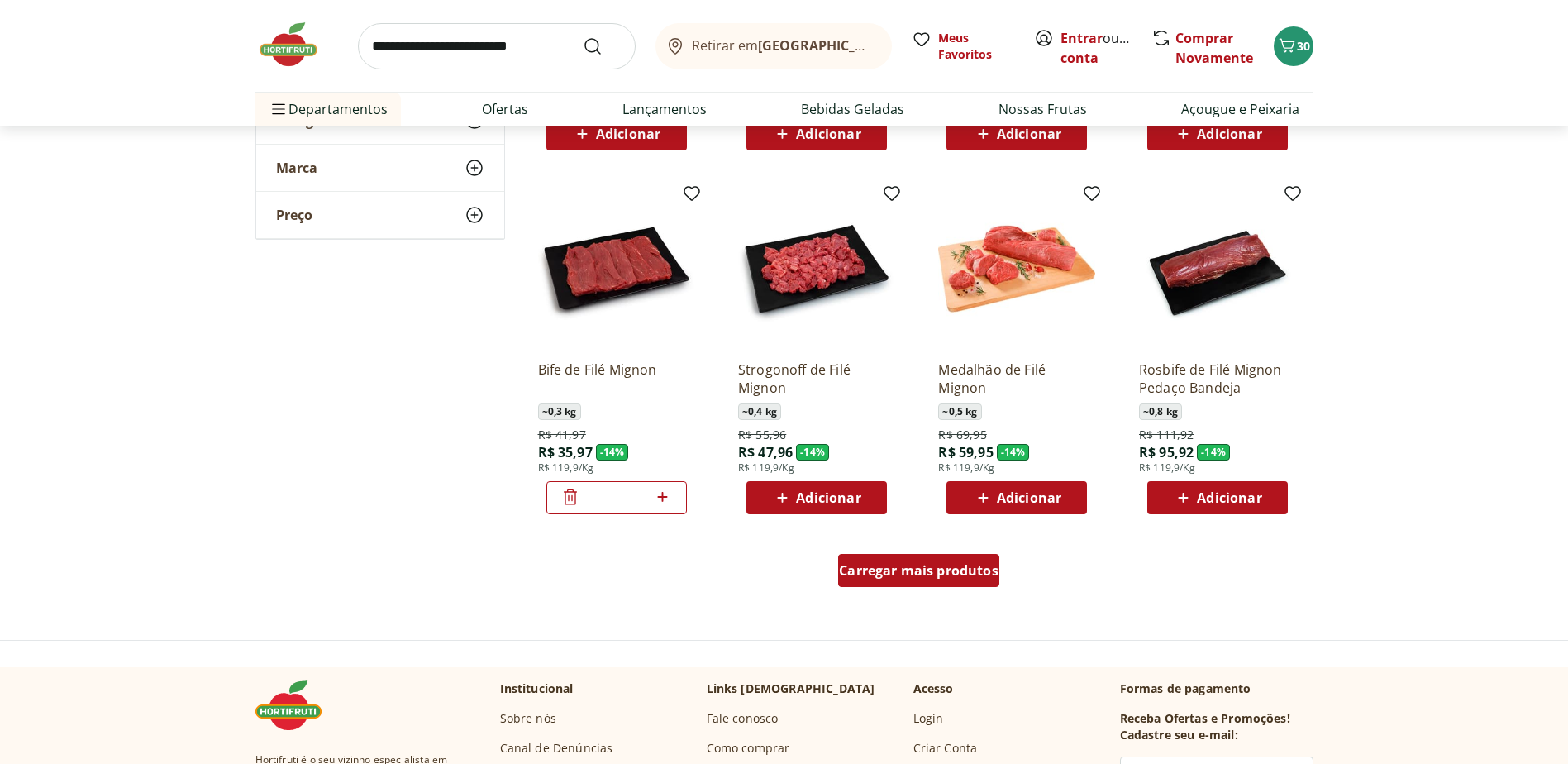
click at [944, 577] on span "Carregar mais produtos" at bounding box center [918, 571] width 159 height 13
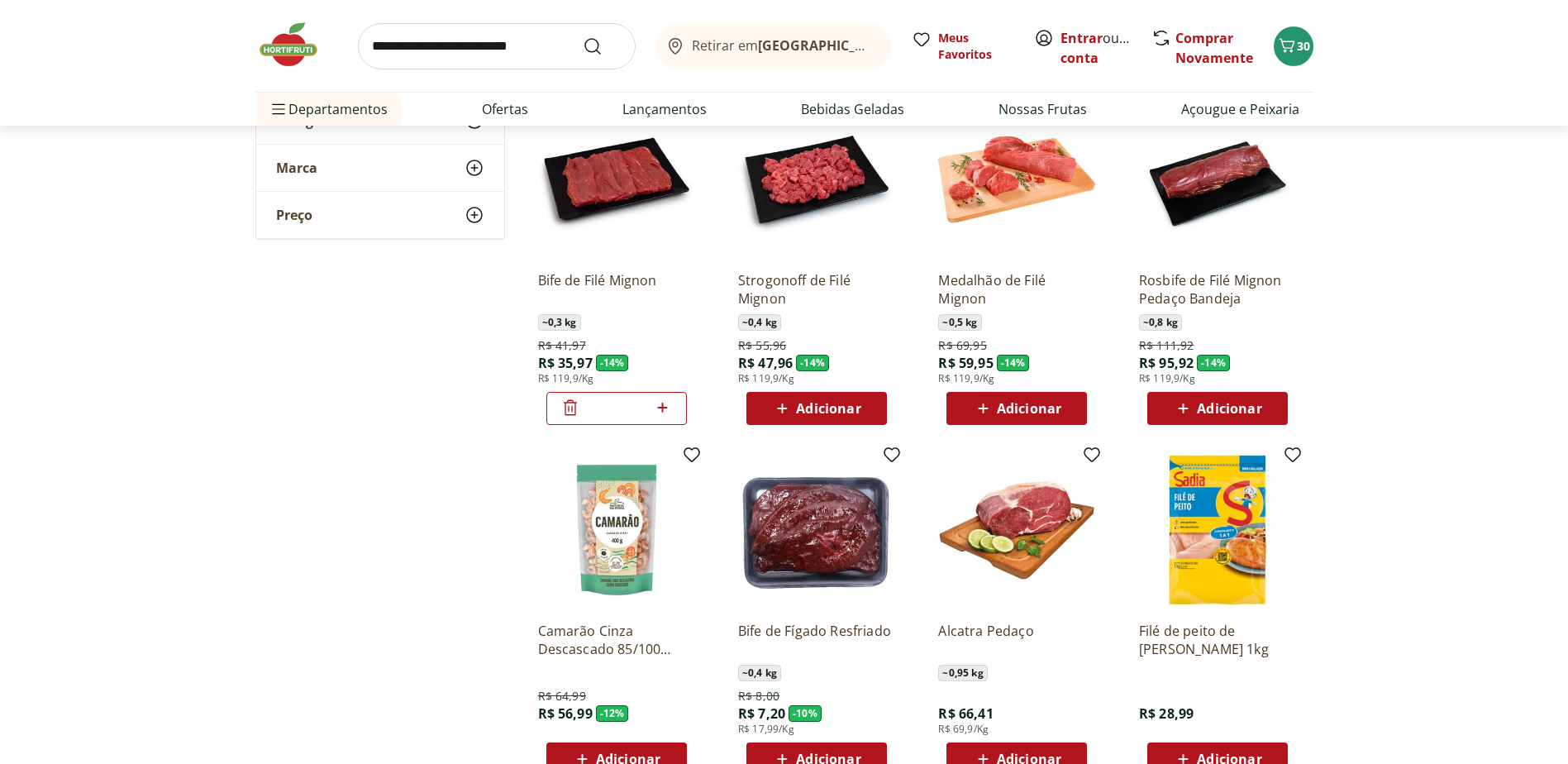
scroll to position [1158, 0]
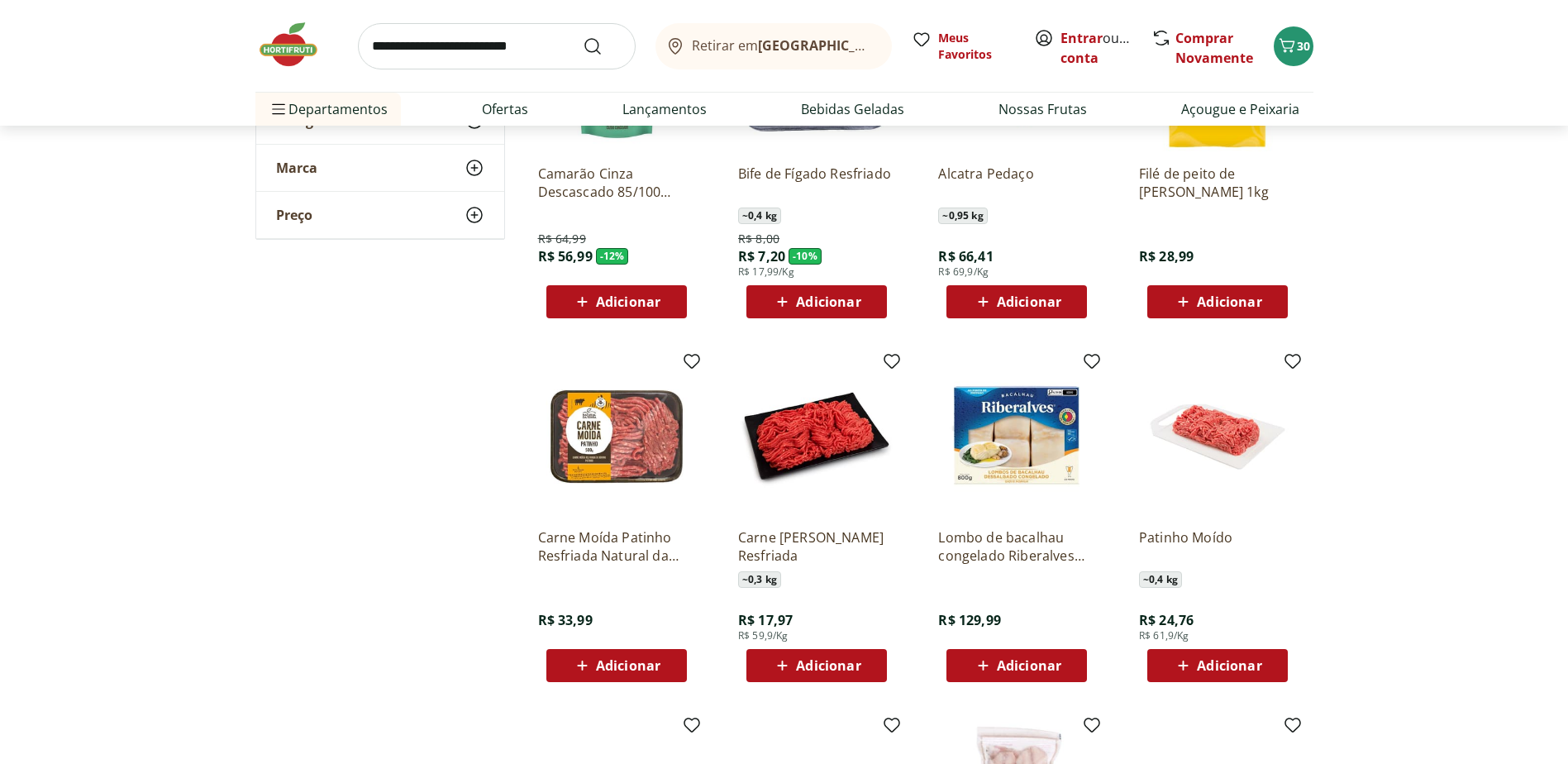
scroll to position [1405, 0]
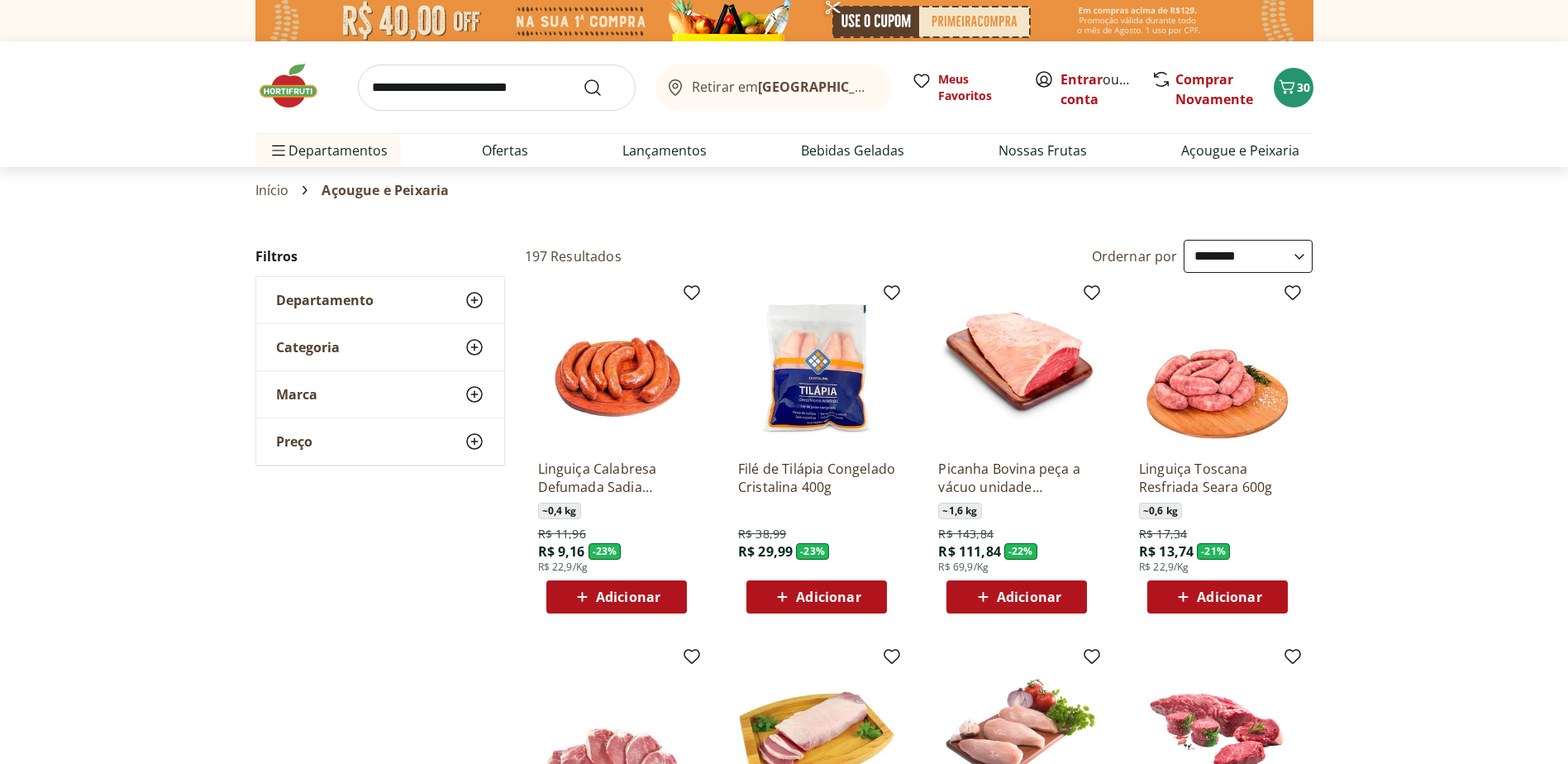
select select "**********"
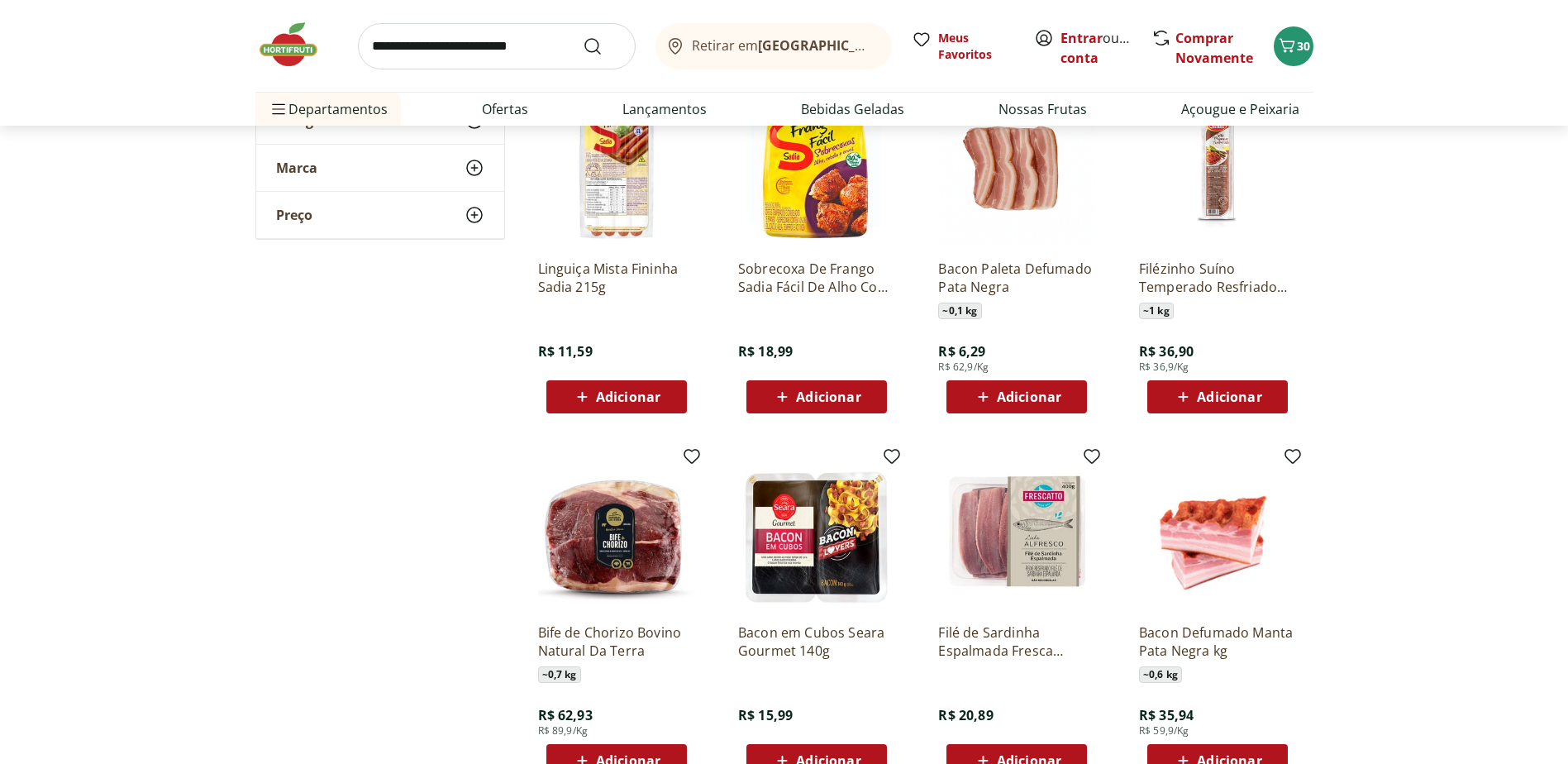
scroll to position [5043, 0]
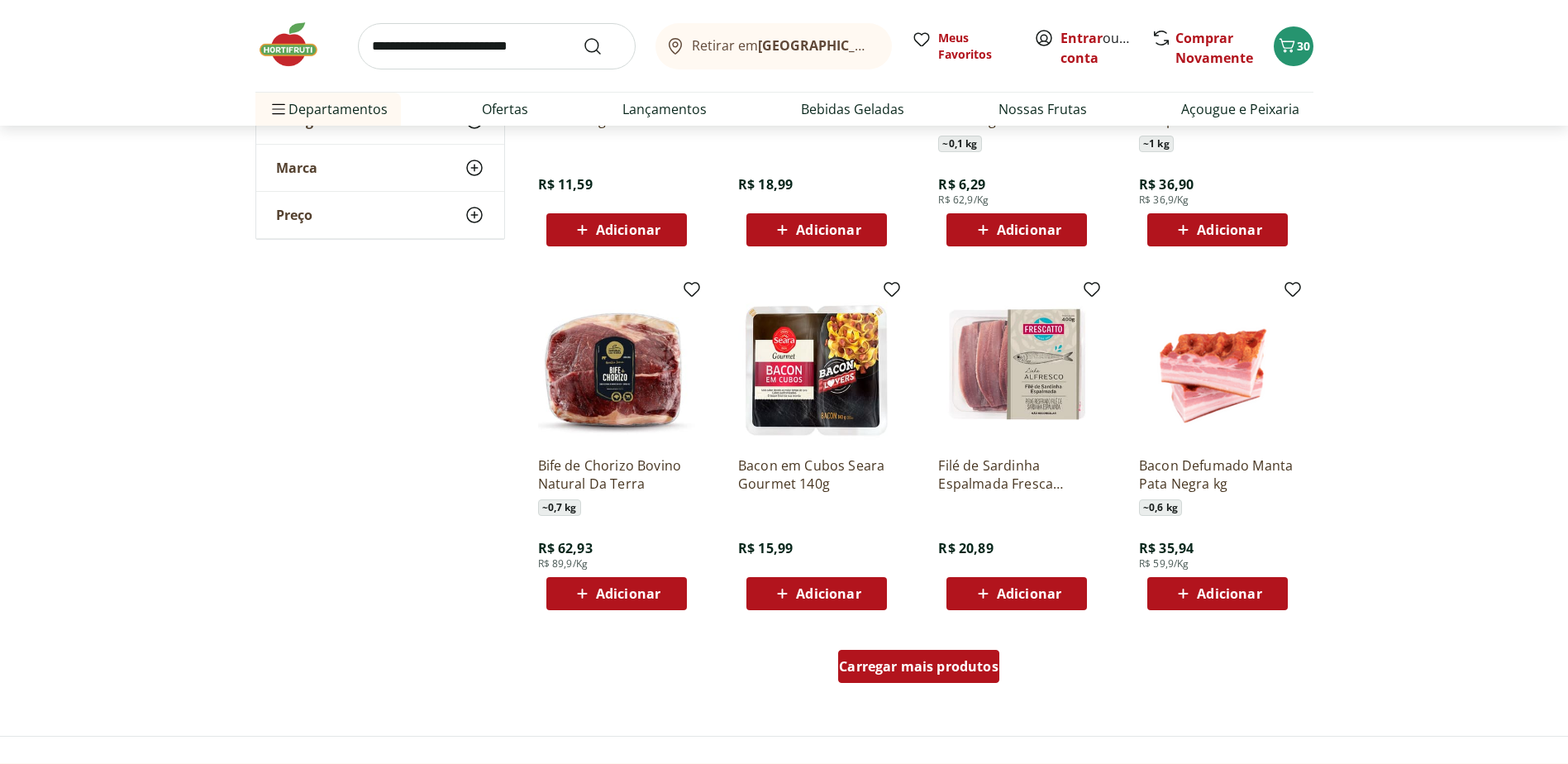
click at [929, 653] on div "Carregar mais produtos" at bounding box center [918, 667] width 161 height 33
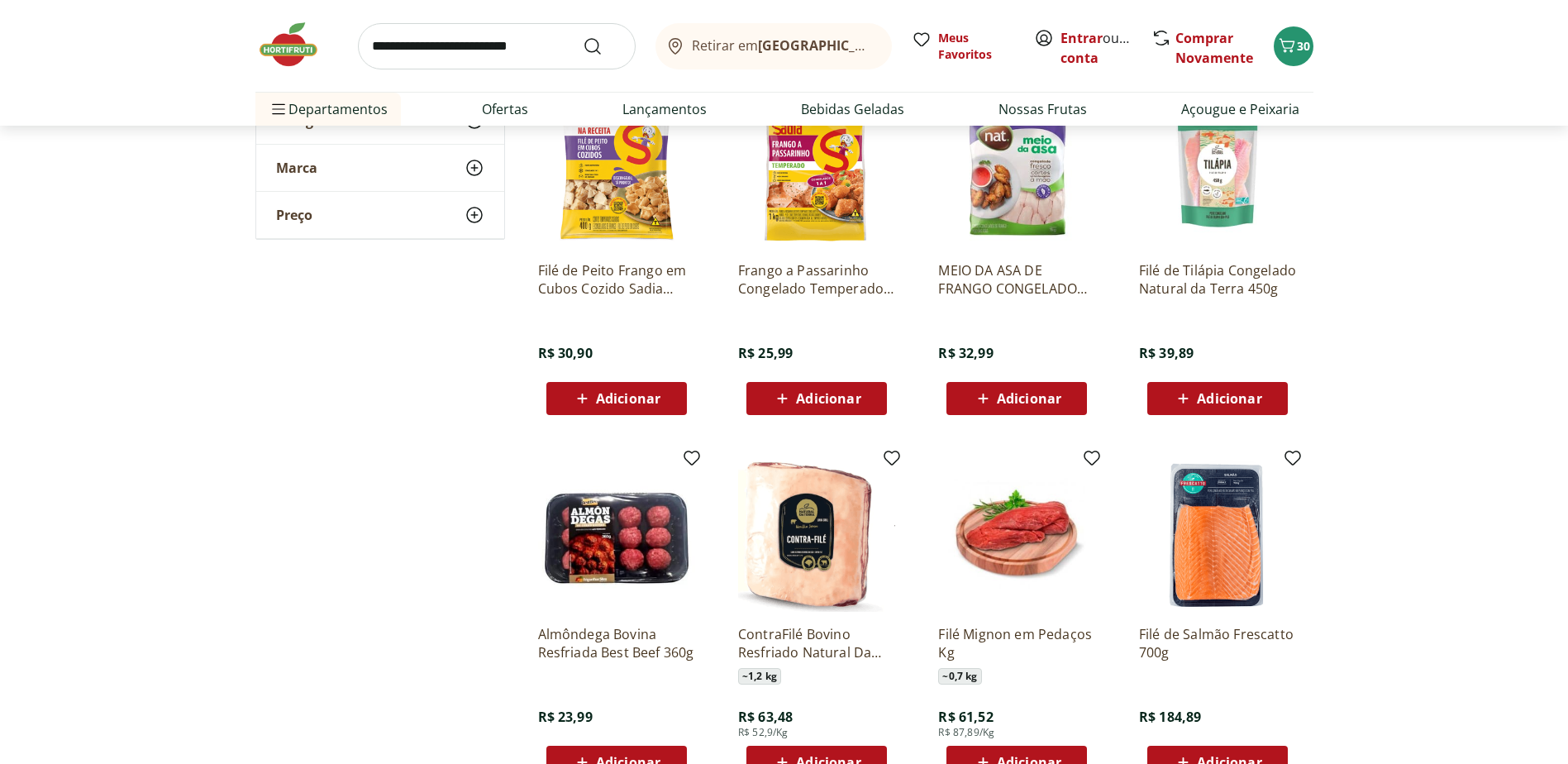
scroll to position [6118, 0]
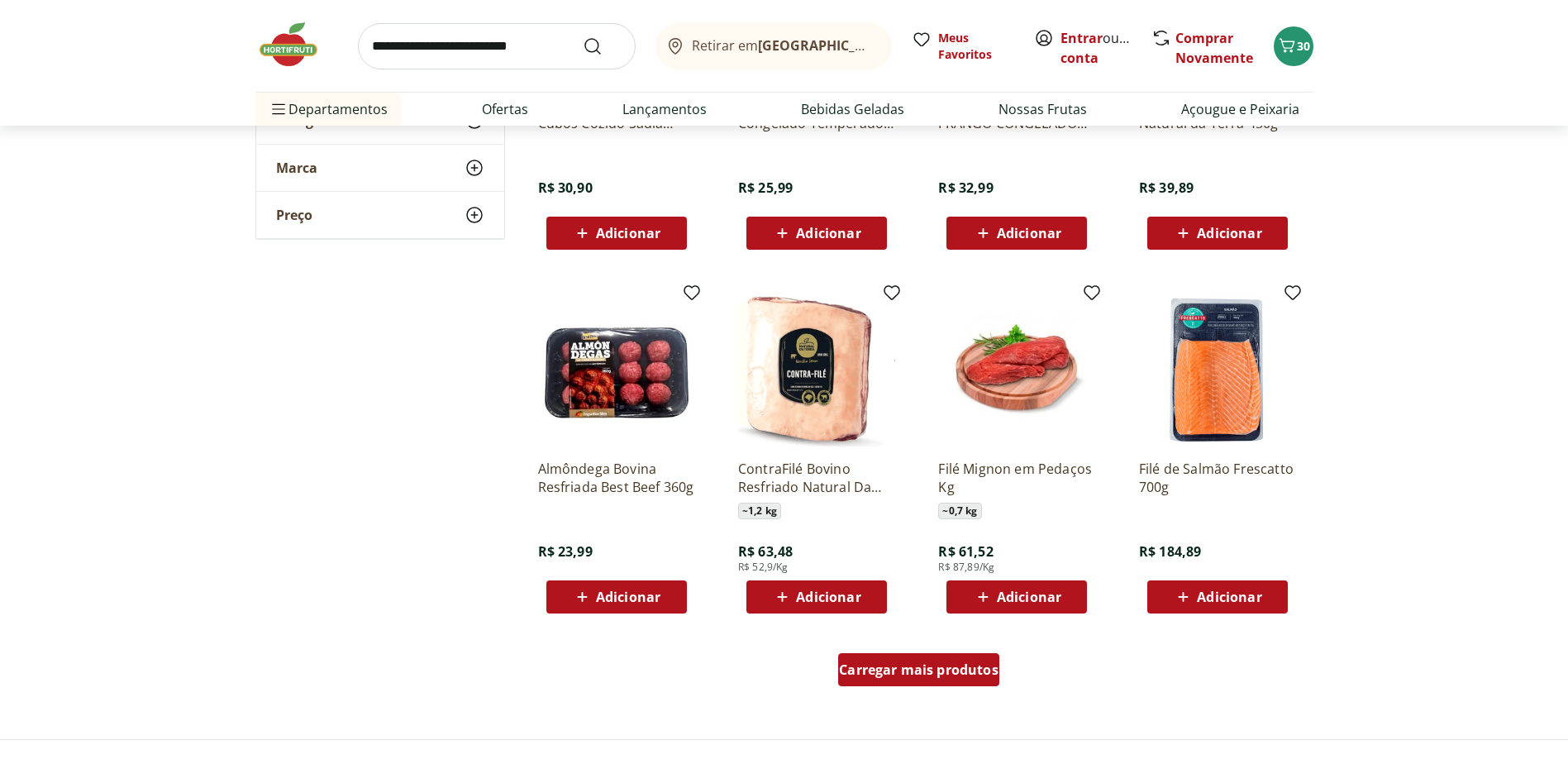
click at [919, 675] on span "Carregar mais produtos" at bounding box center [918, 669] width 159 height 13
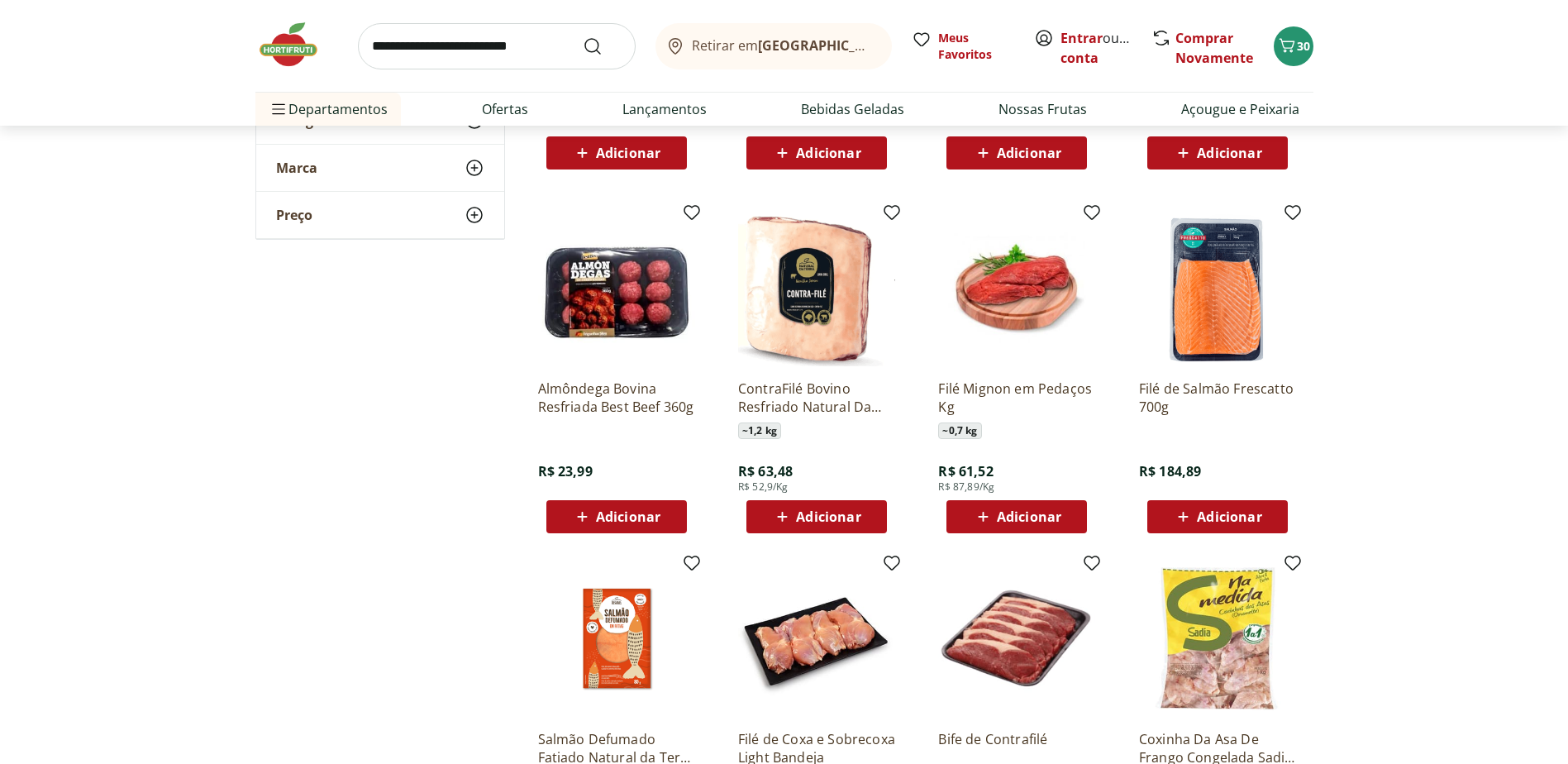
scroll to position [6366, 0]
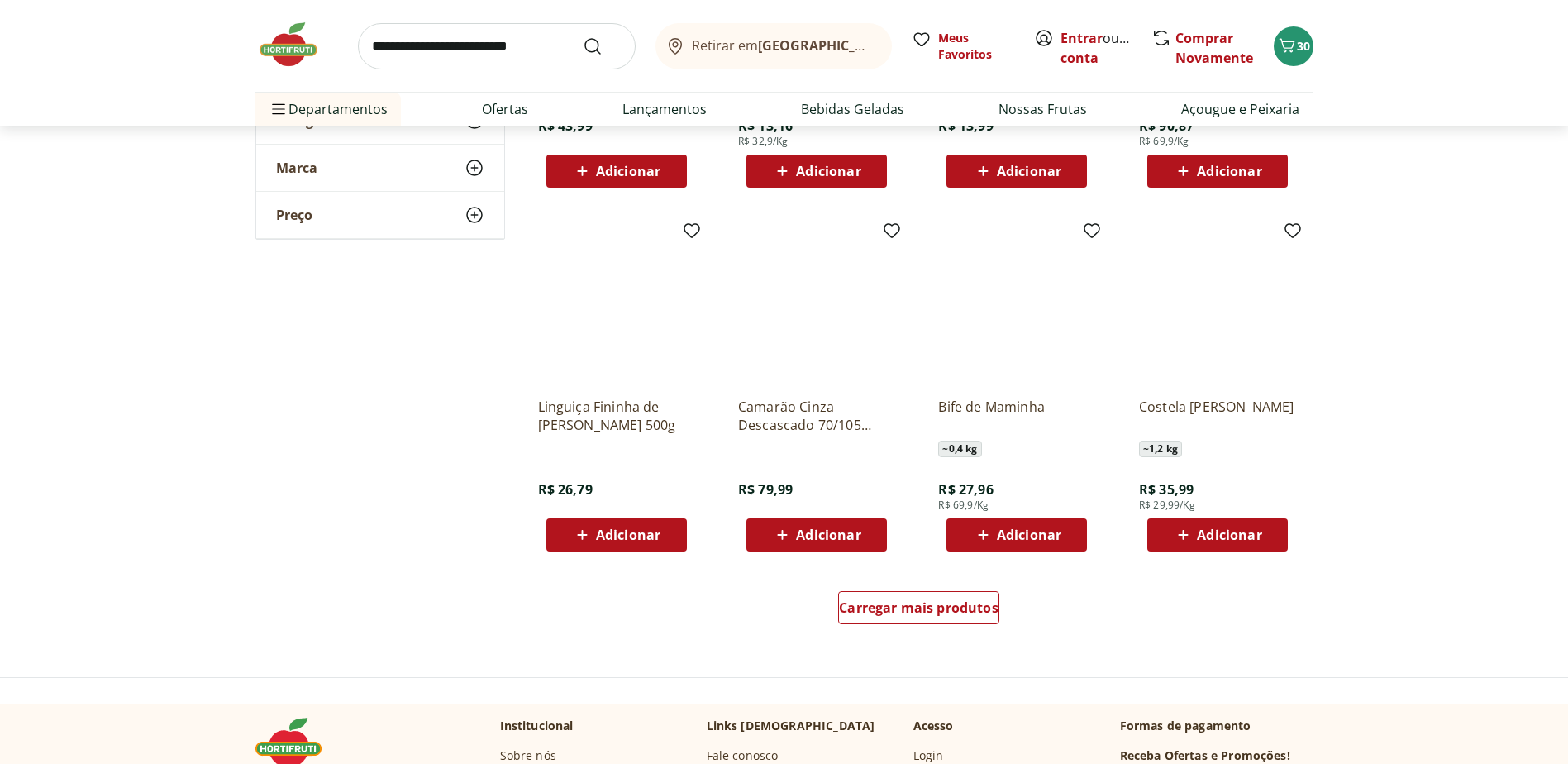
scroll to position [7275, 0]
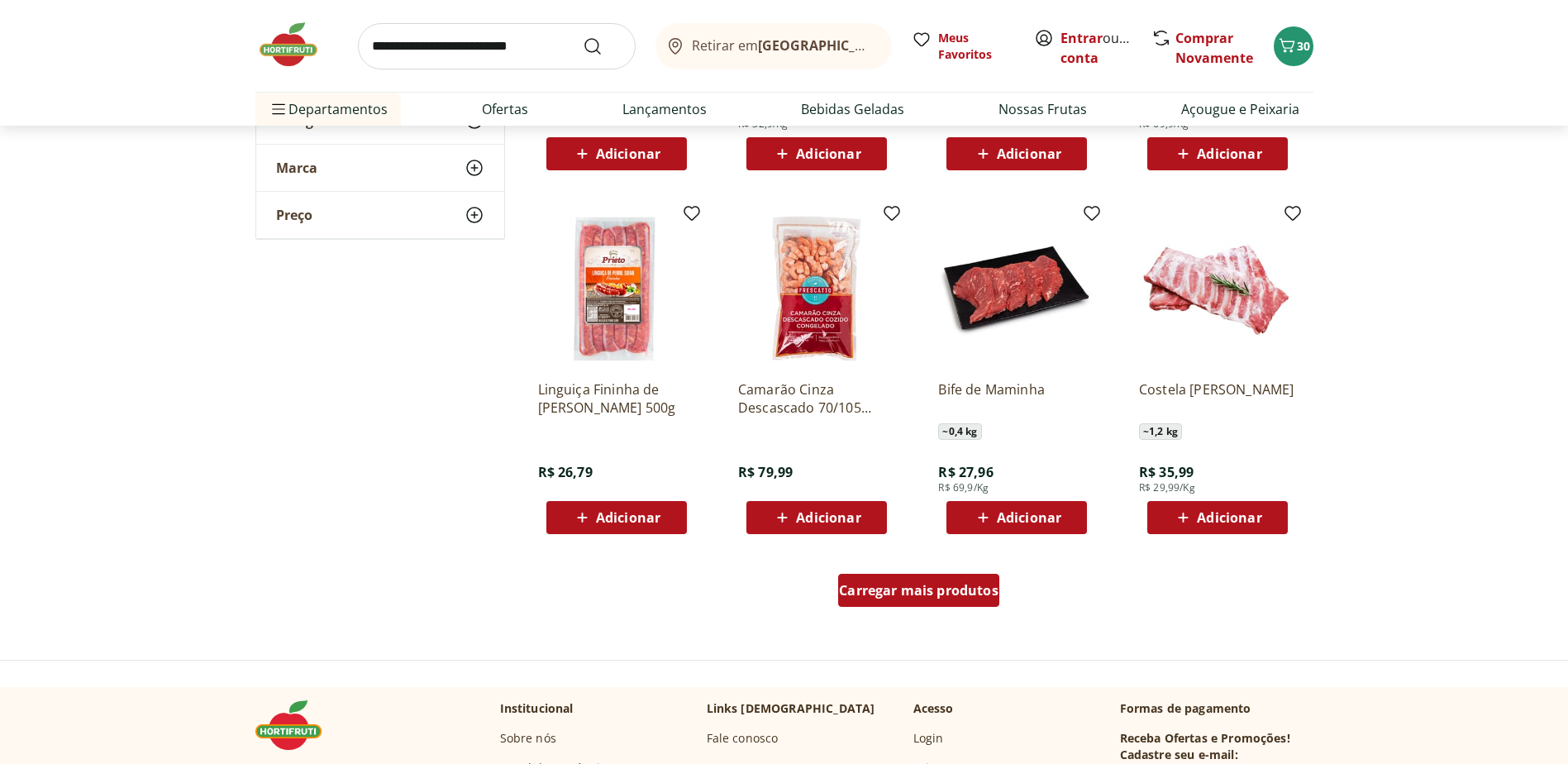
click at [895, 595] on span "Carregar mais produtos" at bounding box center [918, 590] width 159 height 13
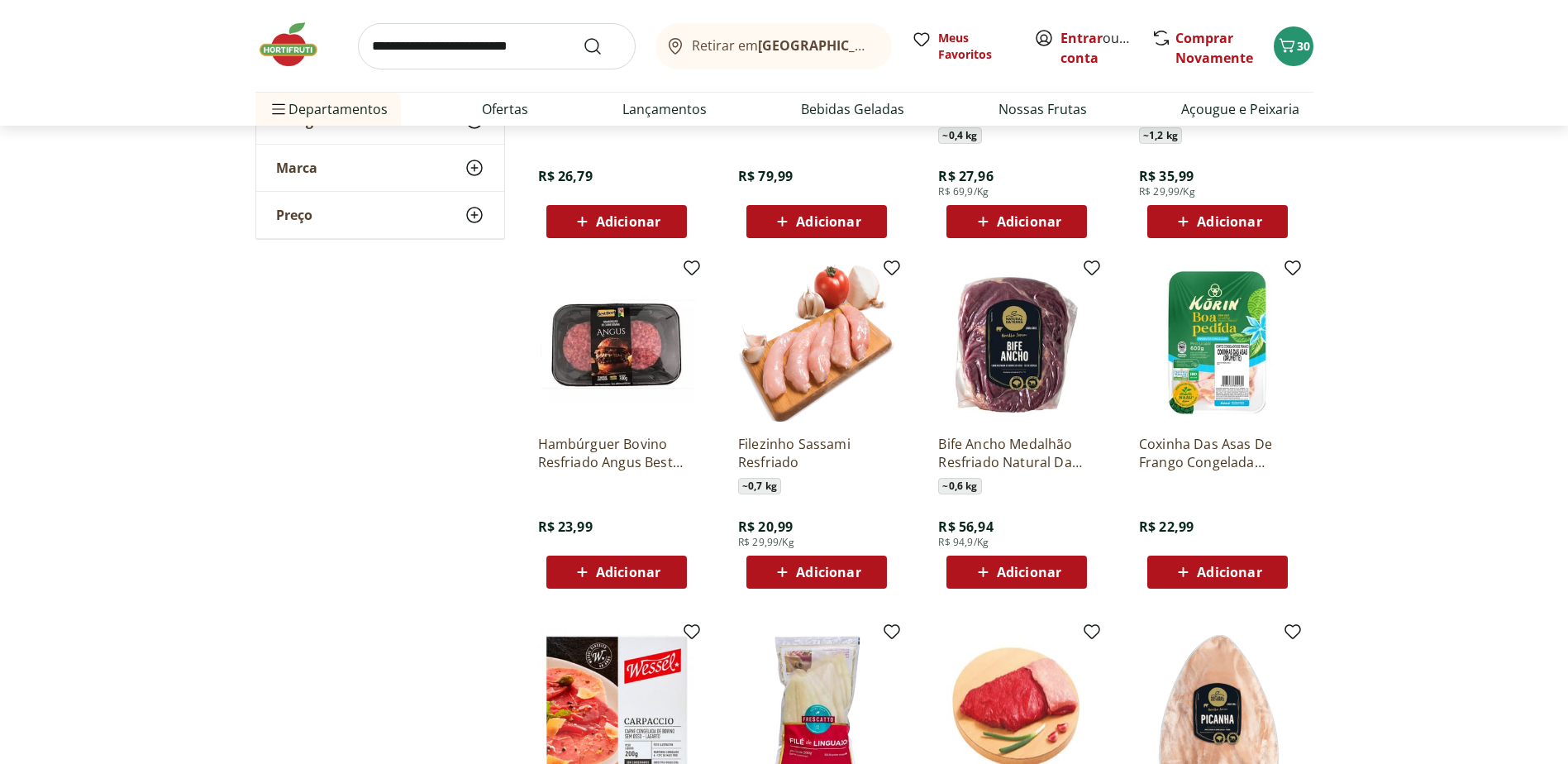
scroll to position [7606, 0]
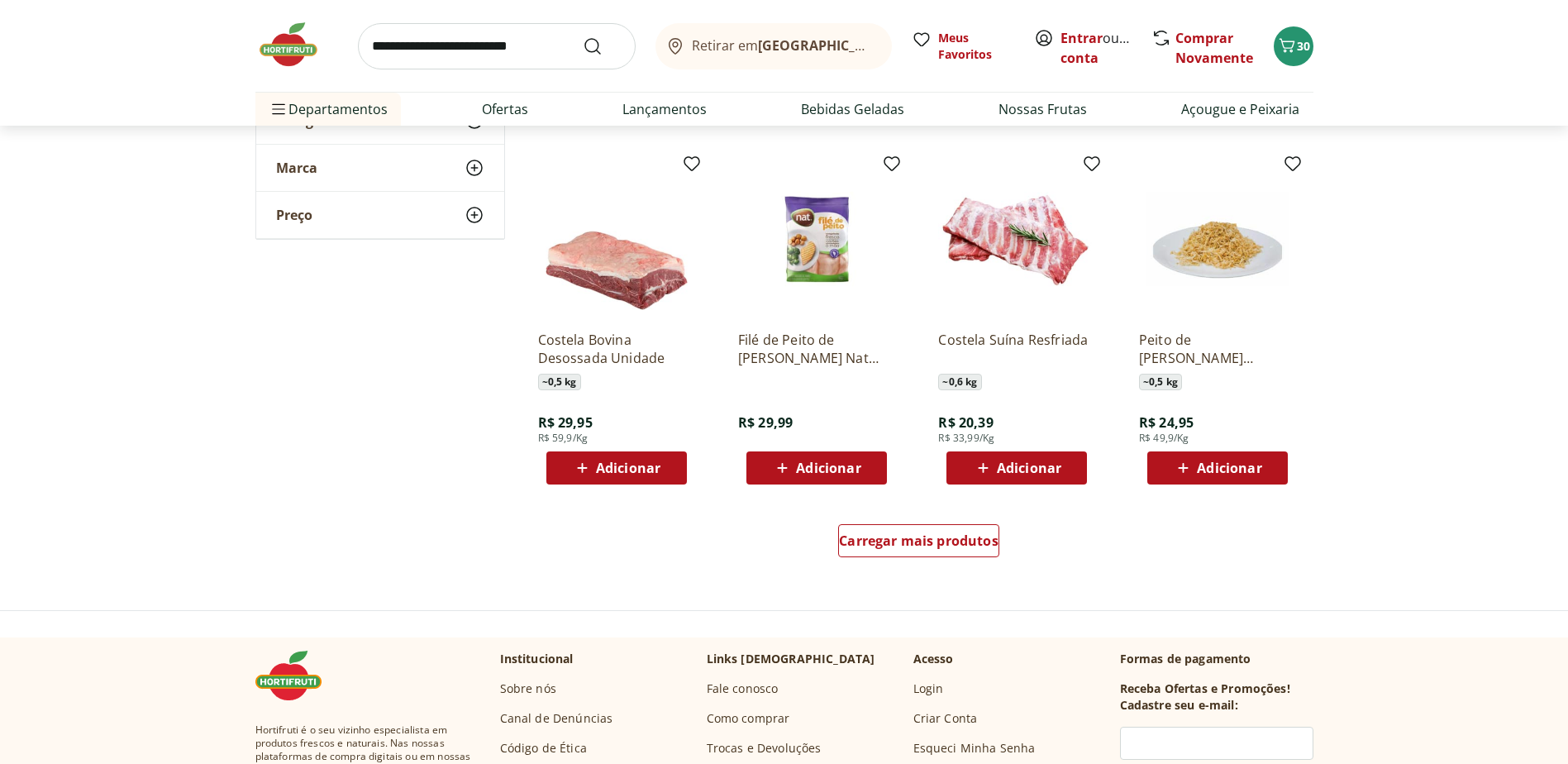
scroll to position [8515, 0]
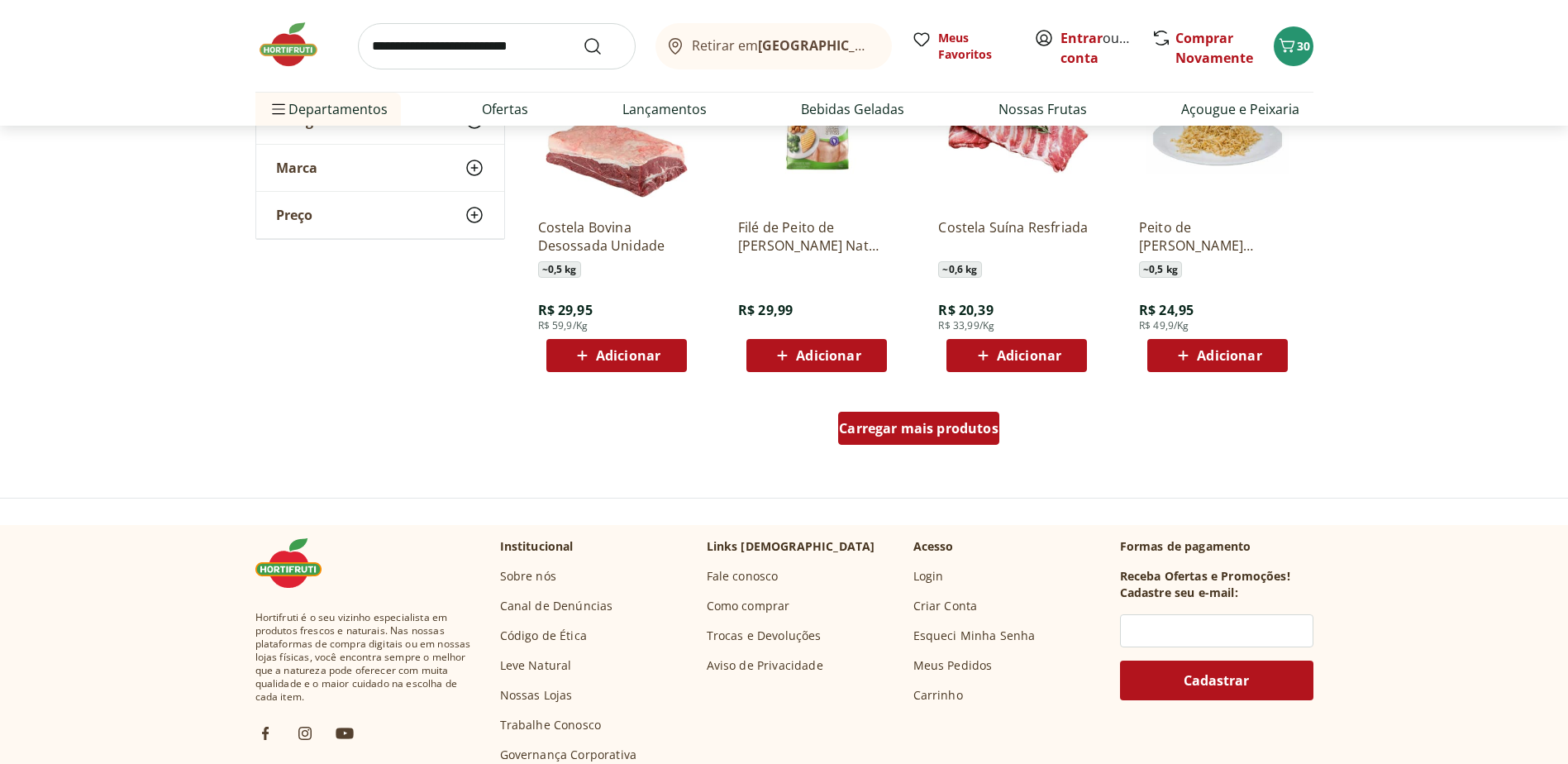
click at [905, 435] on span "Carregar mais produtos" at bounding box center [918, 429] width 159 height 13
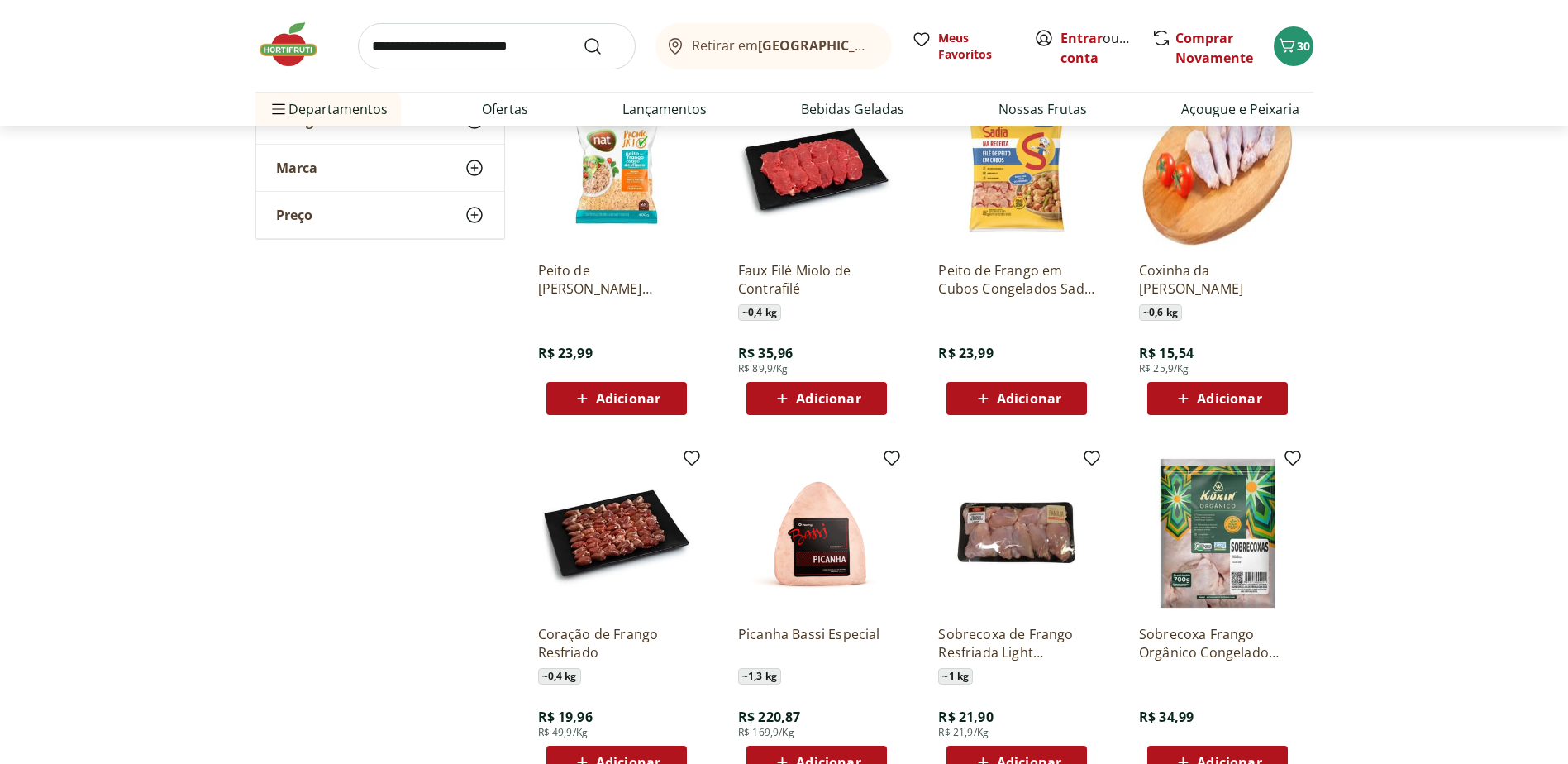
scroll to position [8846, 0]
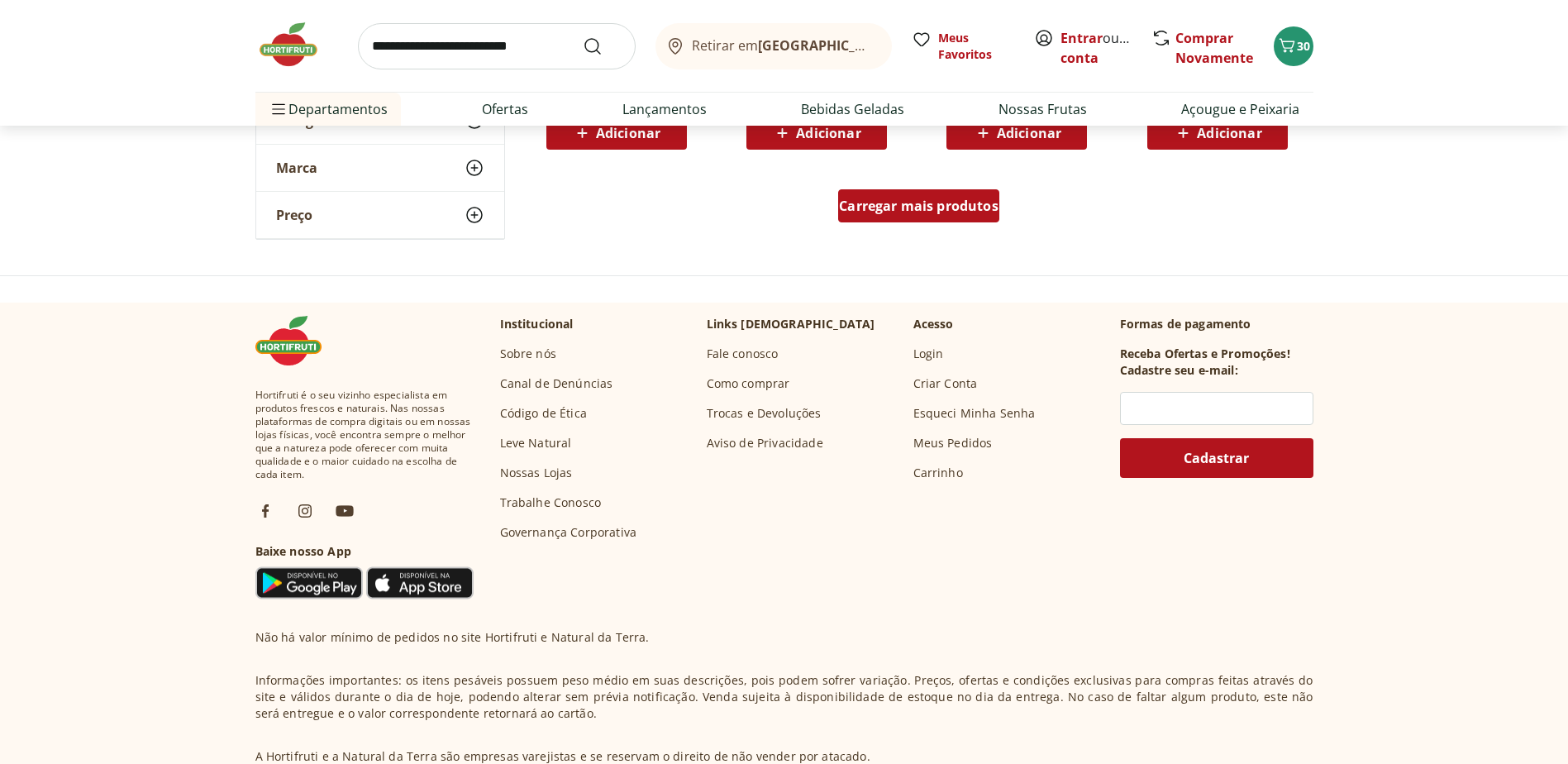
scroll to position [9838, 0]
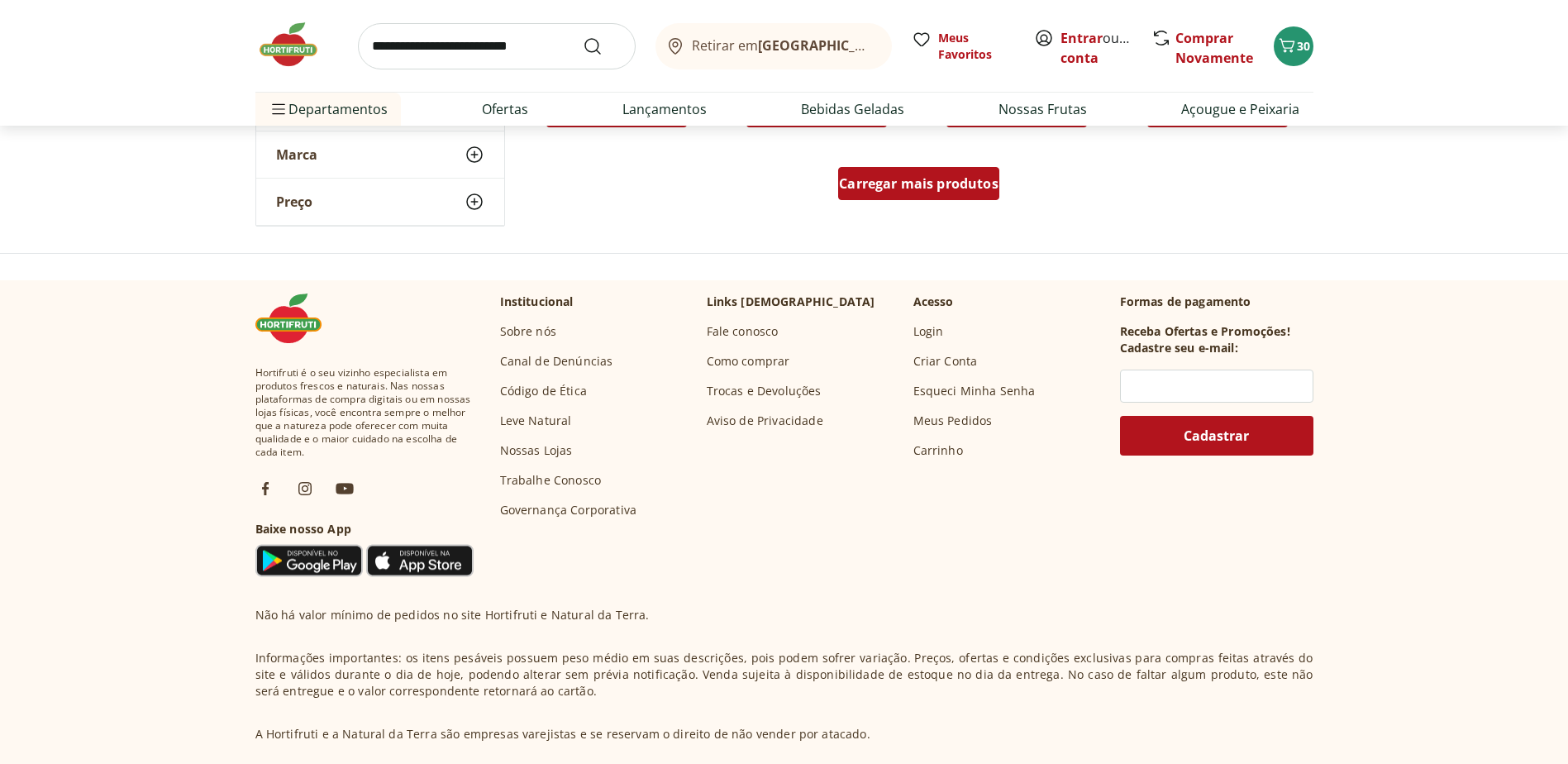
click at [916, 181] on span "Carregar mais produtos" at bounding box center [918, 184] width 159 height 13
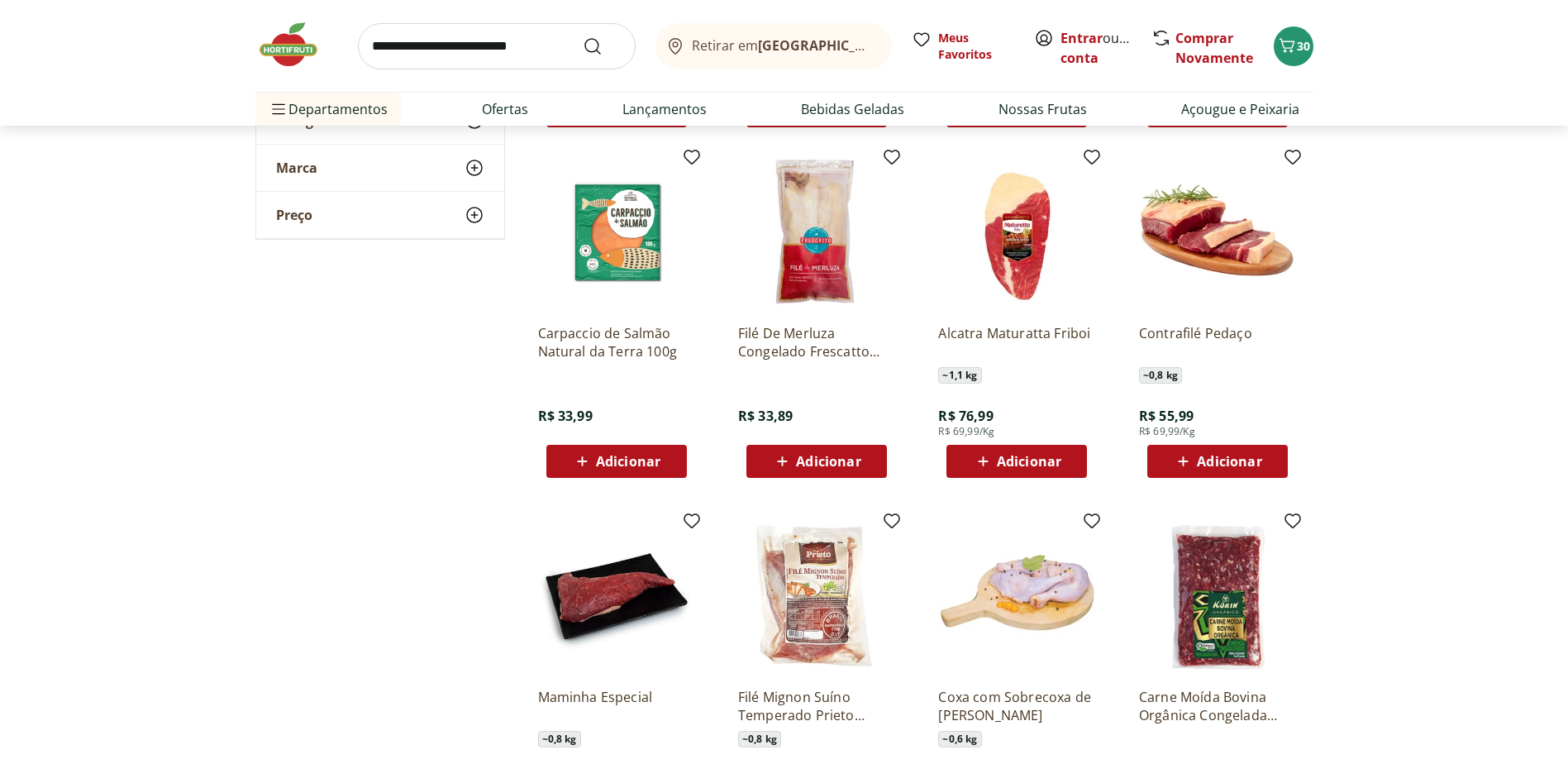
scroll to position [10003, 0]
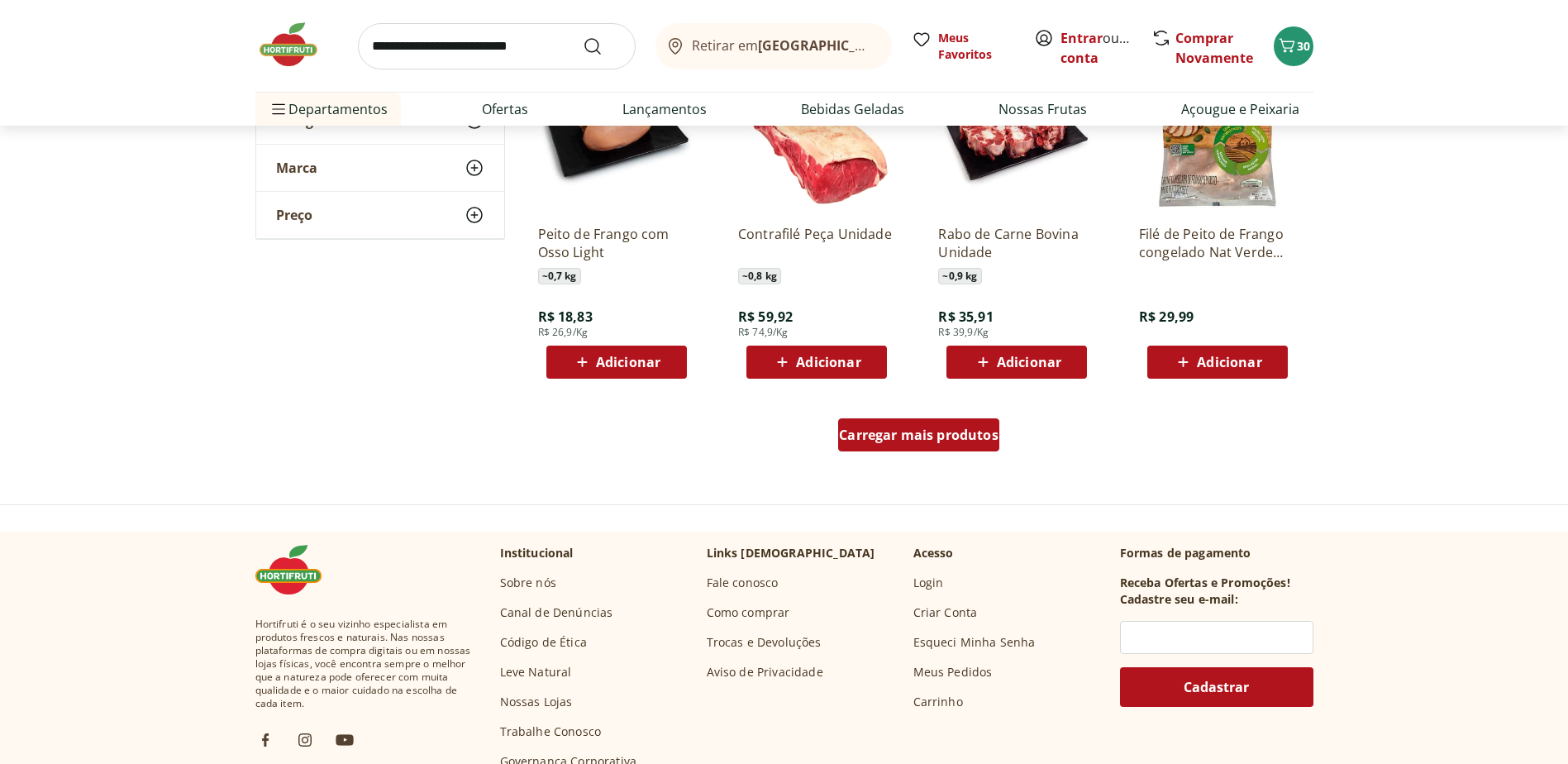
scroll to position [10086, 0]
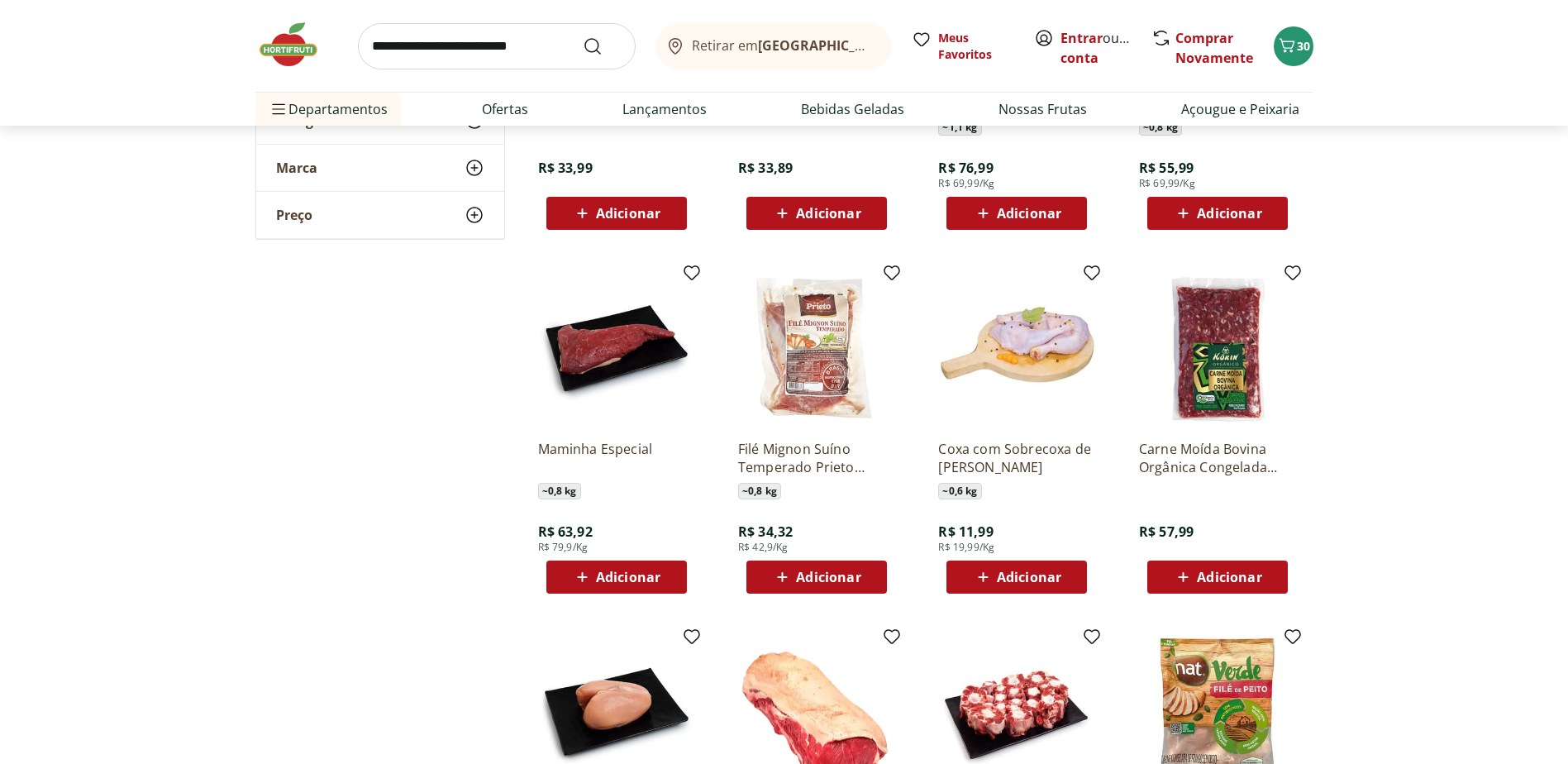
click at [608, 345] on img at bounding box center [616, 348] width 157 height 157
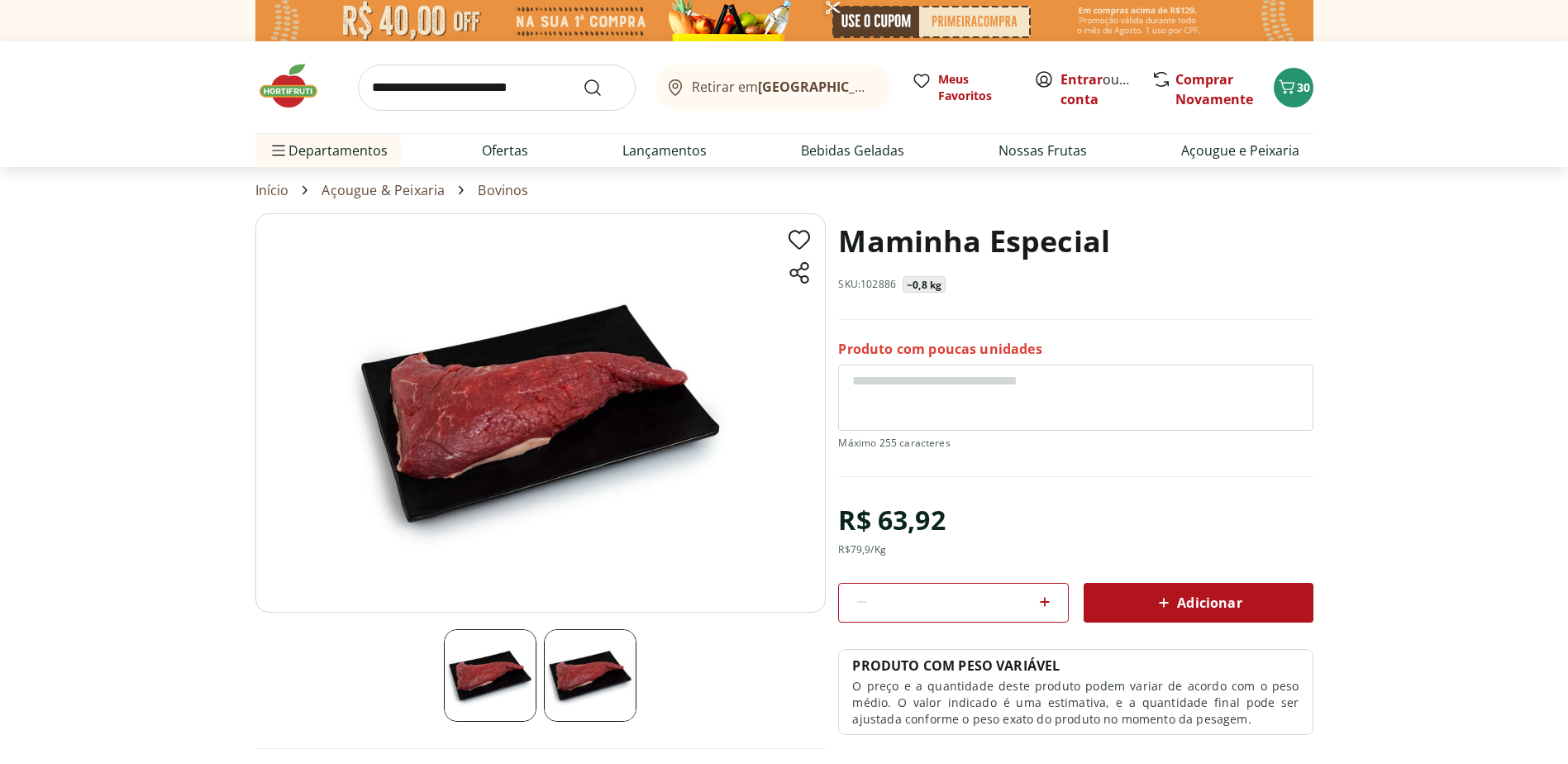
click at [1207, 601] on span "Adicionar" at bounding box center [1198, 603] width 88 height 20
click at [1287, 88] on icon "Carrinho" at bounding box center [1287, 87] width 20 height 20
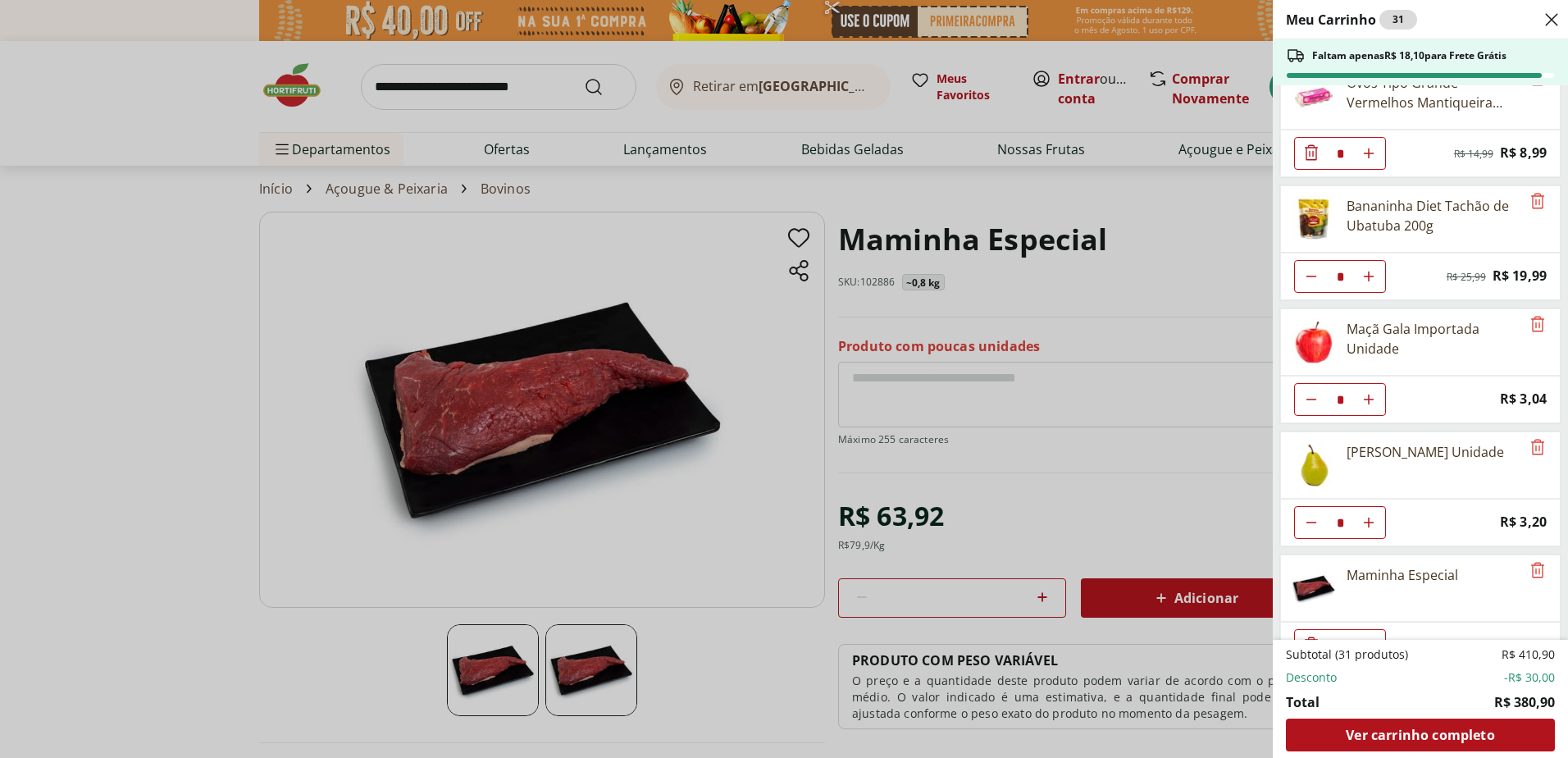
scroll to position [1420, 0]
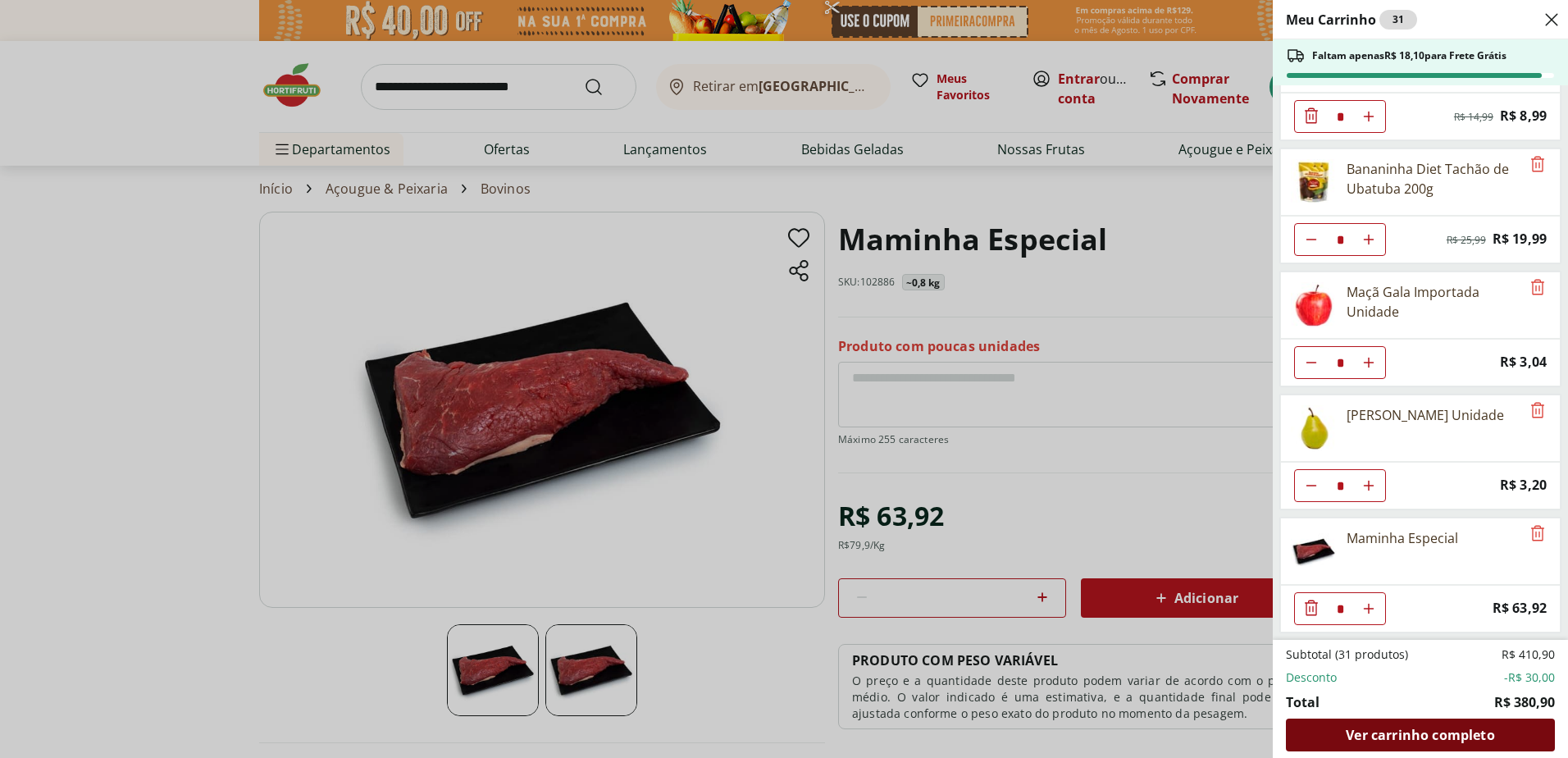
click at [1422, 739] on span "Ver carrinho completo" at bounding box center [1420, 735] width 148 height 13
